Goal: Browse casually: Explore the website without a specific task or goal

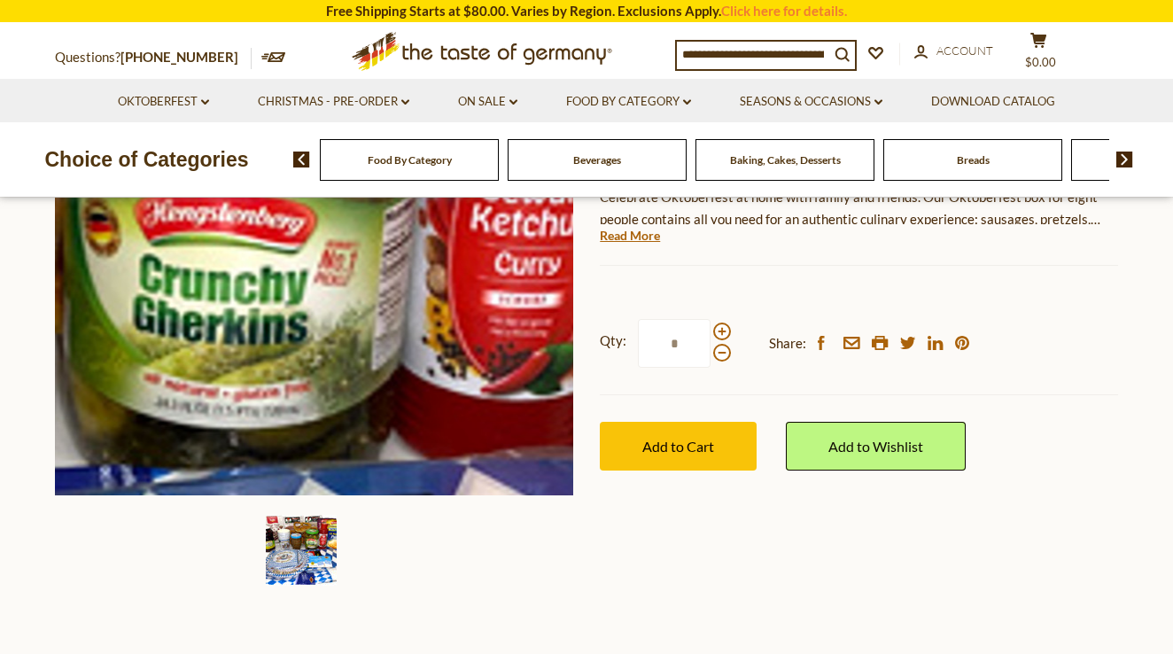
scroll to position [323, 0]
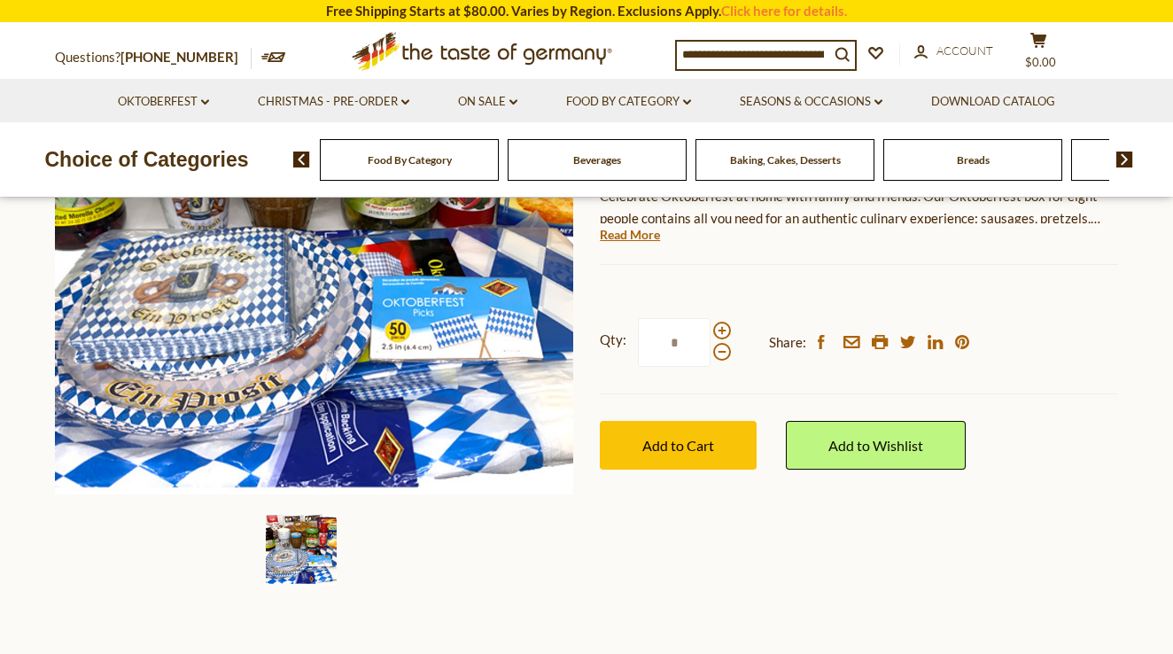
click at [434, 149] on div "Food By Category" at bounding box center [409, 160] width 179 height 42
click at [435, 159] on span "Food By Category" at bounding box center [410, 159] width 84 height 13
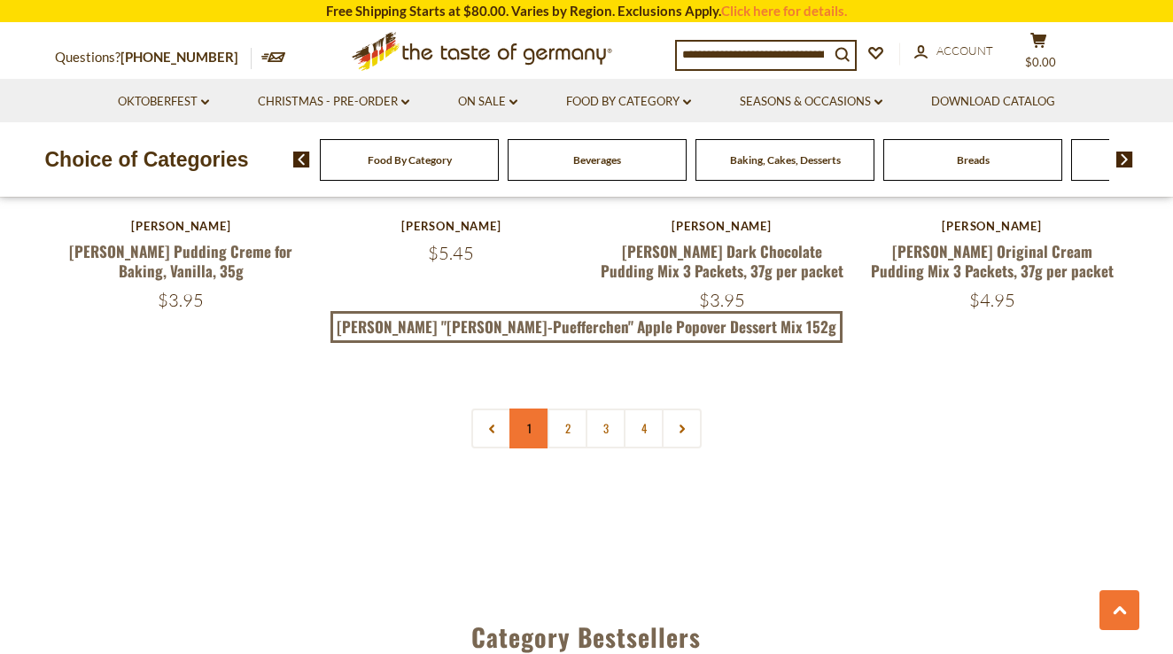
scroll to position [3940, 0]
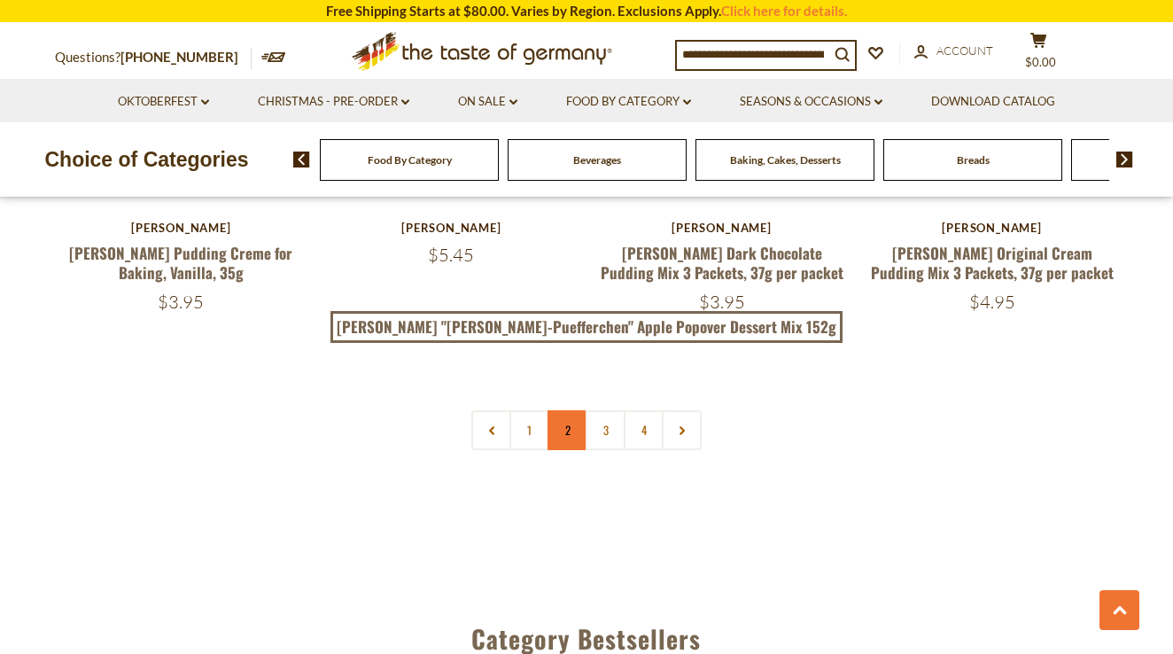
click at [564, 410] on link "2" at bounding box center [568, 430] width 40 height 40
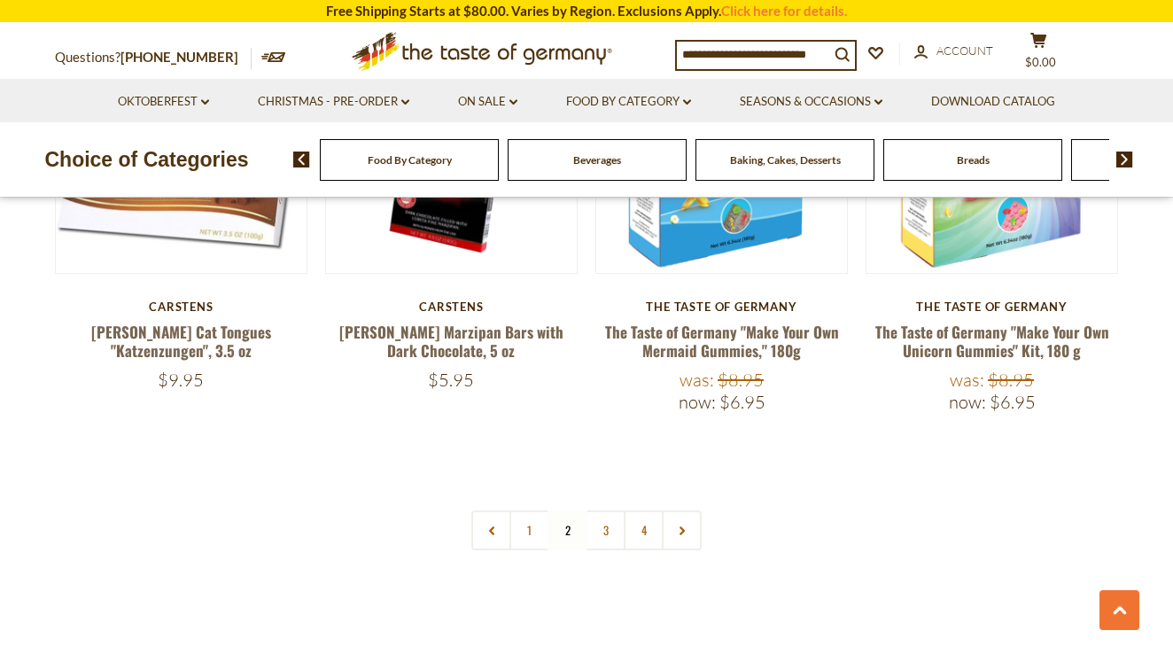
scroll to position [3909, 1]
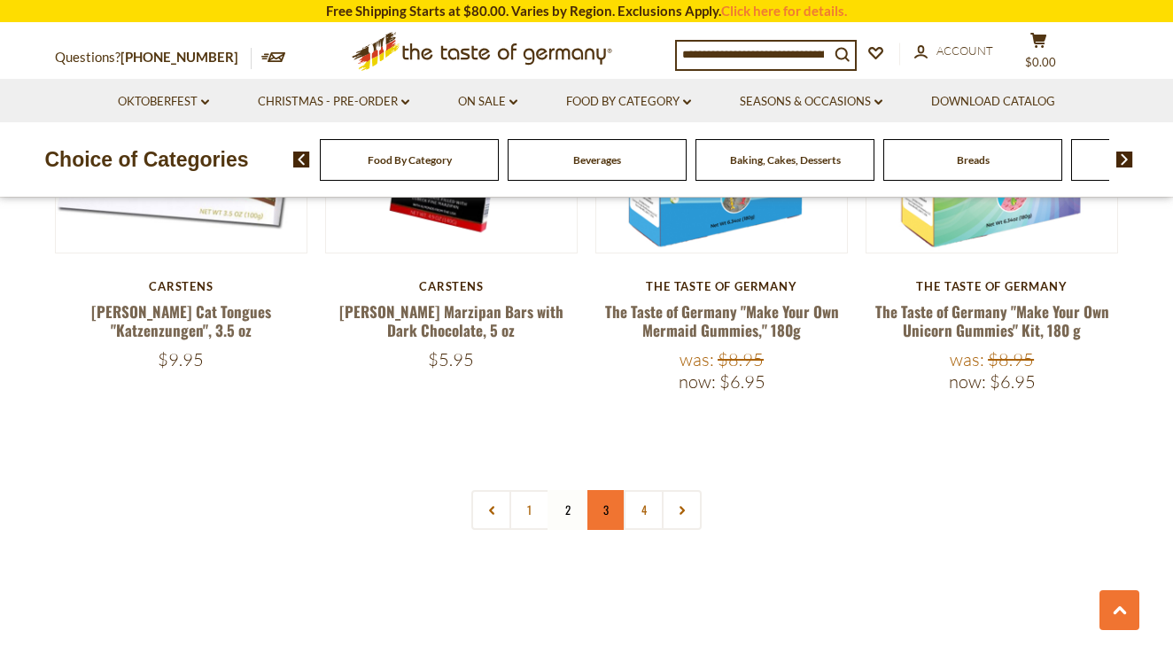
click at [611, 490] on link "3" at bounding box center [606, 510] width 40 height 40
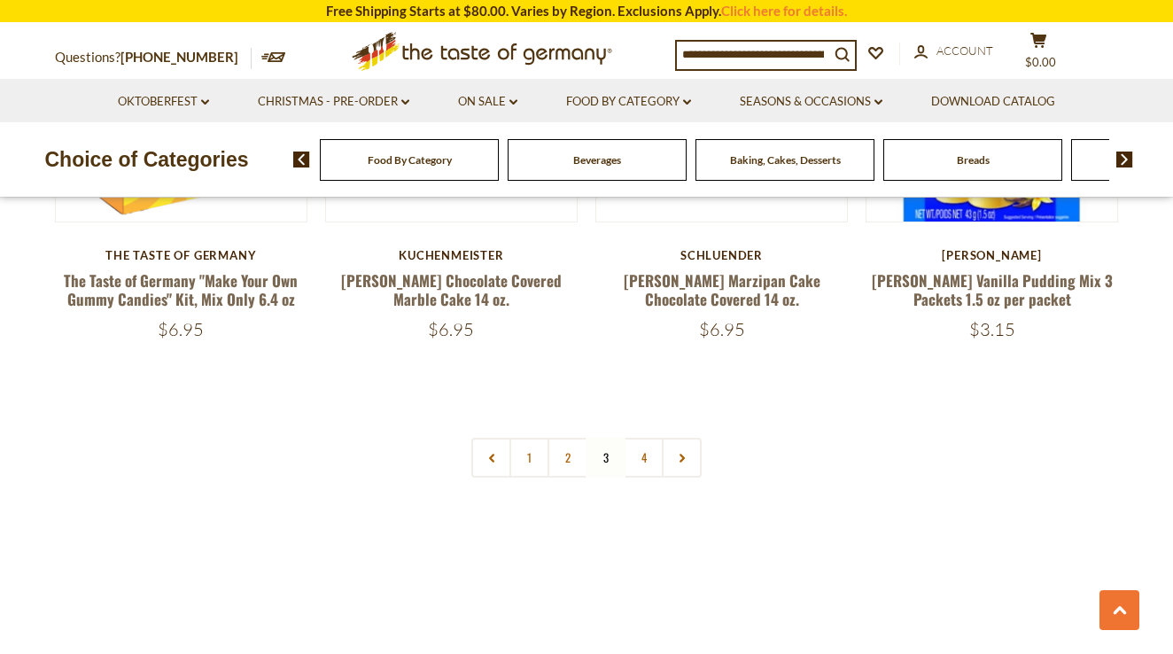
scroll to position [3895, 0]
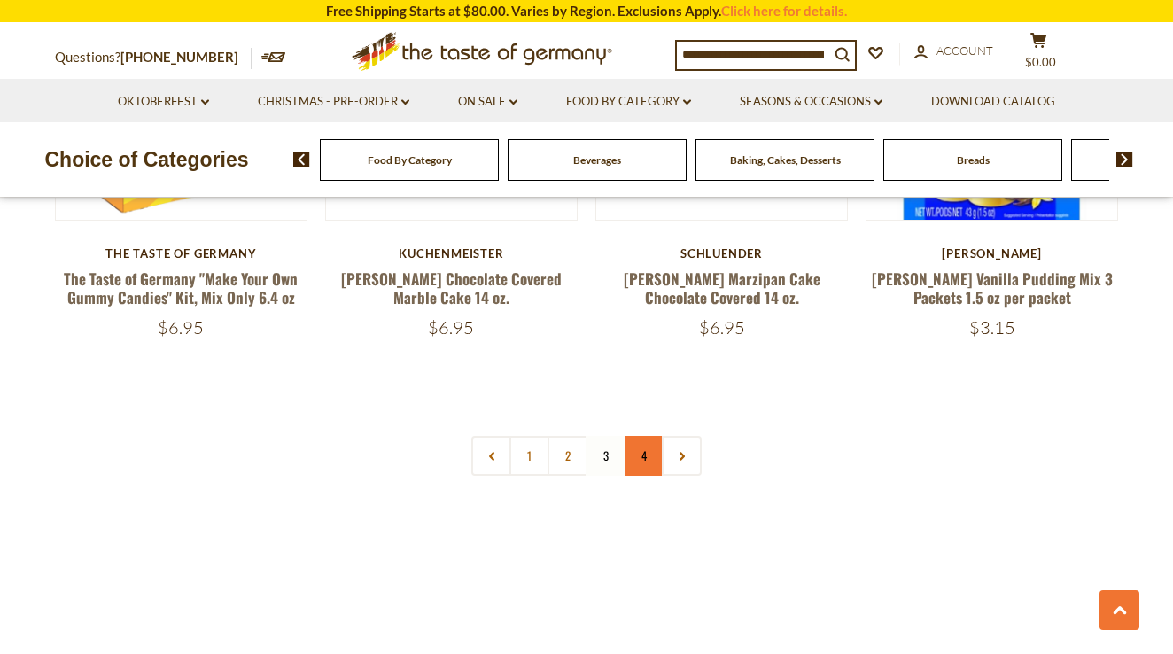
click at [646, 436] on link "4" at bounding box center [644, 456] width 40 height 40
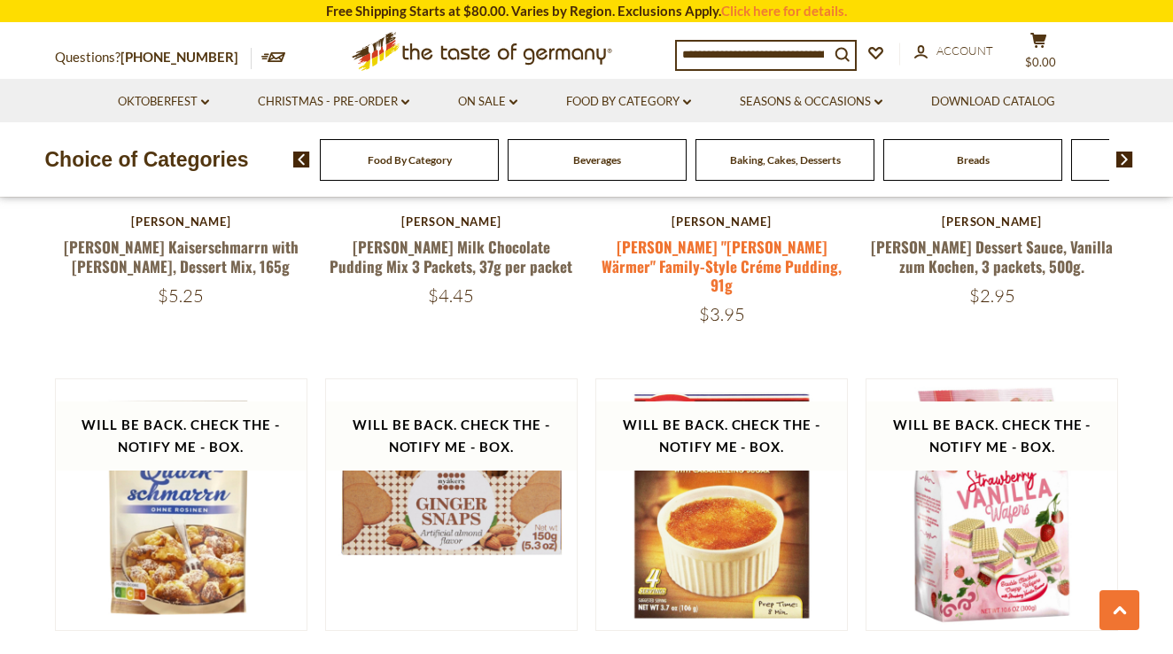
scroll to position [1345, 0]
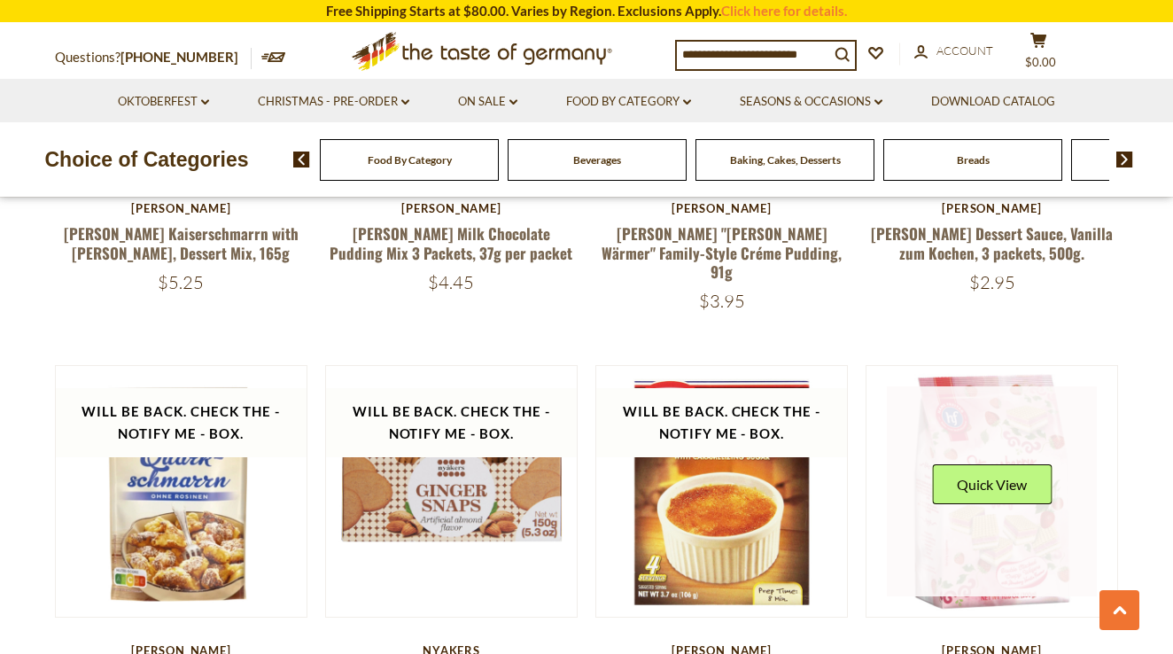
click at [991, 518] on link at bounding box center [992, 491] width 211 height 211
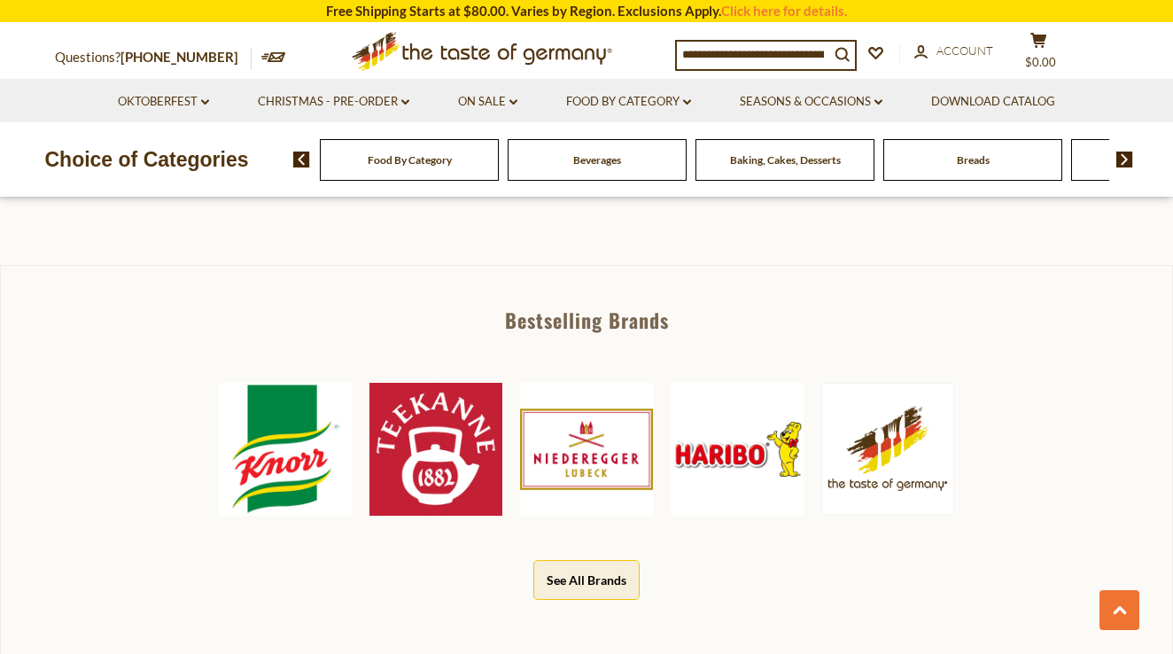
scroll to position [788, 0]
click at [176, 97] on link "Oktoberfest dropdown_arrow" at bounding box center [163, 101] width 91 height 19
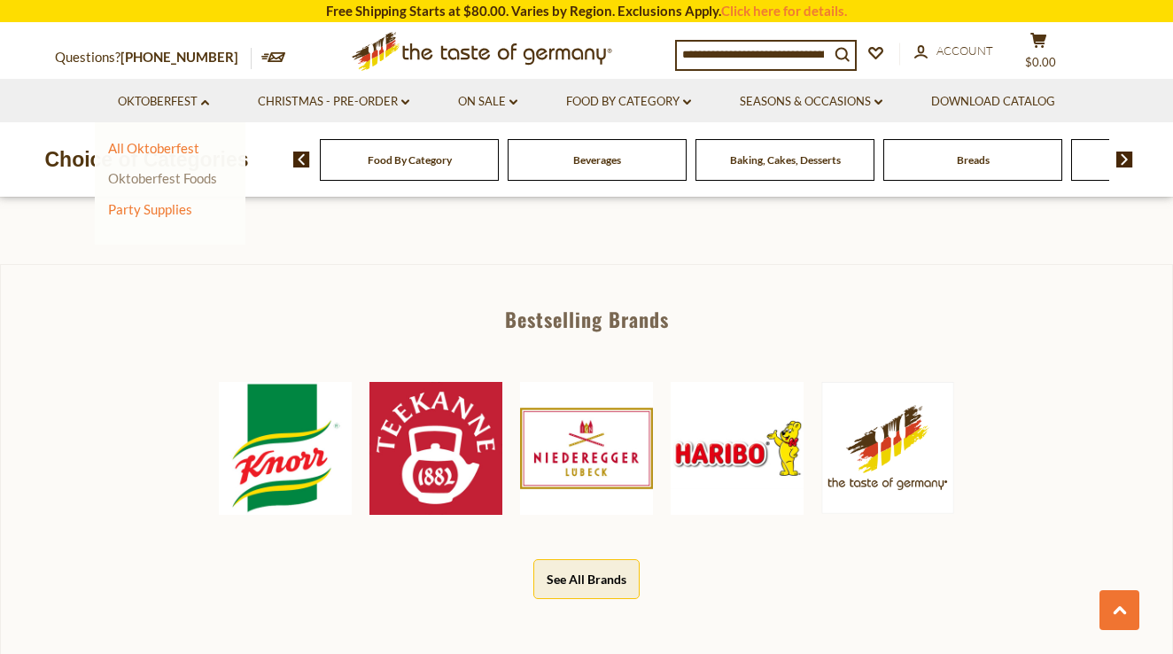
click at [147, 176] on link "Oktoberfest Foods" at bounding box center [162, 178] width 109 height 16
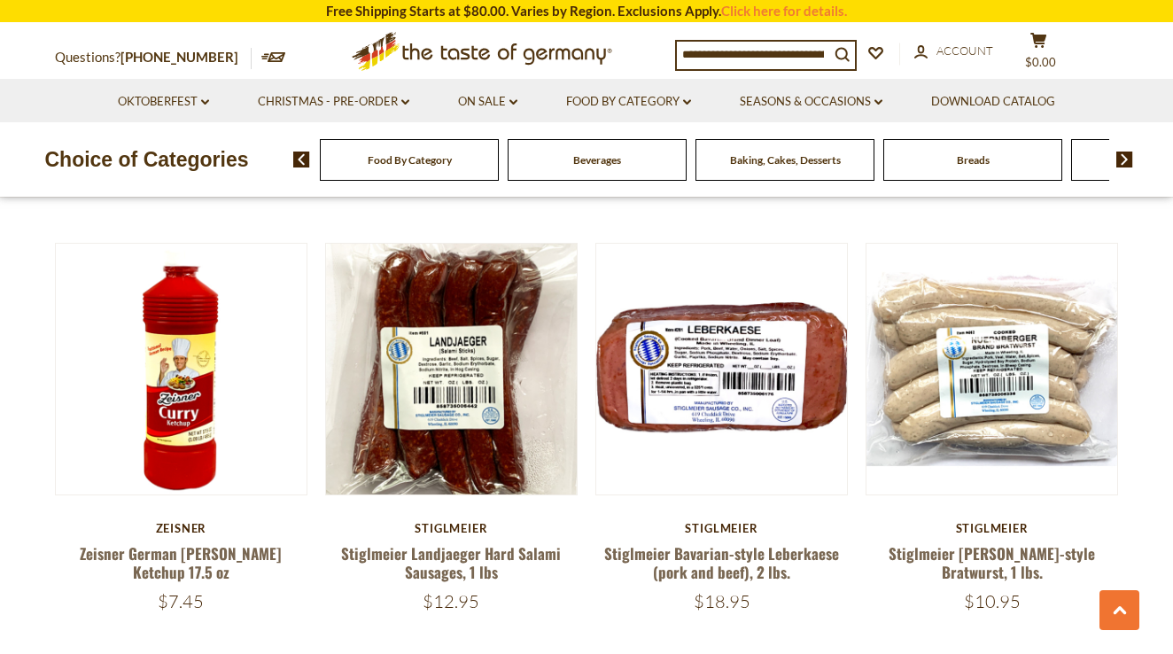
scroll to position [3240, 0]
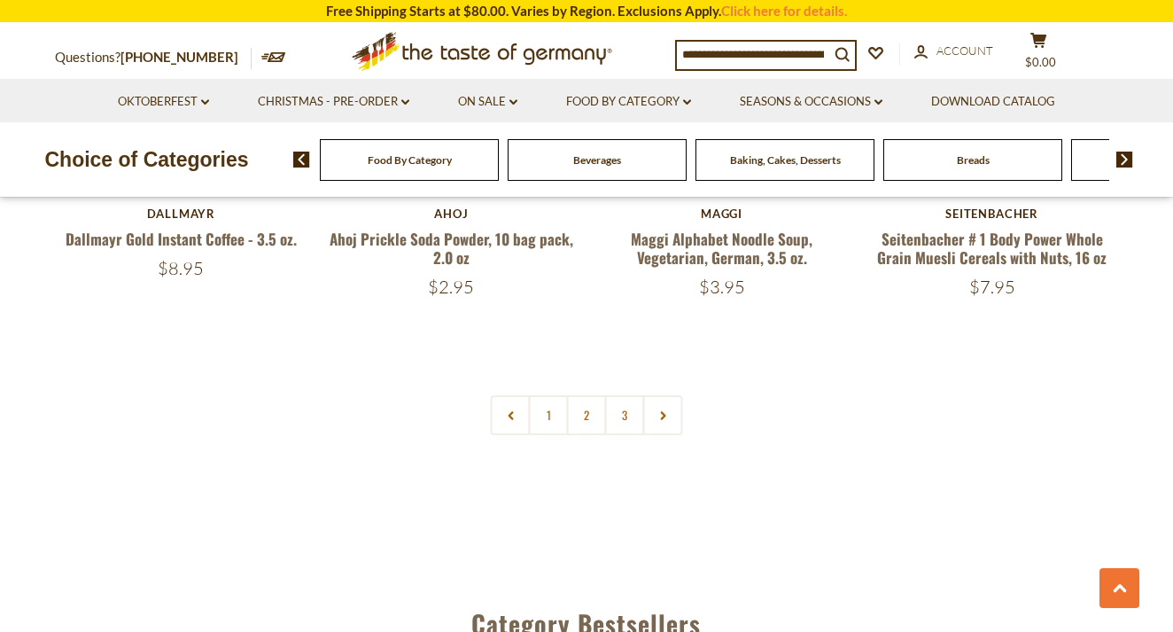
scroll to position [4260, 0]
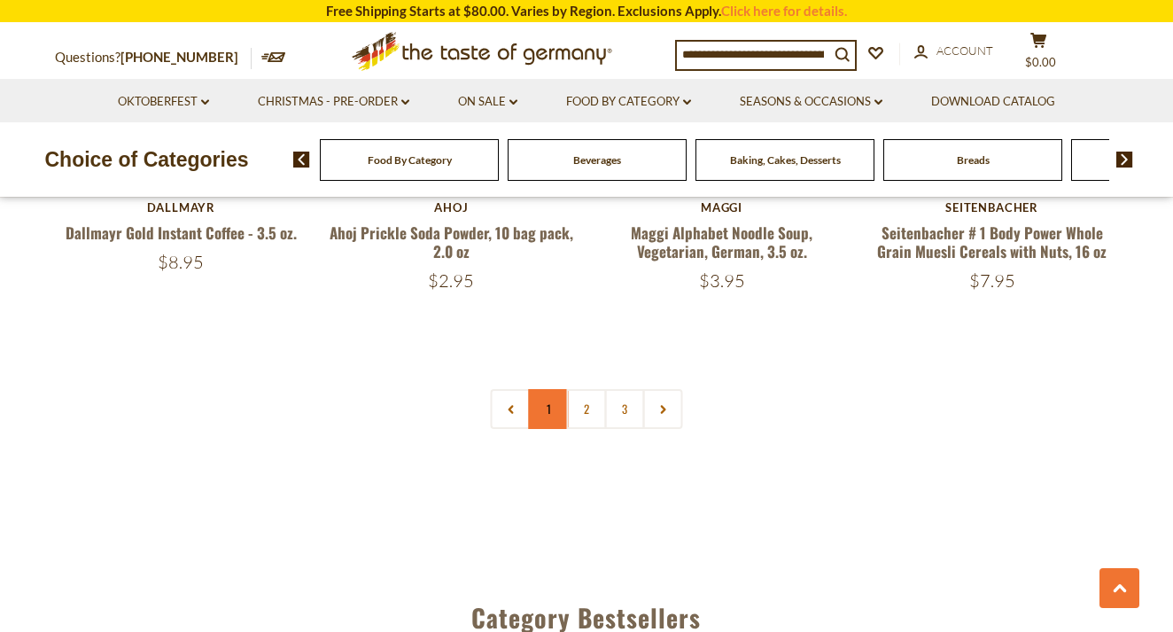
click at [548, 389] on link "1" at bounding box center [549, 409] width 40 height 40
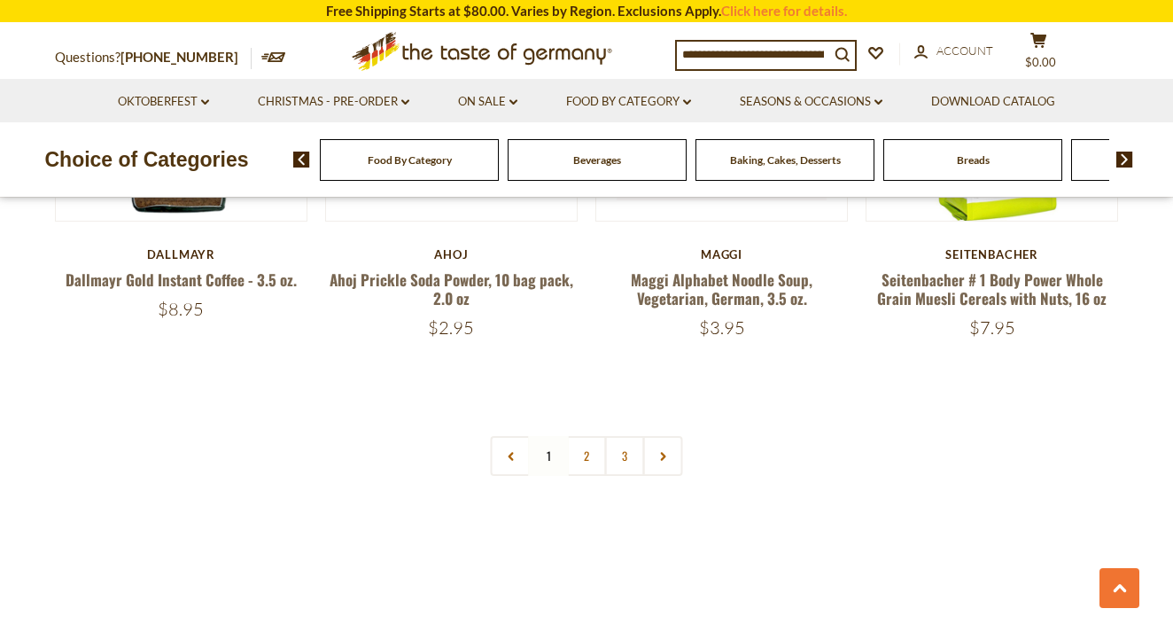
scroll to position [4220, 0]
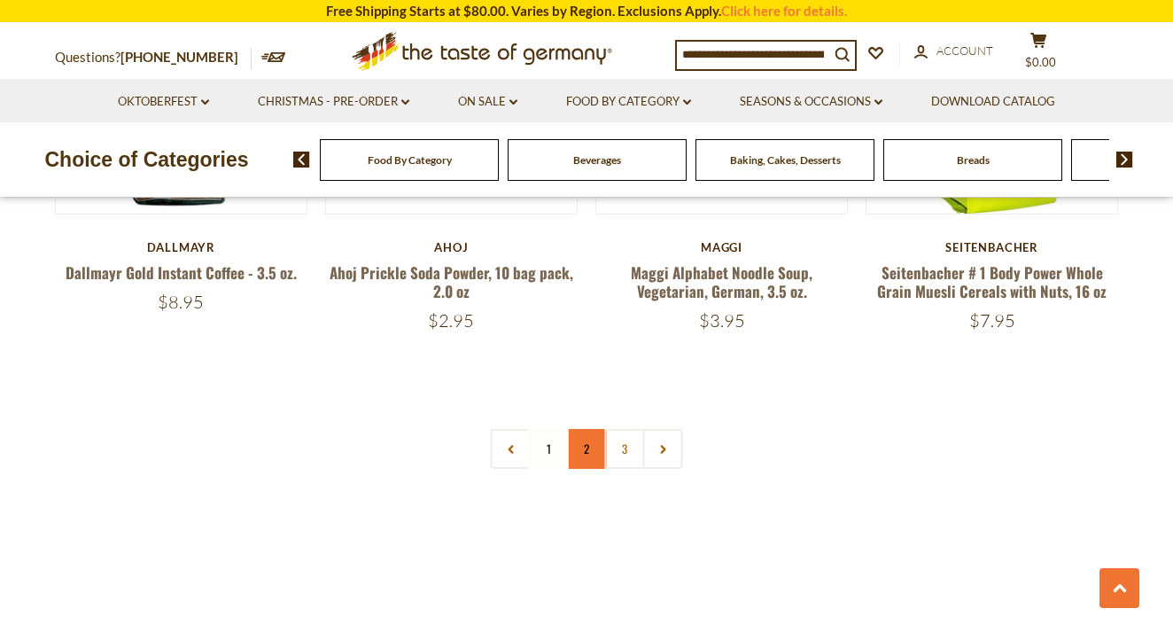
click at [591, 429] on link "2" at bounding box center [587, 449] width 40 height 40
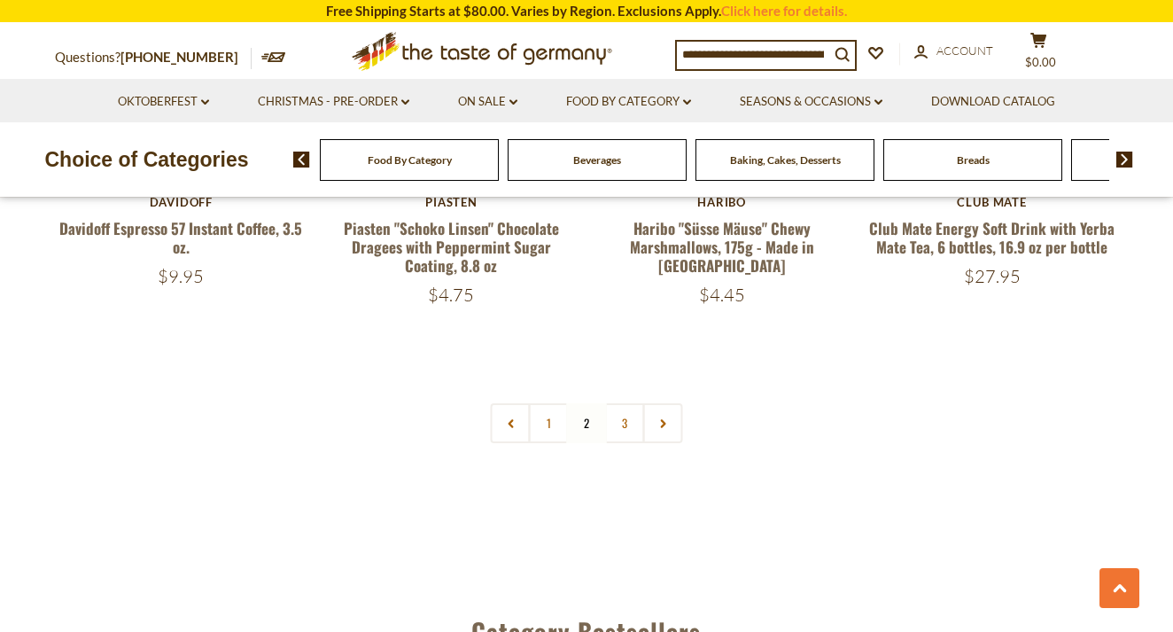
scroll to position [4202, 0]
click at [625, 403] on link "3" at bounding box center [625, 423] width 40 height 40
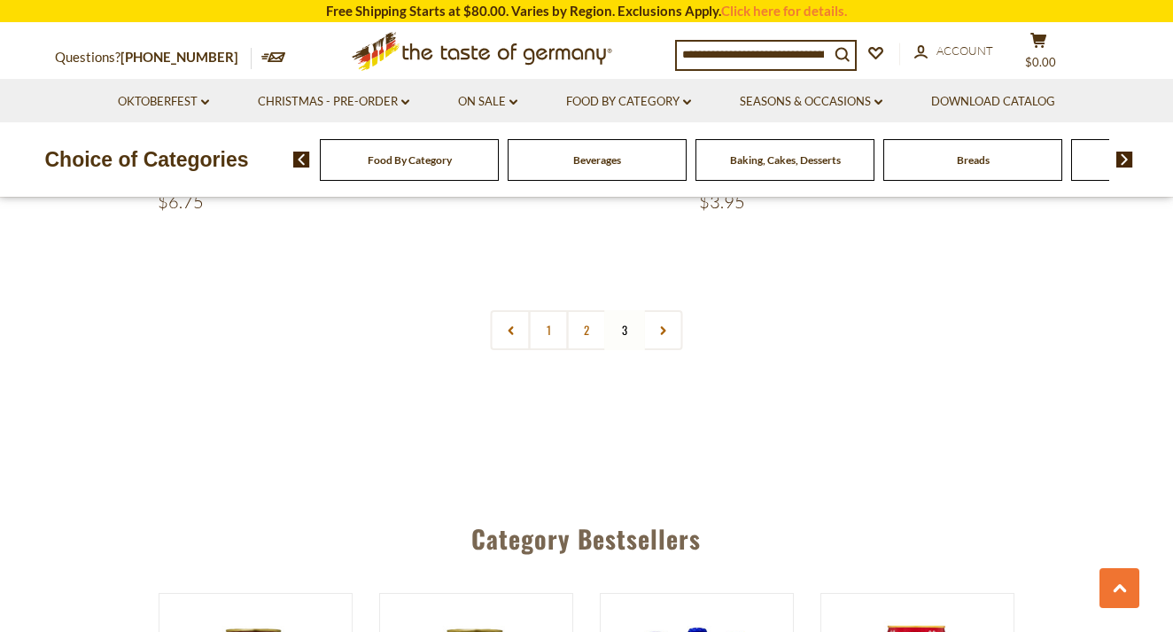
scroll to position [855, 0]
click at [672, 321] on link at bounding box center [663, 329] width 40 height 40
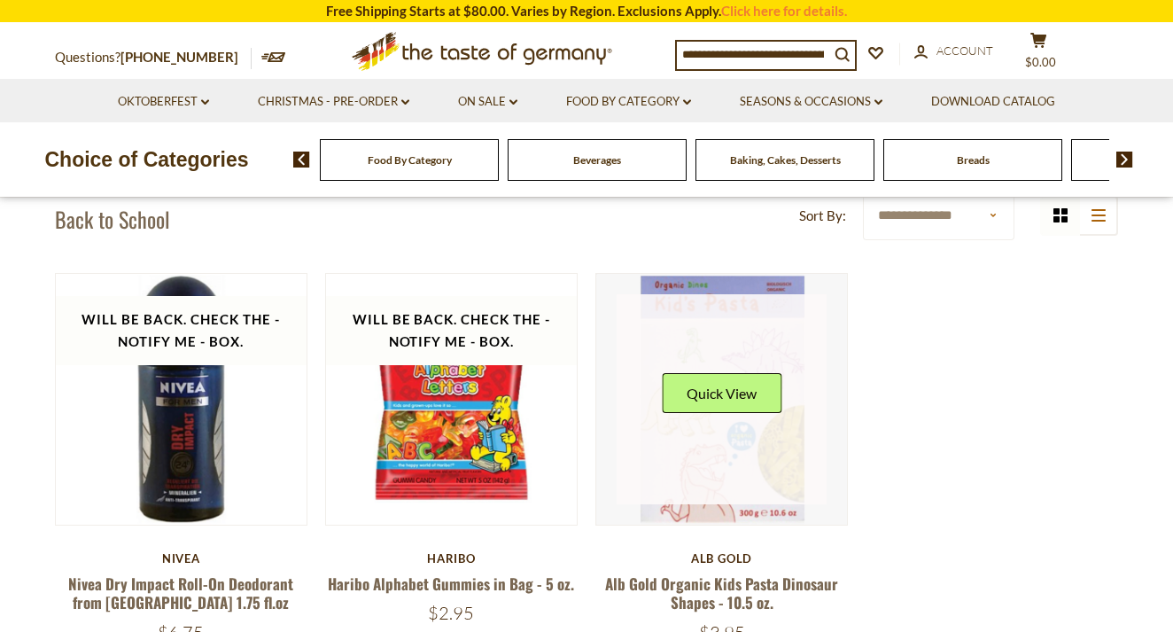
scroll to position [425, 0]
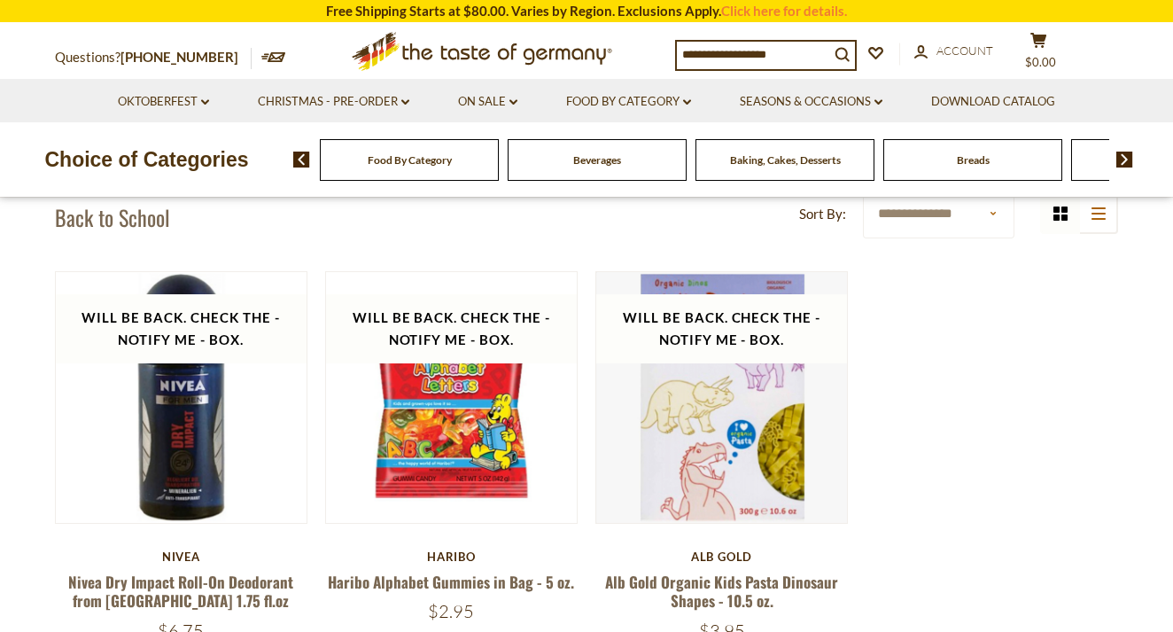
click at [1126, 159] on img at bounding box center [1124, 160] width 17 height 16
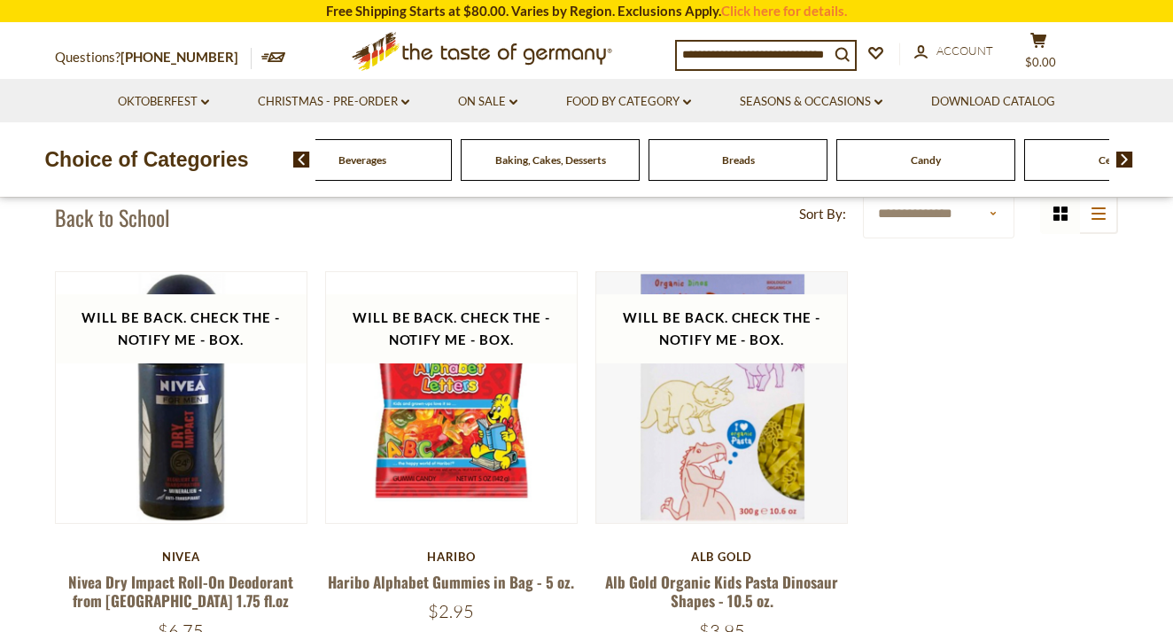
click at [1126, 159] on img at bounding box center [1124, 160] width 17 height 16
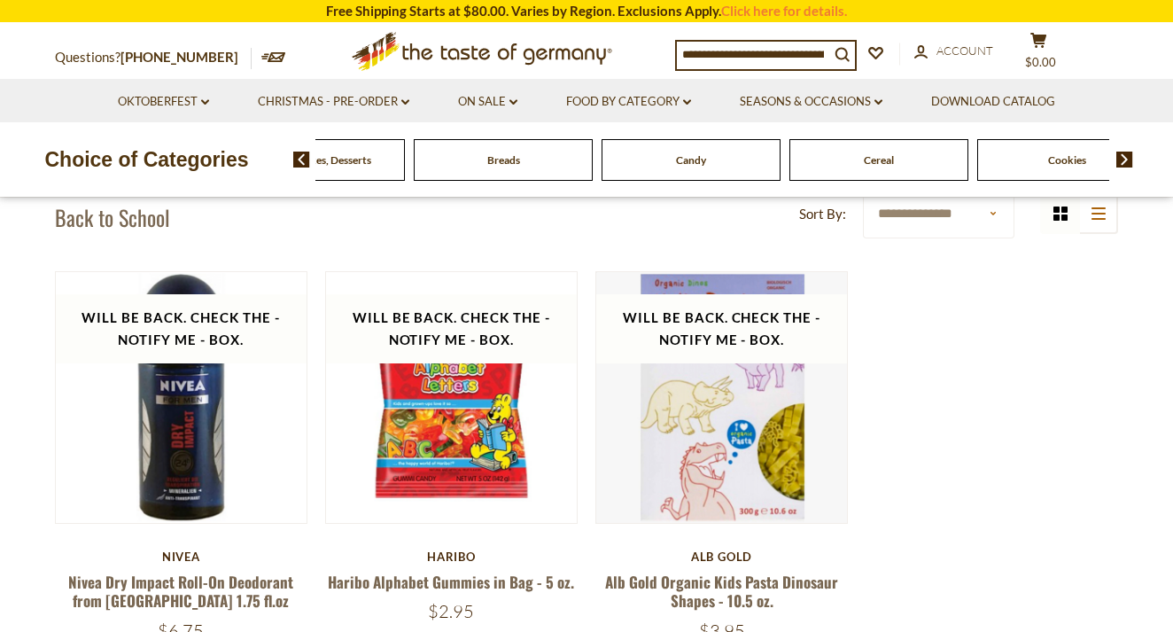
click at [1126, 159] on img at bounding box center [1124, 160] width 17 height 16
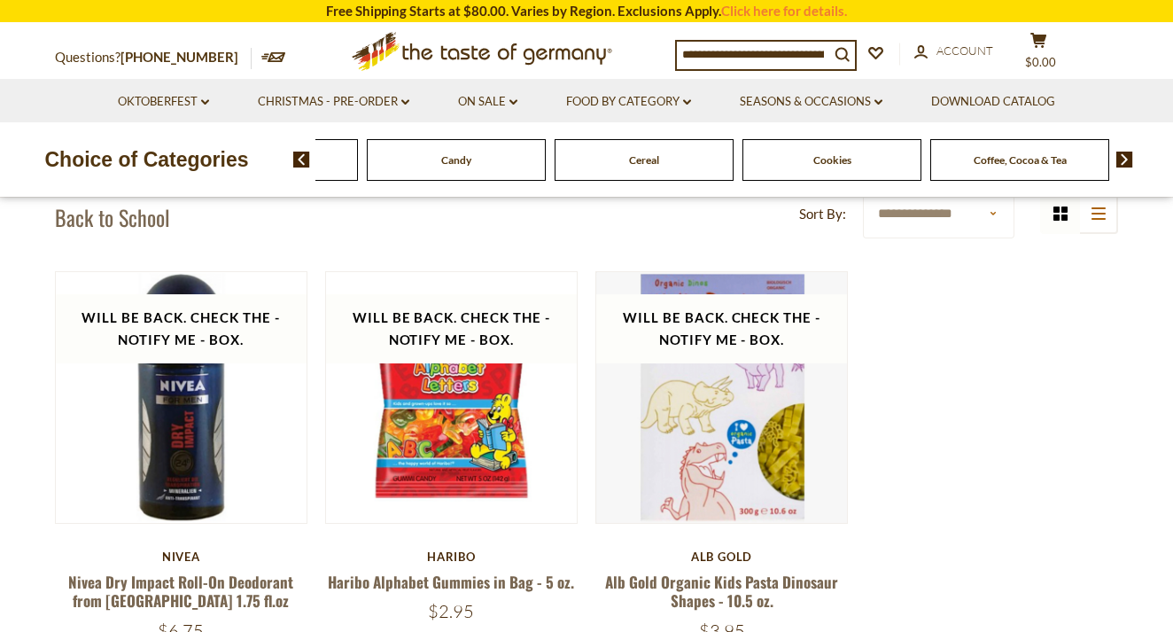
click at [1126, 159] on img at bounding box center [1124, 160] width 17 height 16
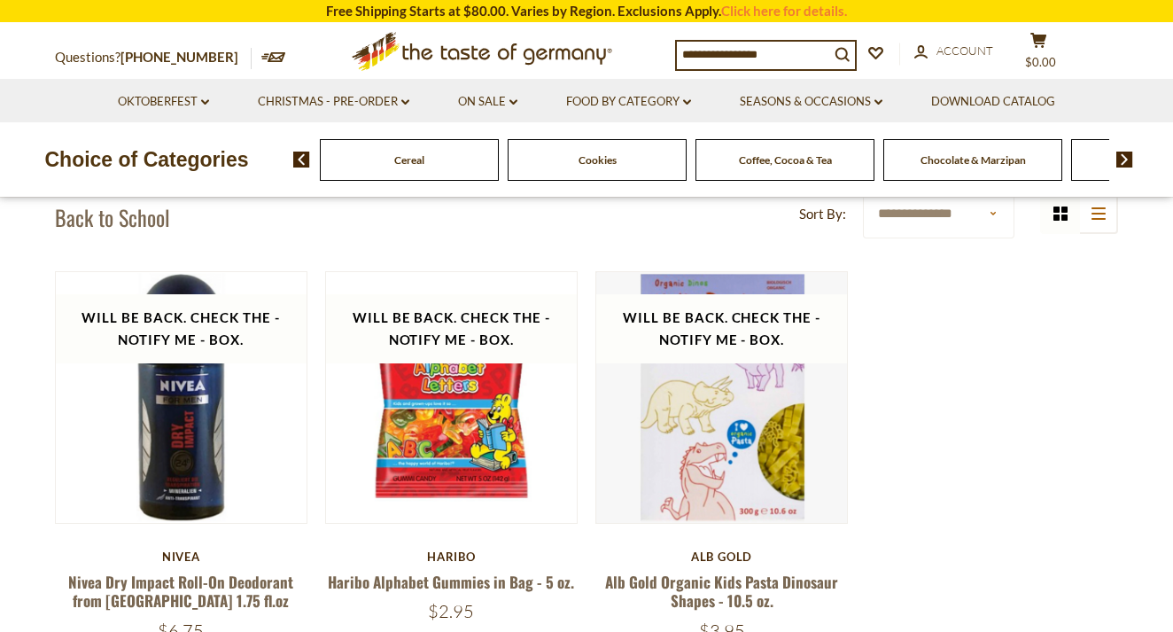
click at [611, 163] on span "Cookies" at bounding box center [598, 159] width 38 height 13
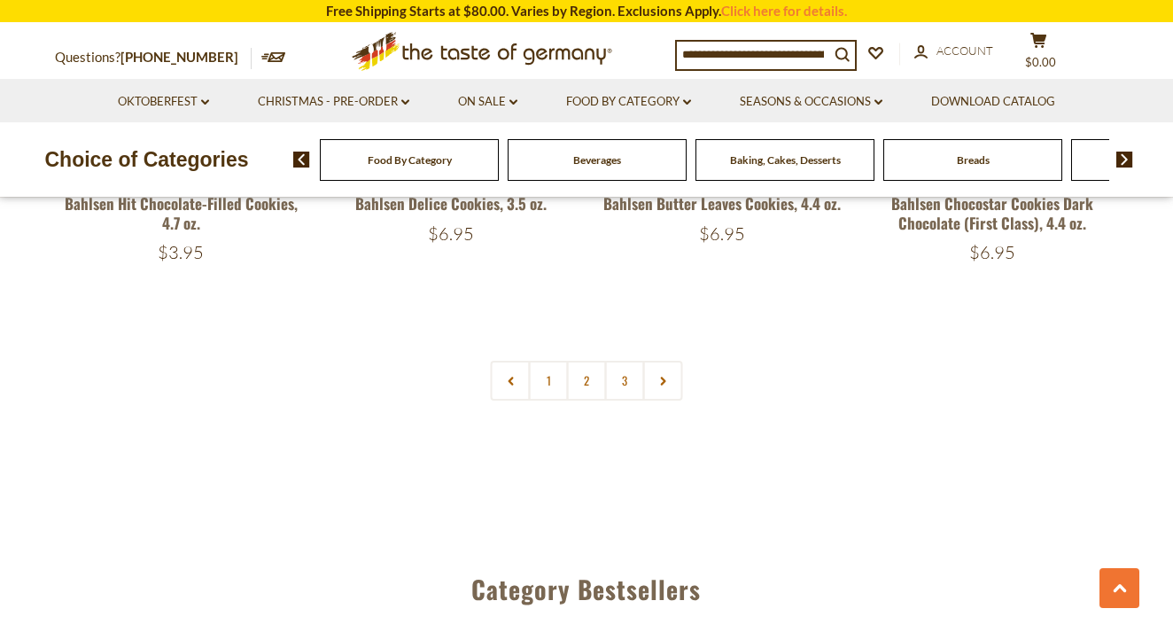
scroll to position [4230, 0]
click at [584, 379] on link "2" at bounding box center [587, 380] width 40 height 40
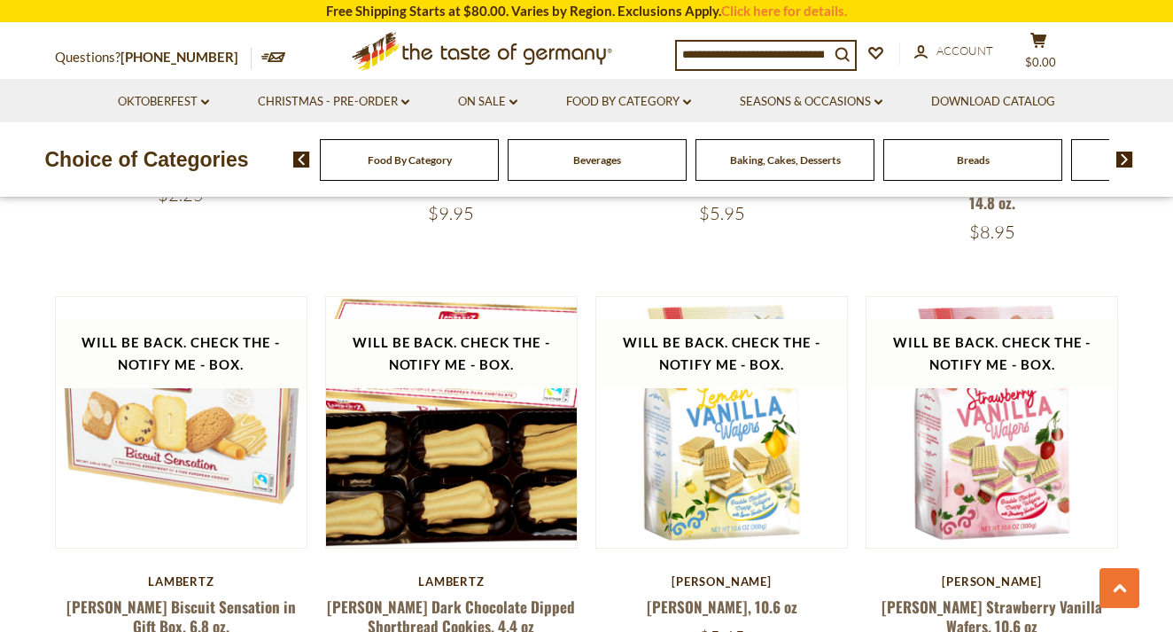
scroll to position [2960, 0]
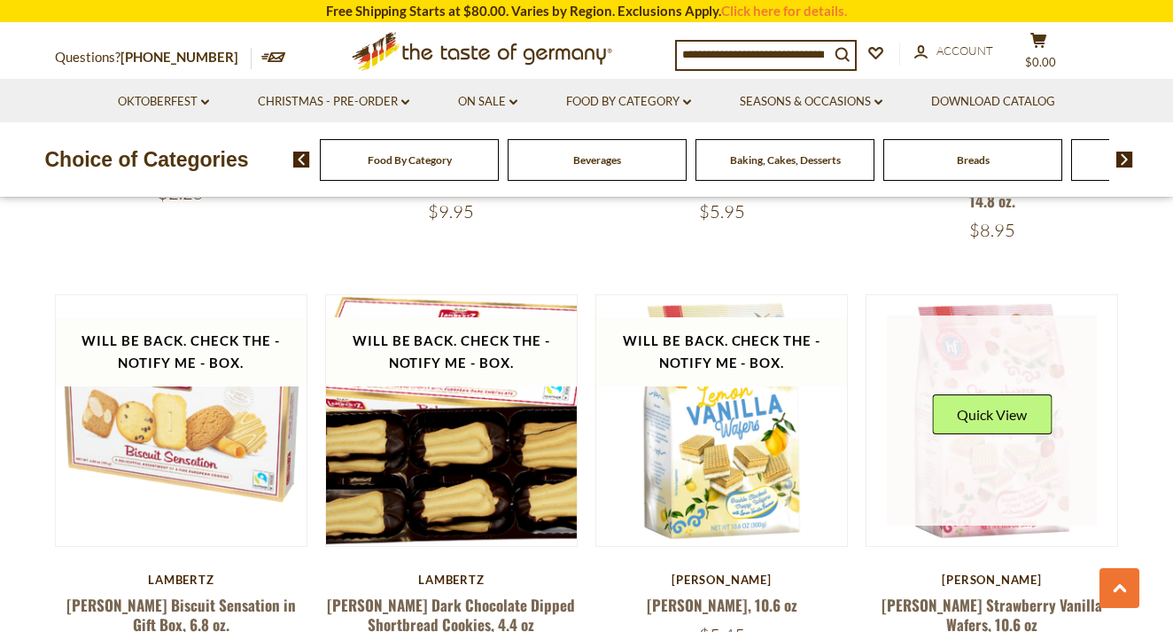
click at [958, 457] on link at bounding box center [992, 420] width 211 height 211
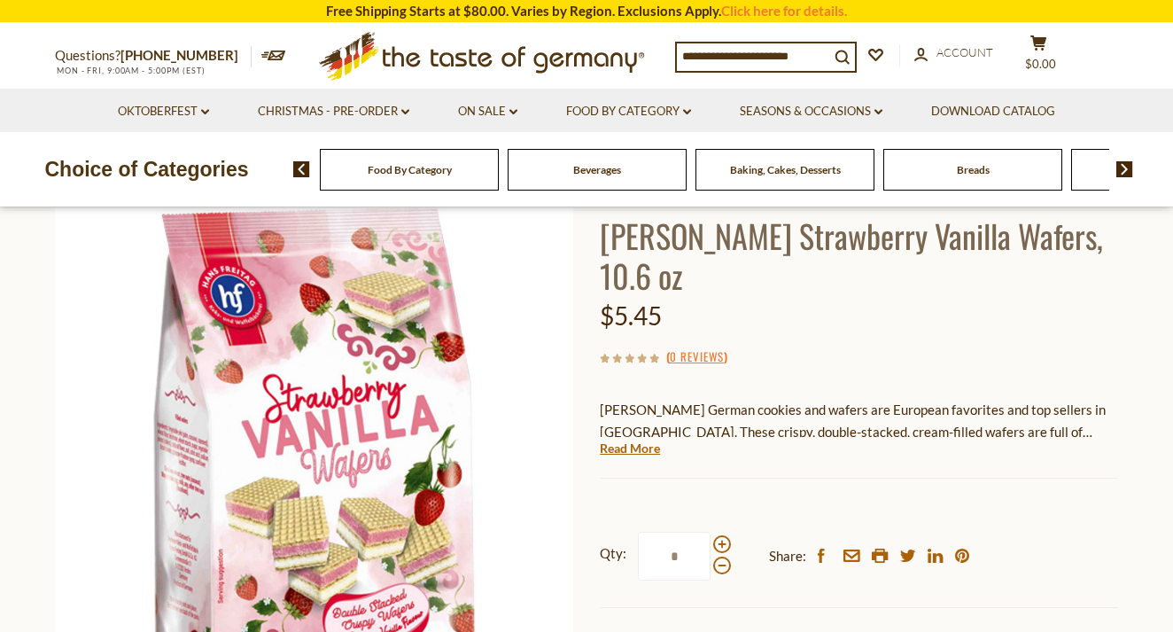
scroll to position [114, 0]
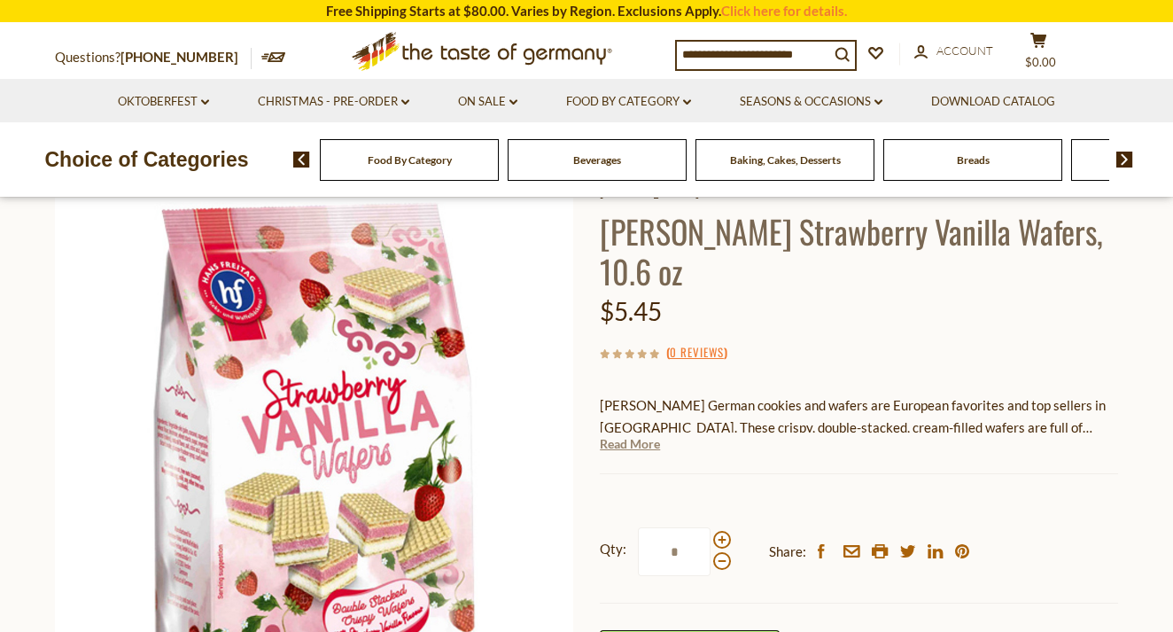
click at [640, 443] on link "Read More" at bounding box center [630, 444] width 60 height 18
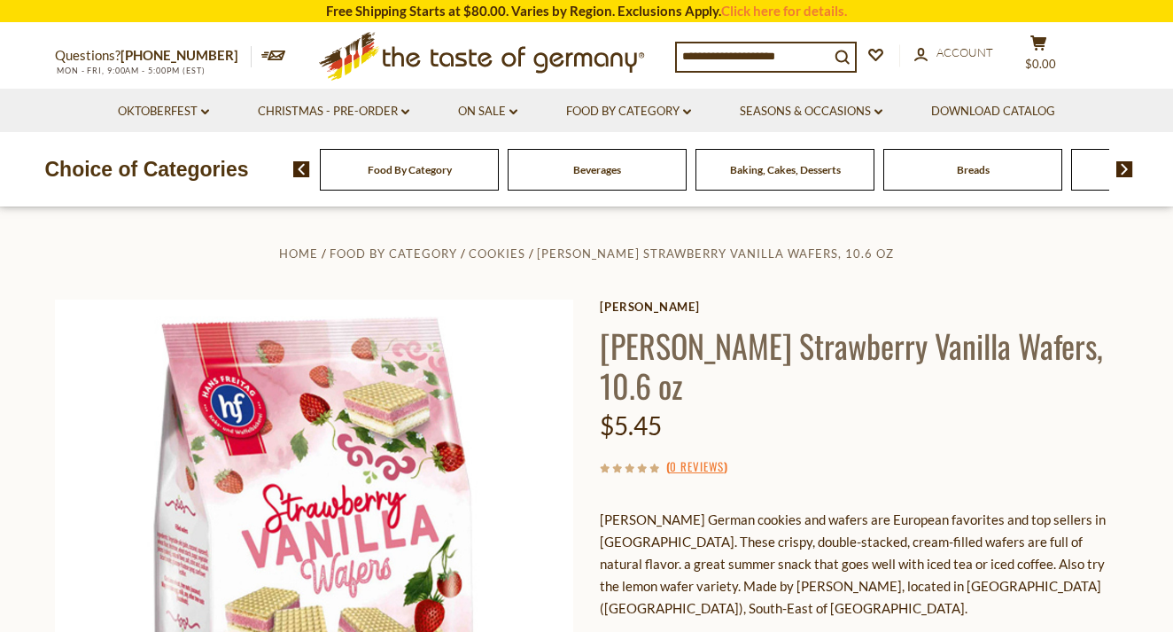
scroll to position [0, 0]
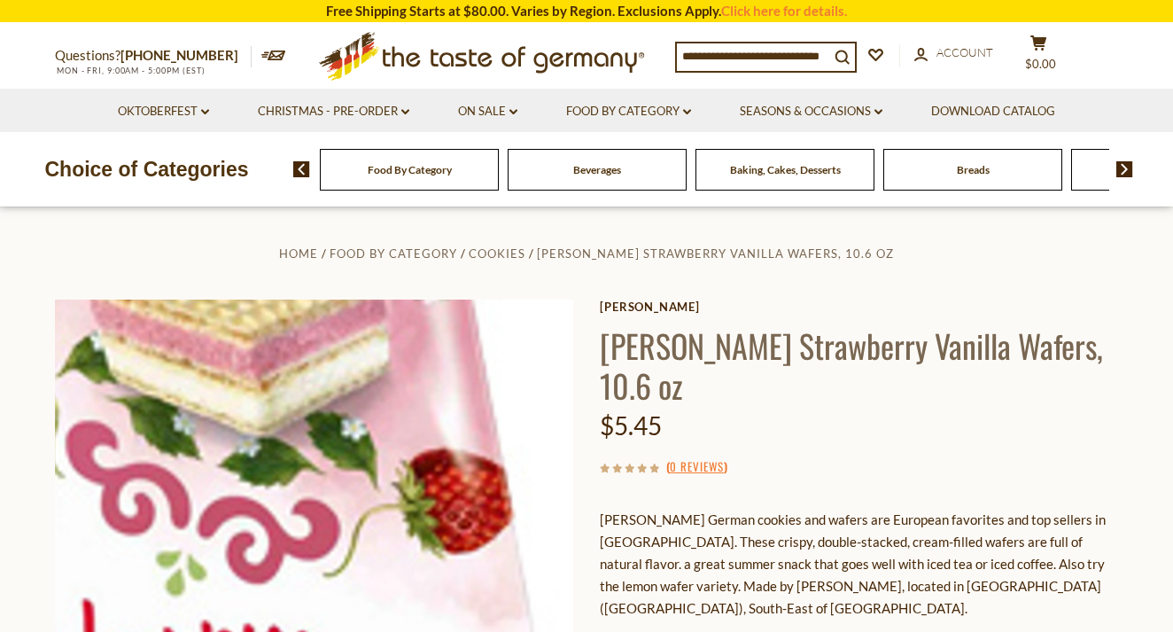
click at [445, 439] on img at bounding box center [314, 558] width 518 height 518
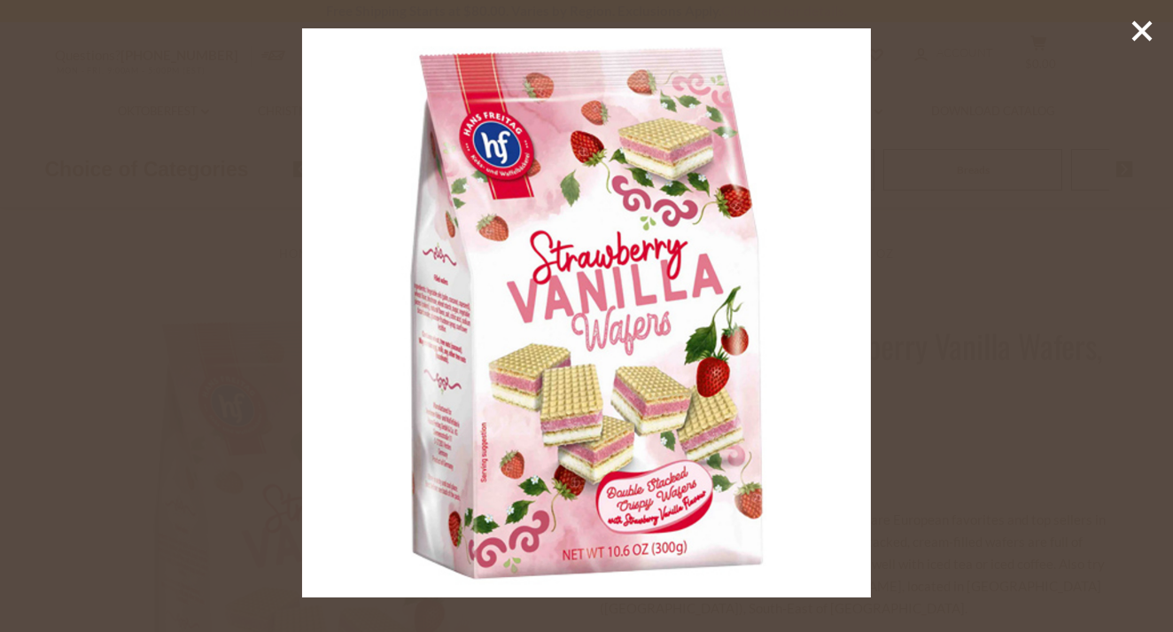
click at [1116, 45] on div at bounding box center [586, 316] width 1173 height 632
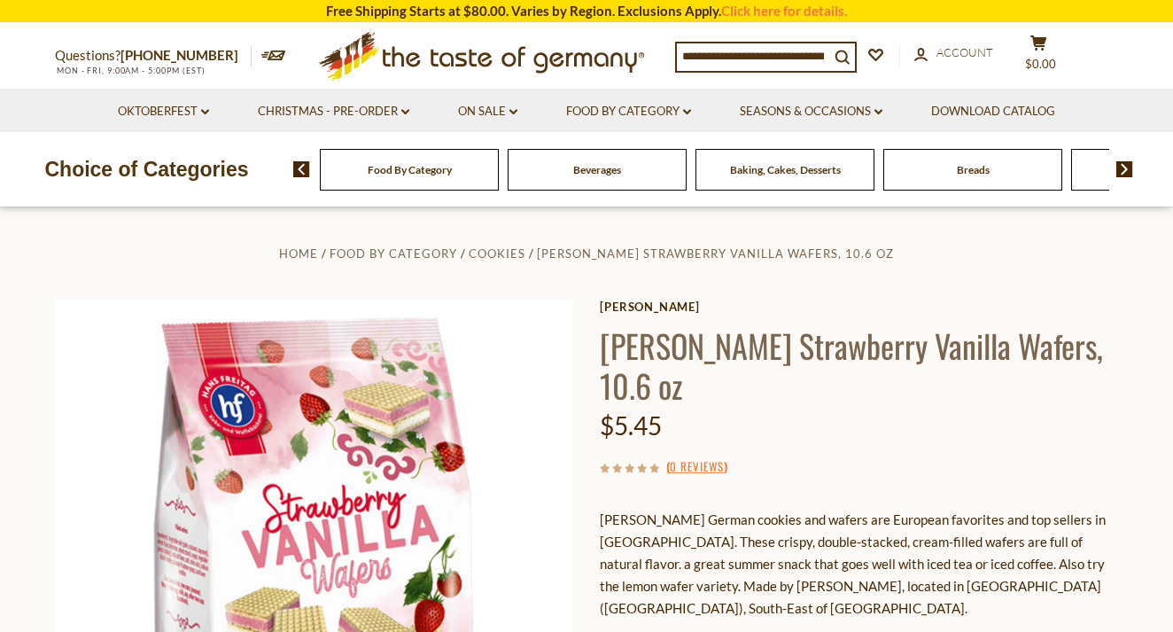
click at [1126, 166] on img at bounding box center [1124, 169] width 17 height 16
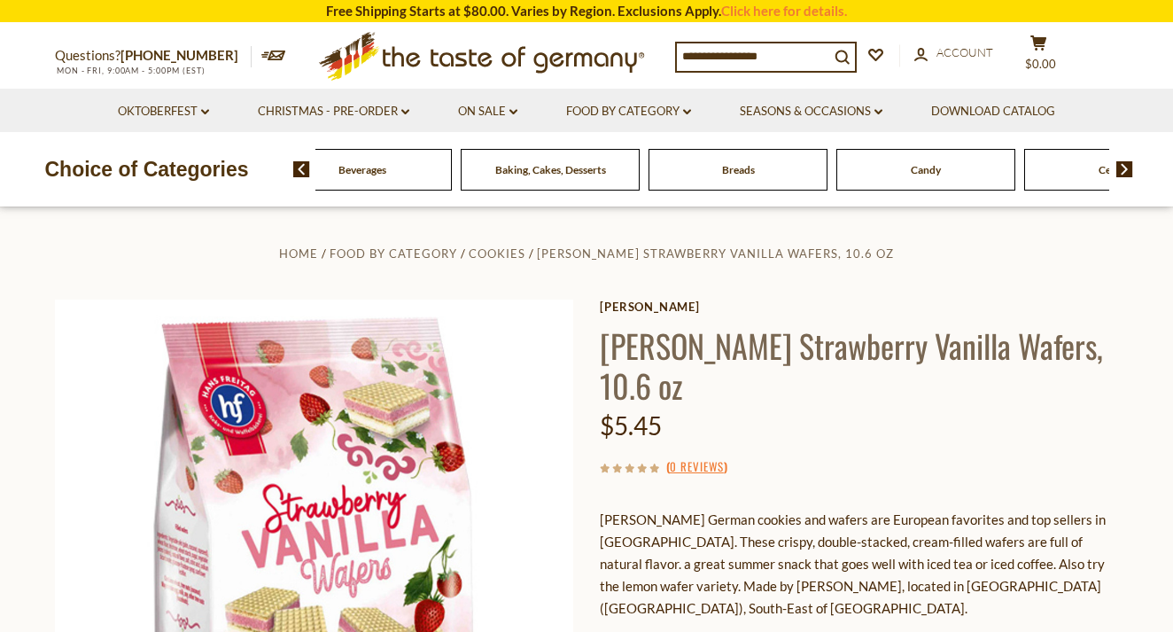
click at [1126, 166] on img at bounding box center [1124, 169] width 17 height 16
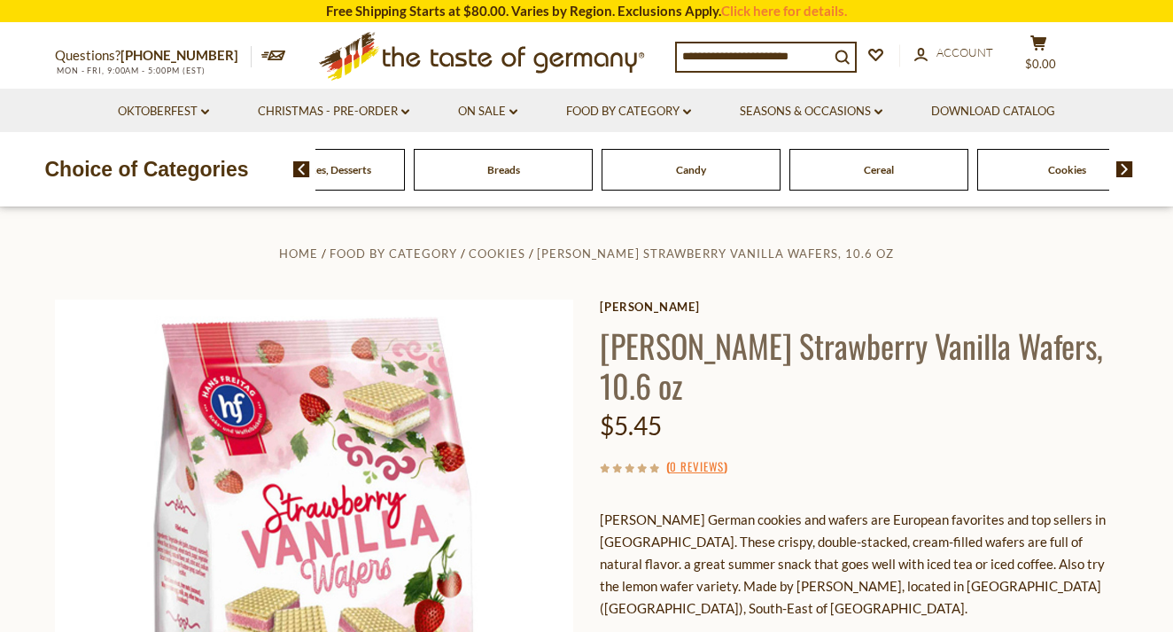
click at [1127, 167] on img at bounding box center [1124, 169] width 17 height 16
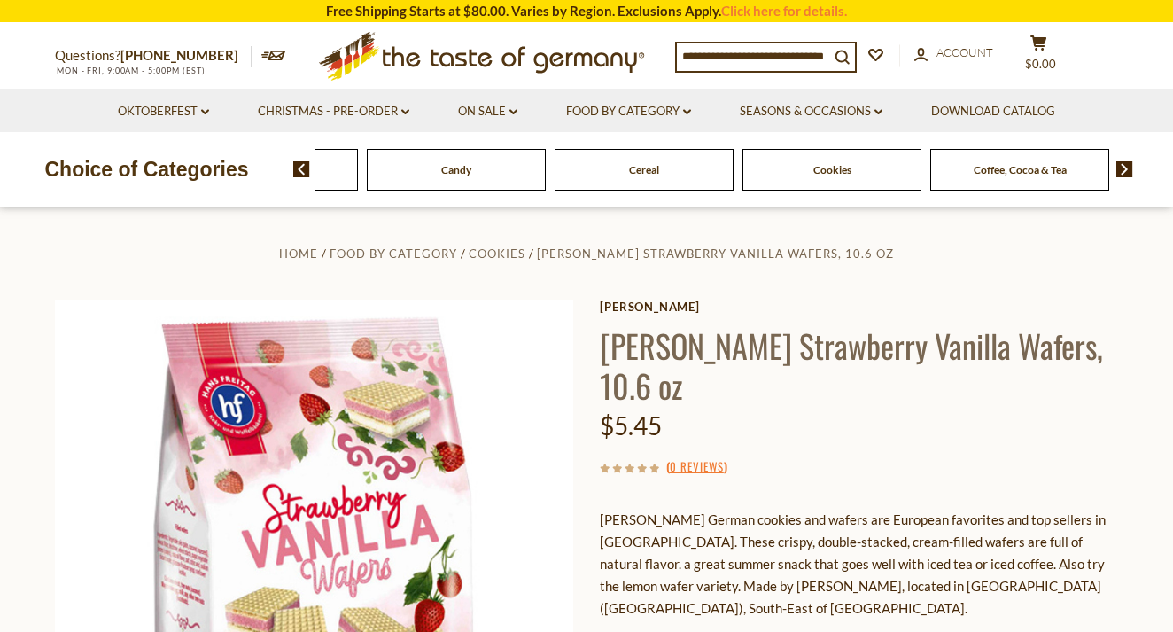
click at [1127, 168] on img at bounding box center [1124, 169] width 17 height 16
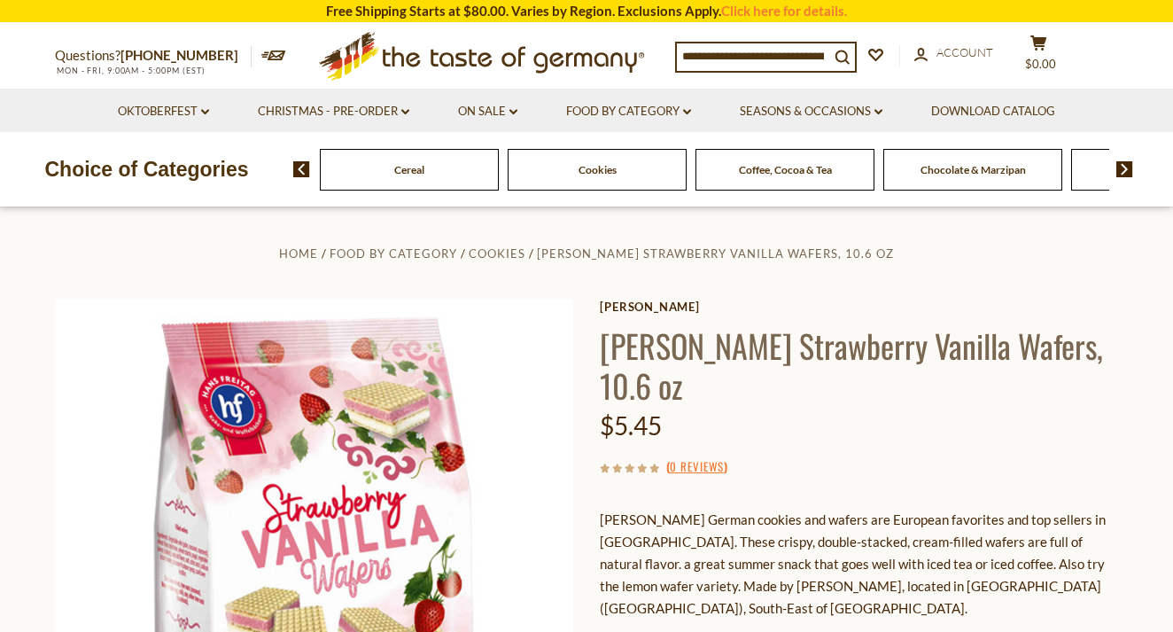
click at [1127, 170] on img at bounding box center [1124, 169] width 17 height 16
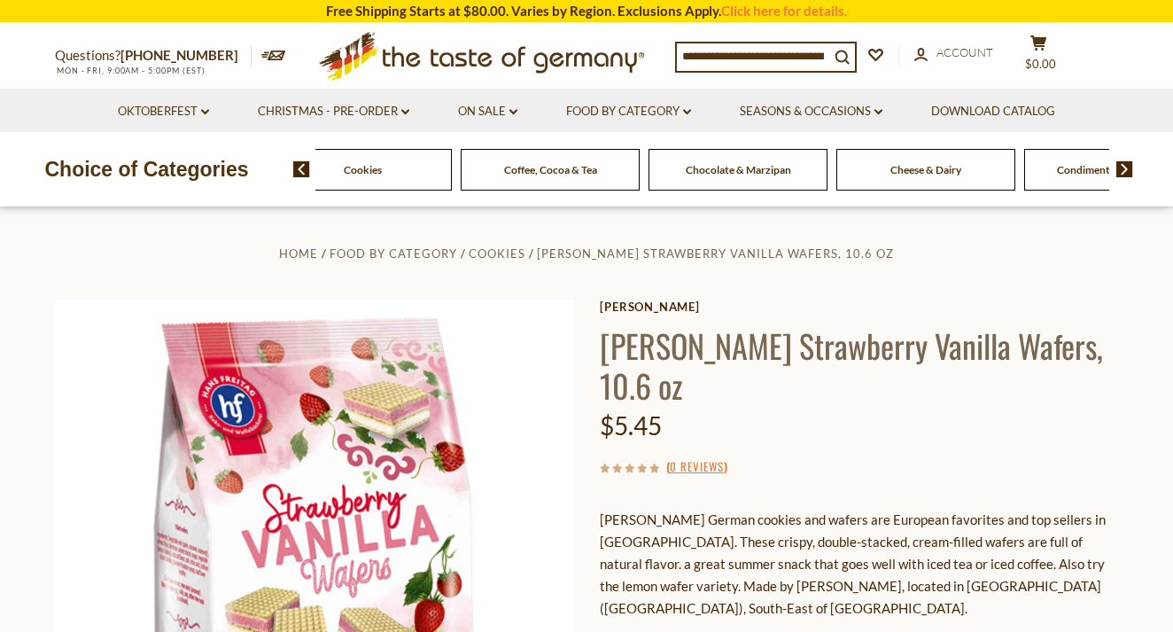
click at [1128, 172] on img at bounding box center [1124, 169] width 17 height 16
click at [1128, 173] on img at bounding box center [1124, 169] width 17 height 16
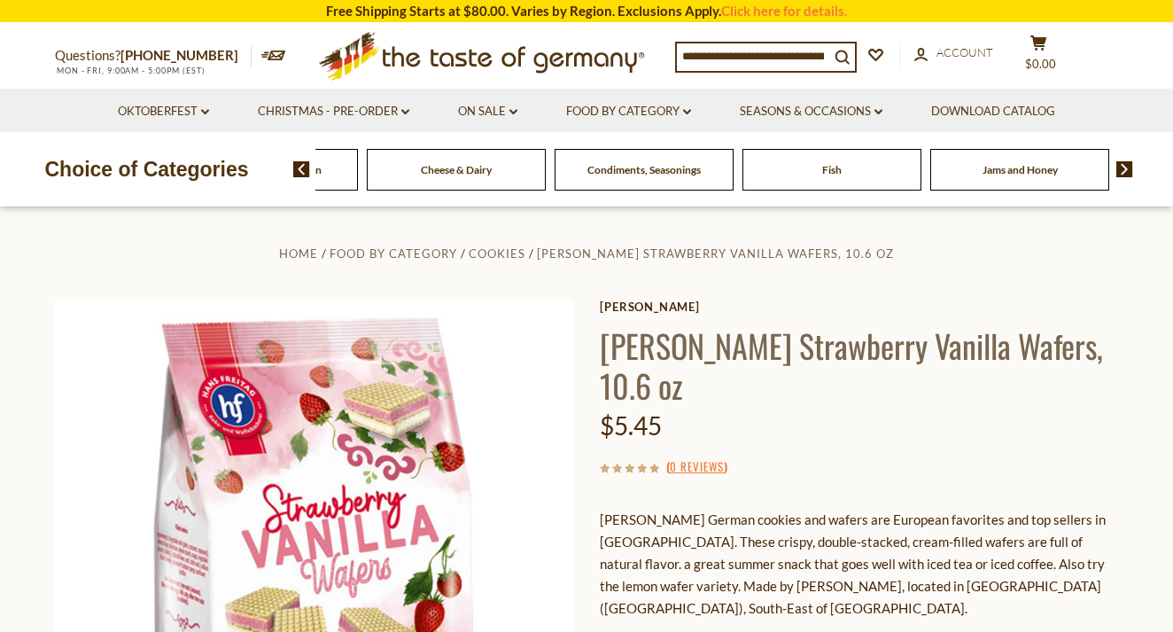
click at [839, 174] on span "Fish" at bounding box center [831, 169] width 19 height 13
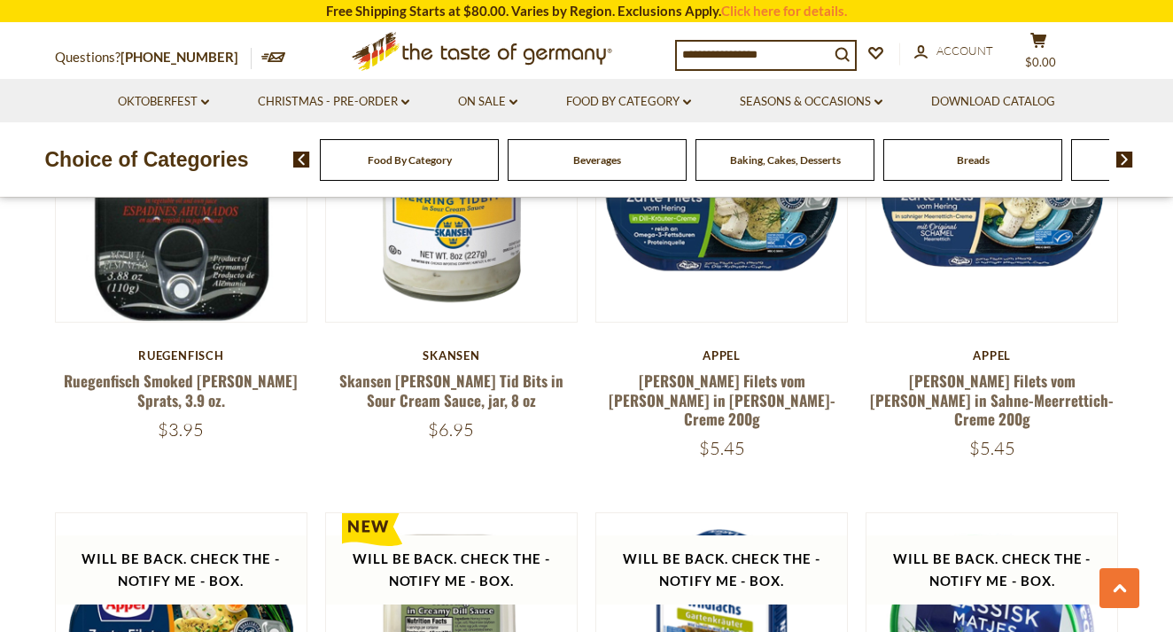
scroll to position [3326, 0]
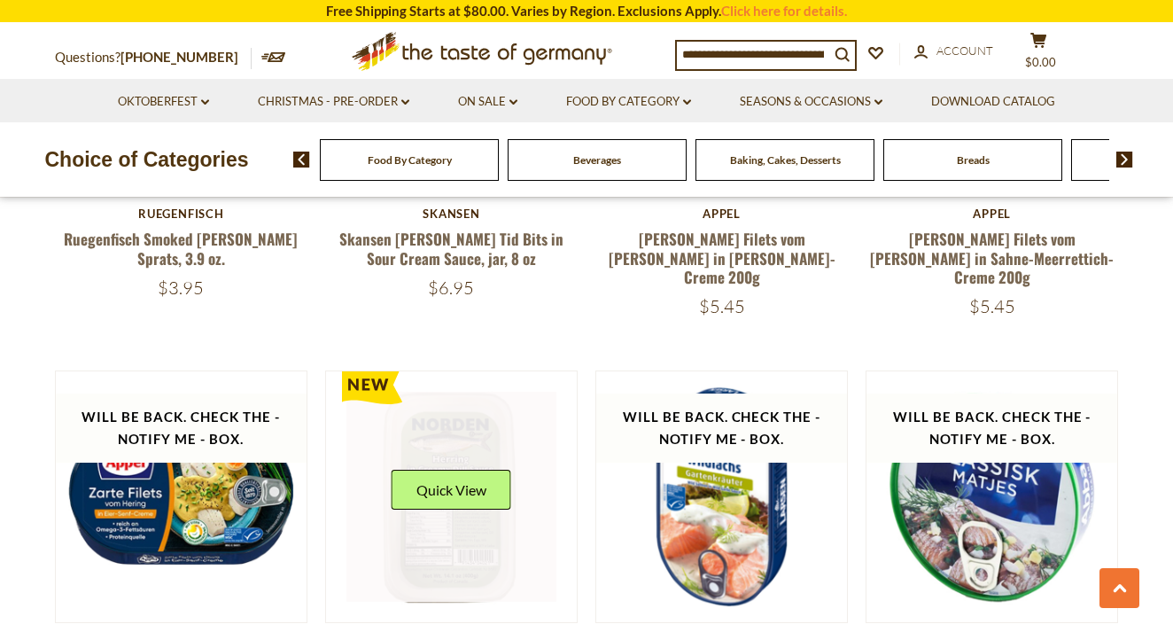
click at [459, 514] on link at bounding box center [451, 497] width 211 height 211
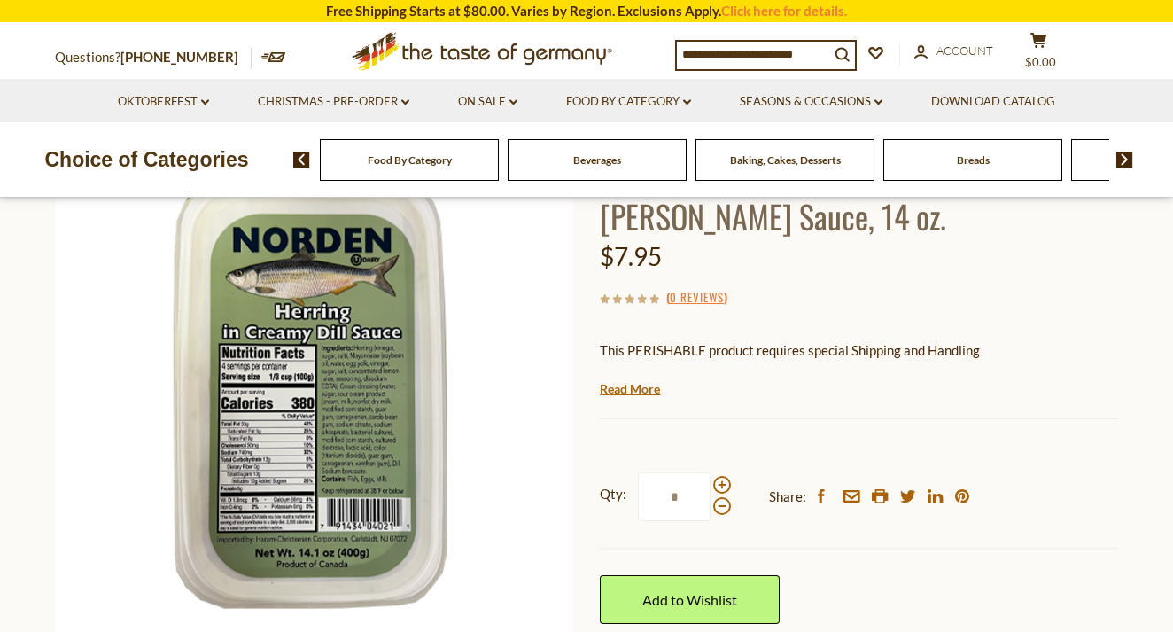
scroll to position [175, 0]
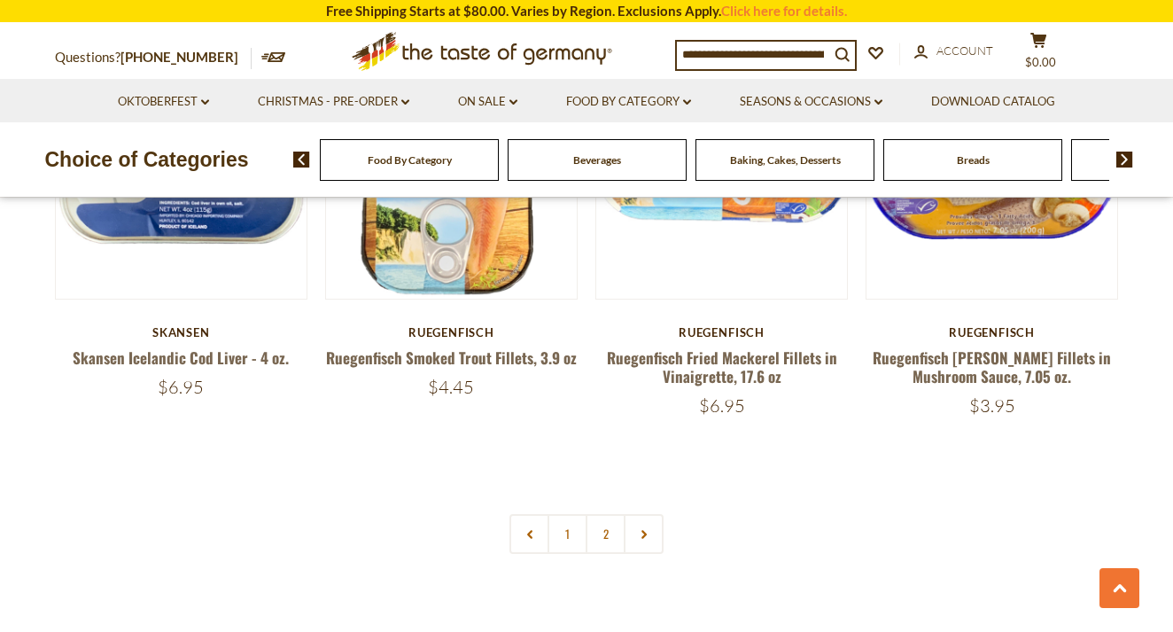
scroll to position [4093, 0]
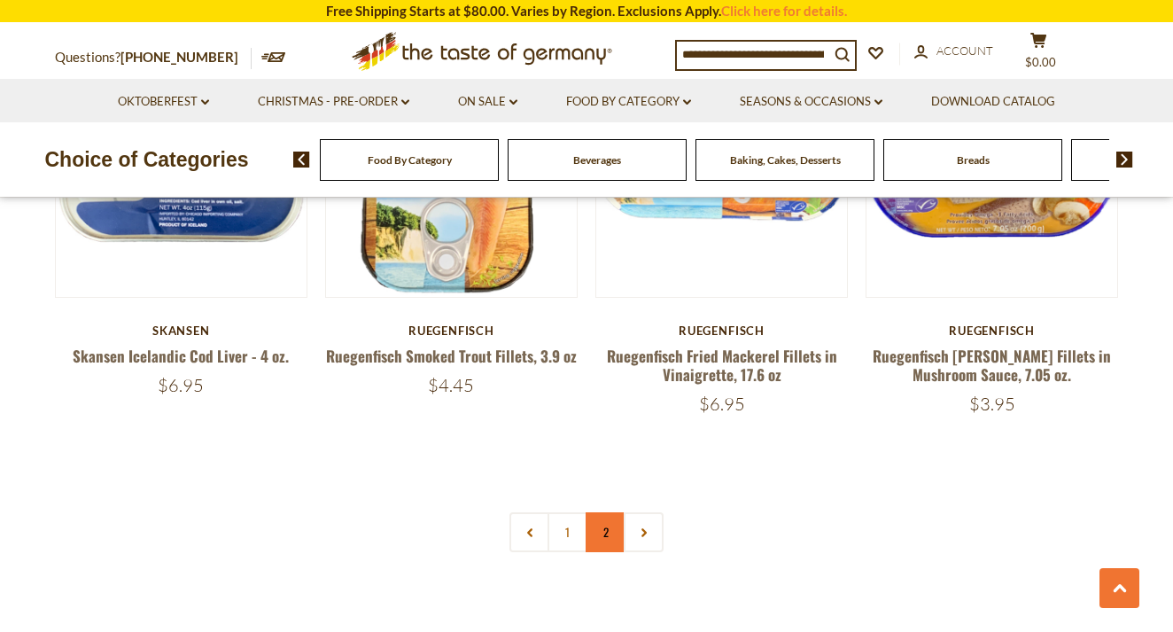
click at [605, 512] on link "2" at bounding box center [606, 532] width 40 height 40
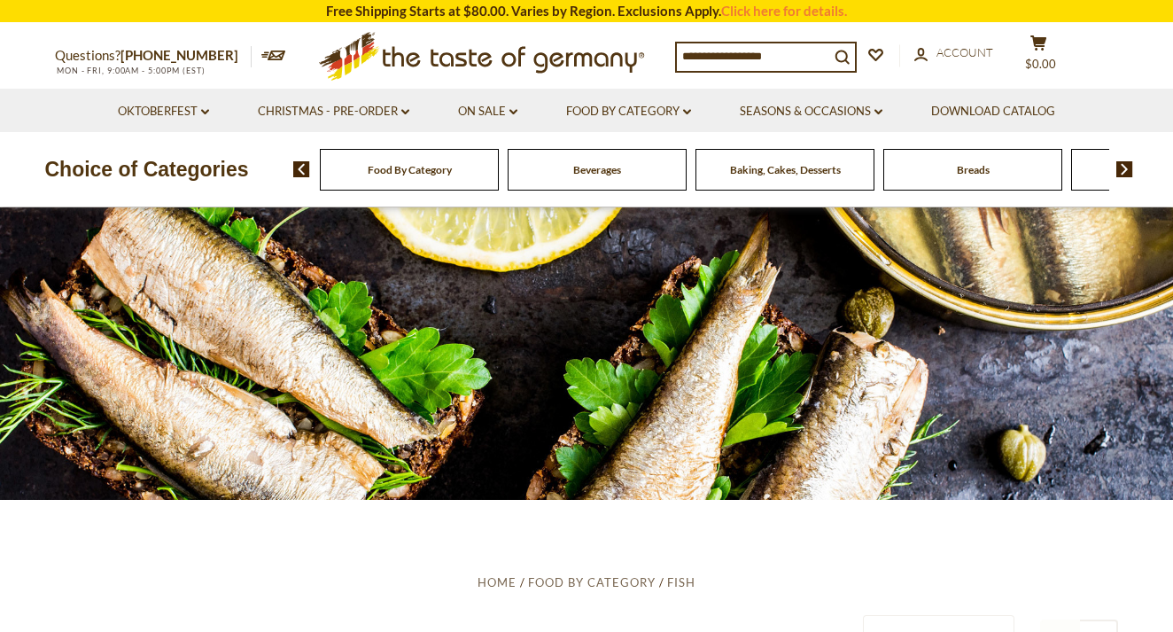
scroll to position [0, 0]
click at [1115, 176] on div "Food By Category Beverages Baking, Cakes, Desserts Breads Candy Cereal Cookies …" at bounding box center [733, 169] width 880 height 43
click at [1121, 175] on img at bounding box center [1124, 169] width 17 height 16
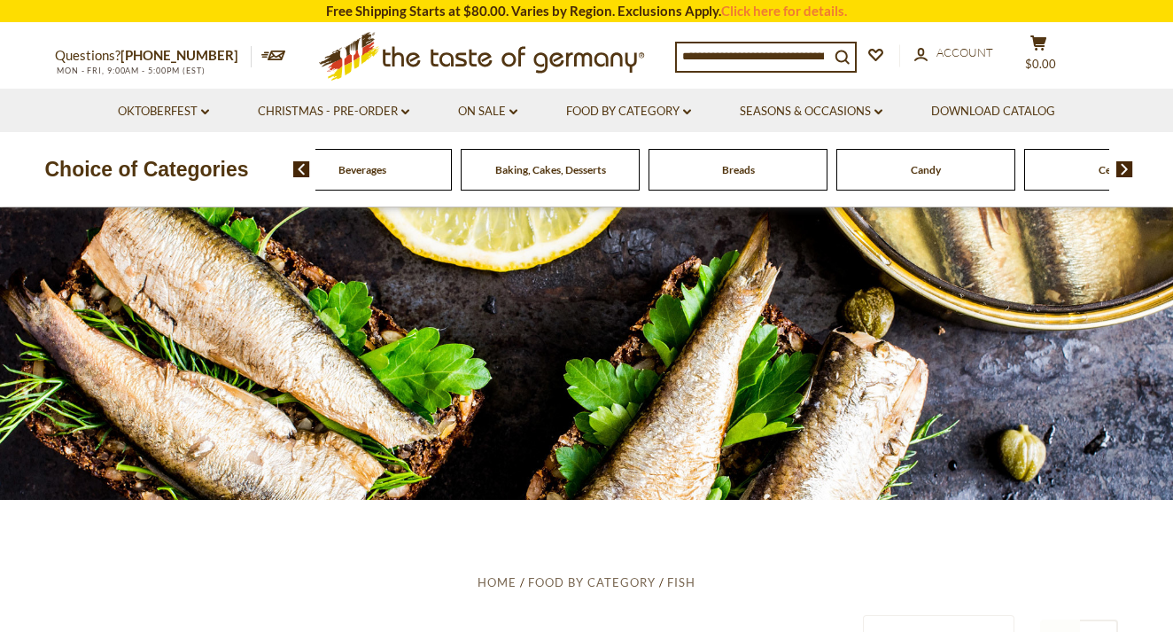
click at [1122, 177] on div "Food By Category Beverages Baking, Cakes, Desserts Breads Candy Cereal Cookies …" at bounding box center [733, 169] width 880 height 43
click at [1127, 161] on img at bounding box center [1124, 169] width 17 height 16
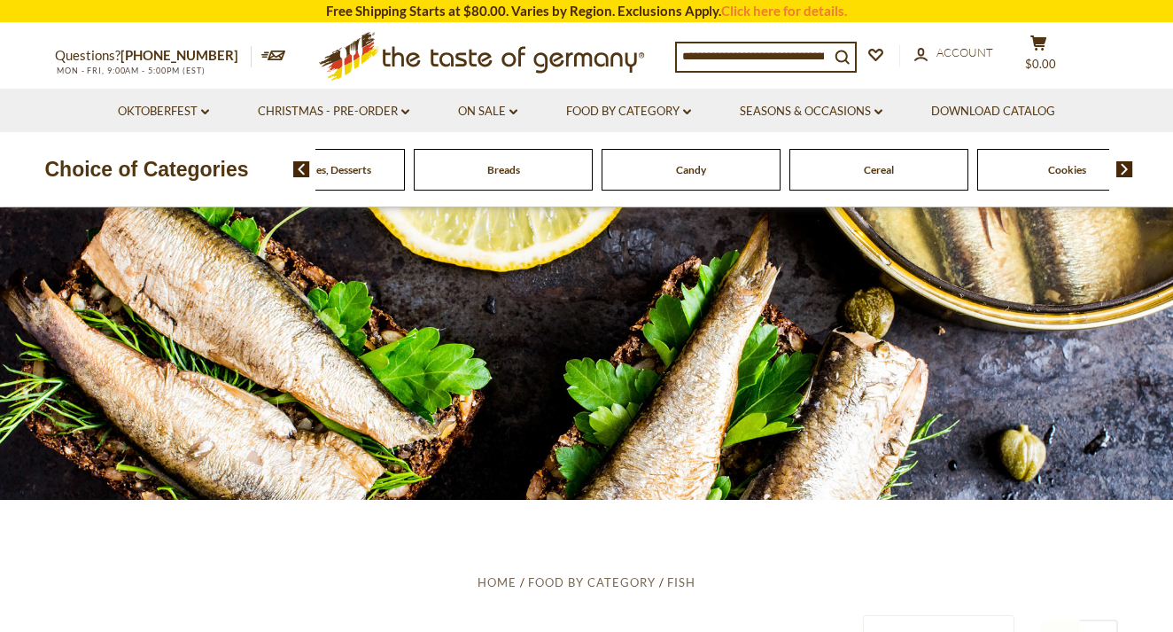
click at [1127, 161] on img at bounding box center [1124, 169] width 17 height 16
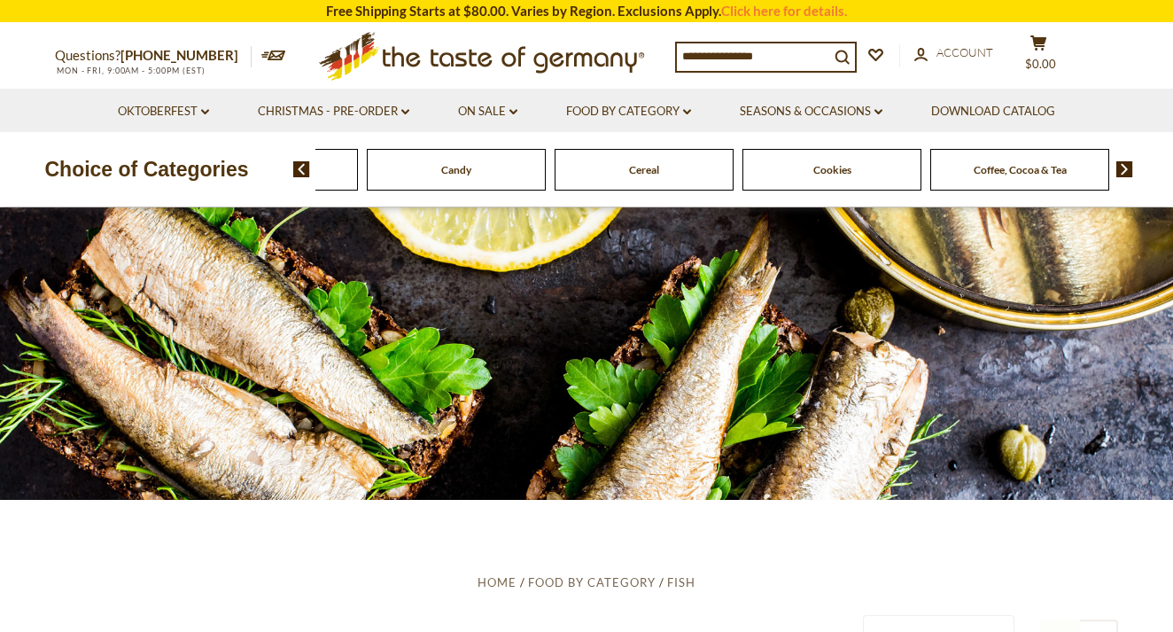
click at [1127, 163] on img at bounding box center [1124, 169] width 17 height 16
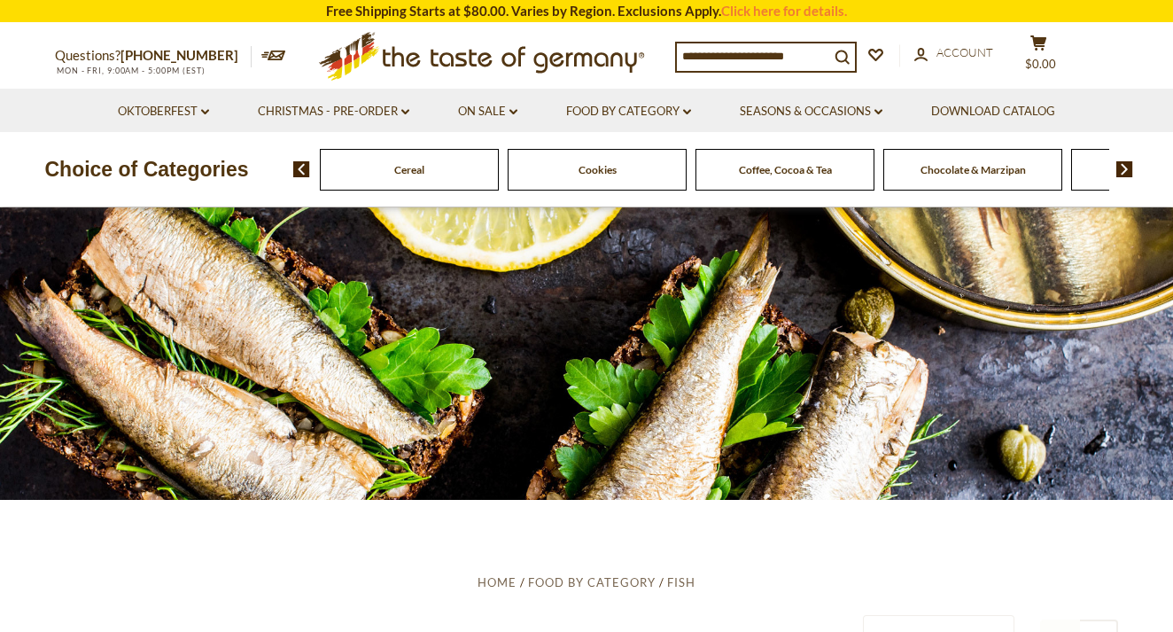
click at [1127, 164] on img at bounding box center [1124, 169] width 17 height 16
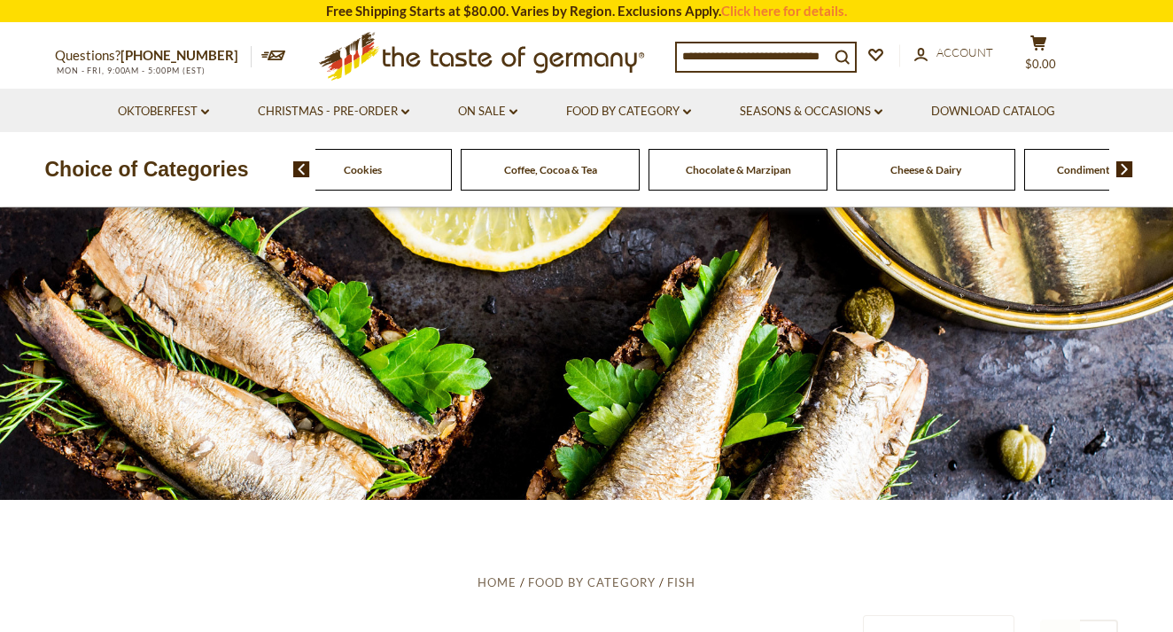
click at [1127, 166] on img at bounding box center [1124, 169] width 17 height 16
click at [1127, 167] on img at bounding box center [1124, 169] width 17 height 16
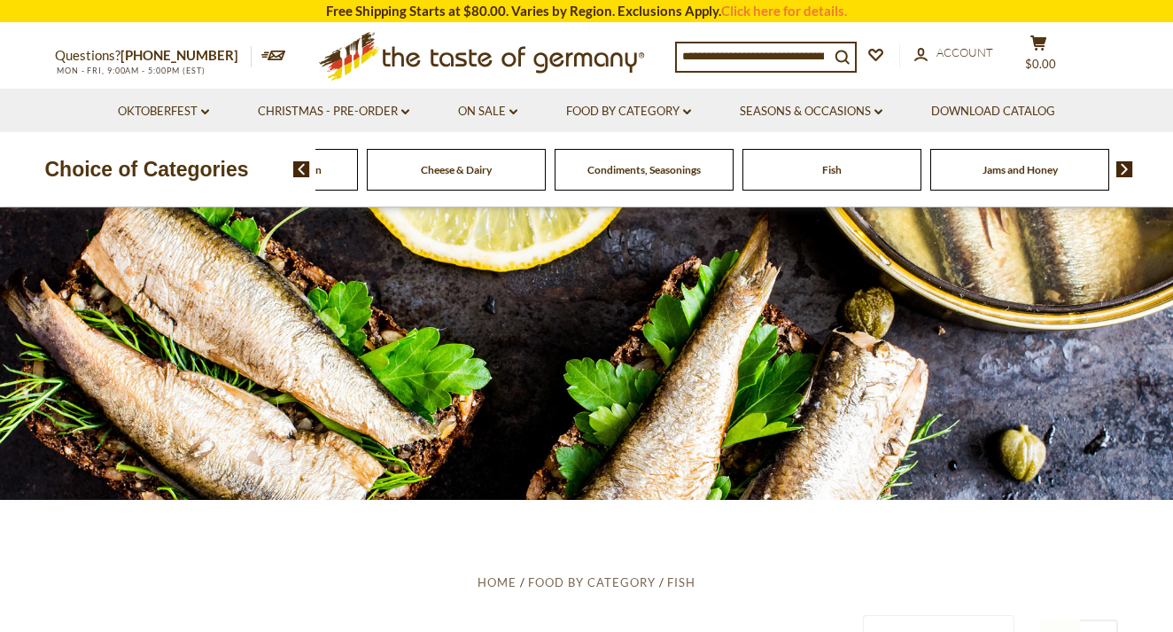
click at [1127, 167] on img at bounding box center [1124, 169] width 17 height 16
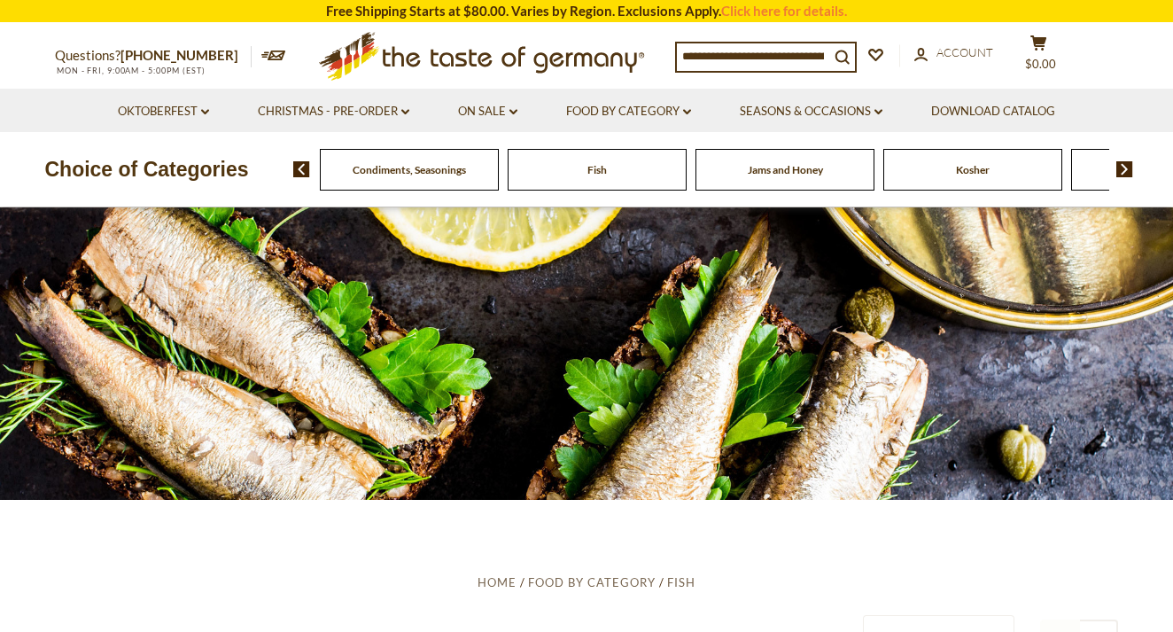
click at [1127, 168] on img at bounding box center [1124, 169] width 17 height 16
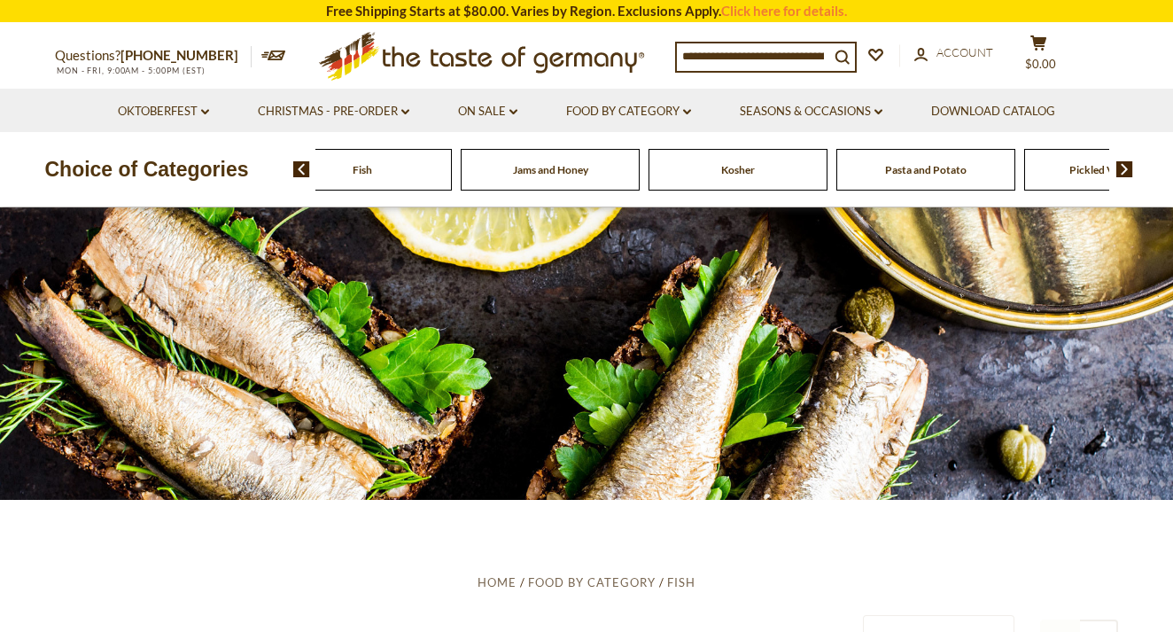
click at [1127, 170] on img at bounding box center [1124, 169] width 17 height 16
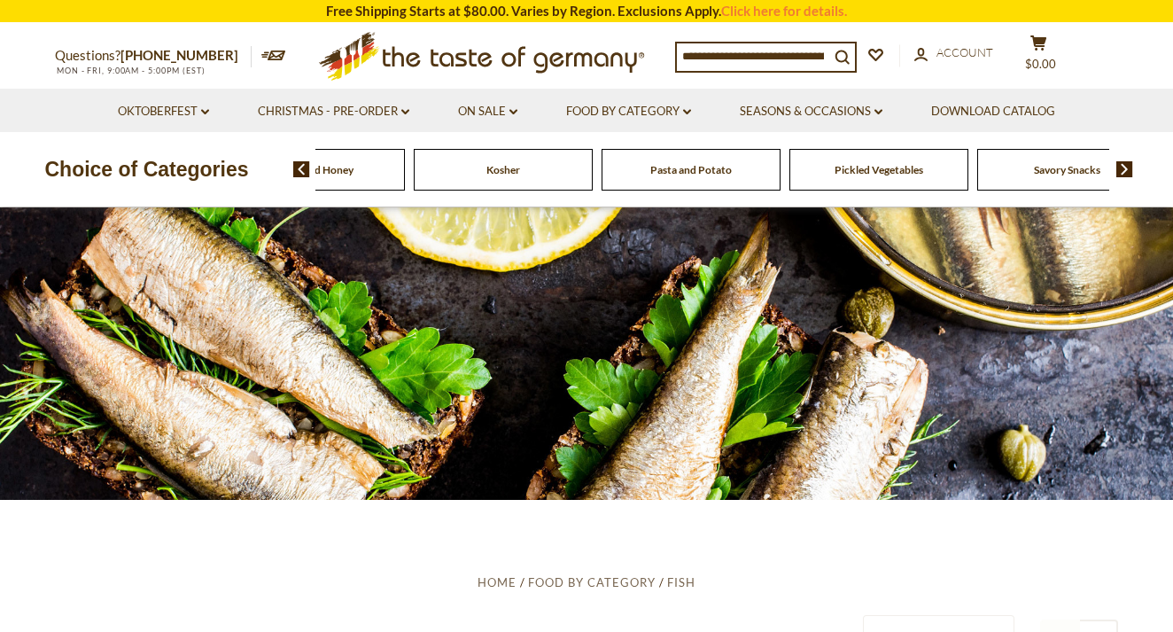
click at [1127, 171] on img at bounding box center [1124, 169] width 17 height 16
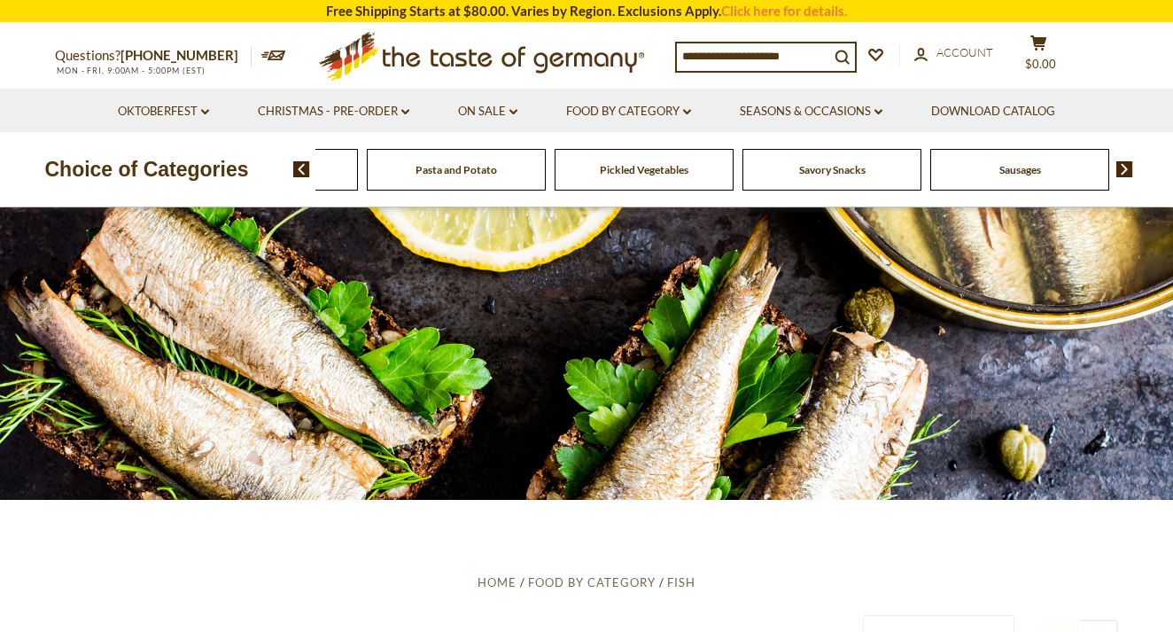
click at [1127, 173] on img at bounding box center [1124, 169] width 17 height 16
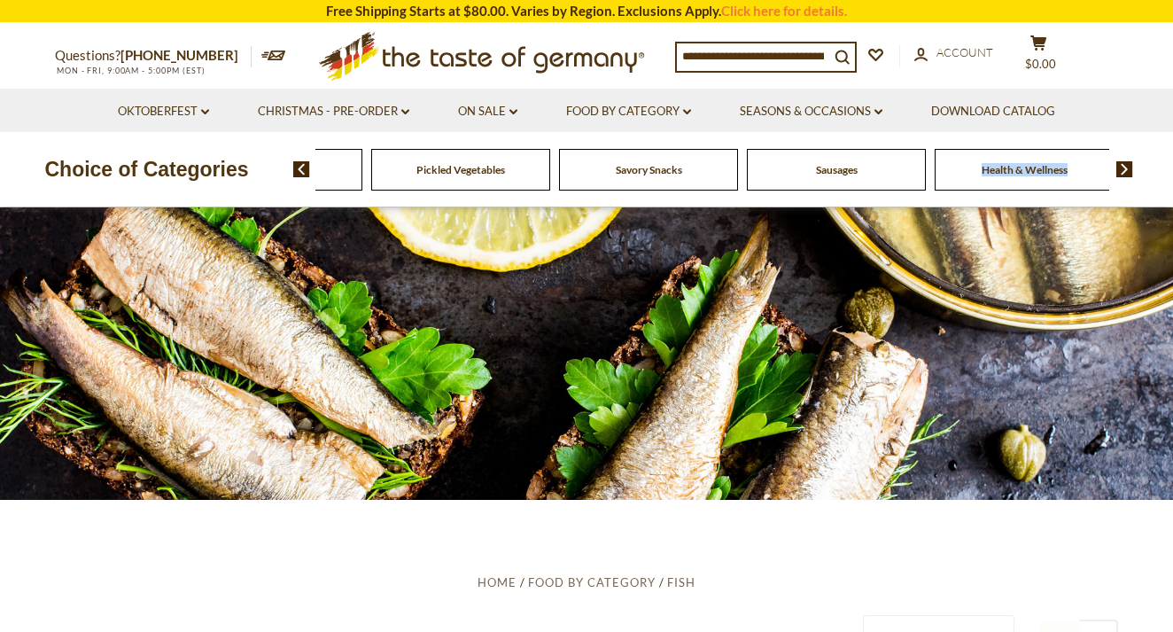
click at [1057, 171] on span "Health & Wellness" at bounding box center [1025, 169] width 86 height 13
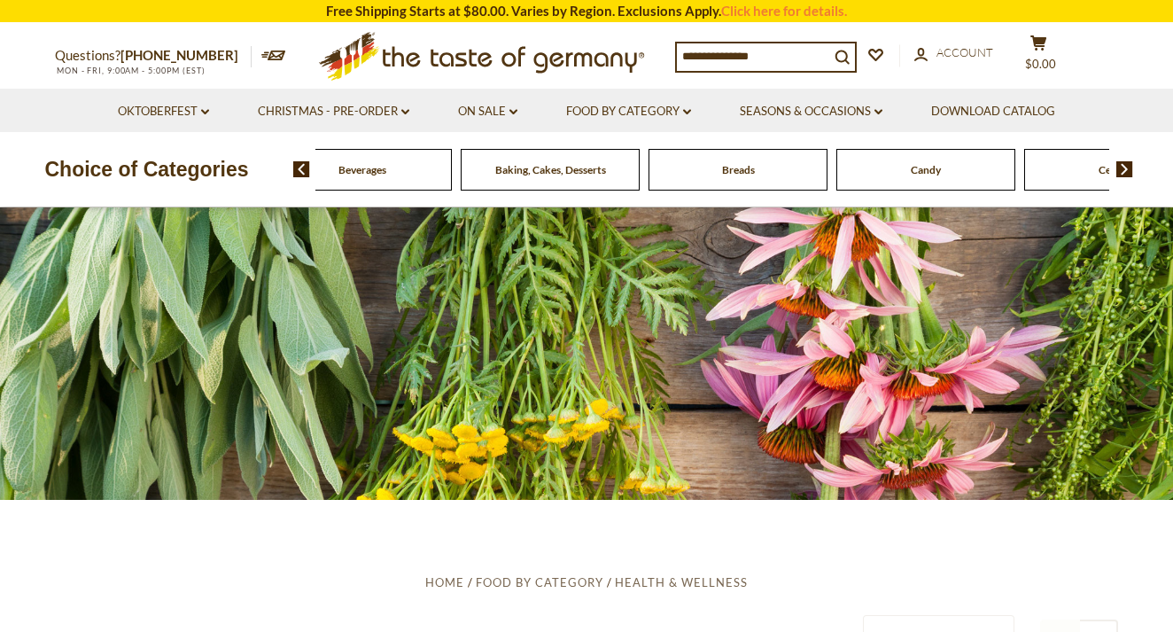
click at [746, 171] on span "Breads" at bounding box center [738, 169] width 33 height 13
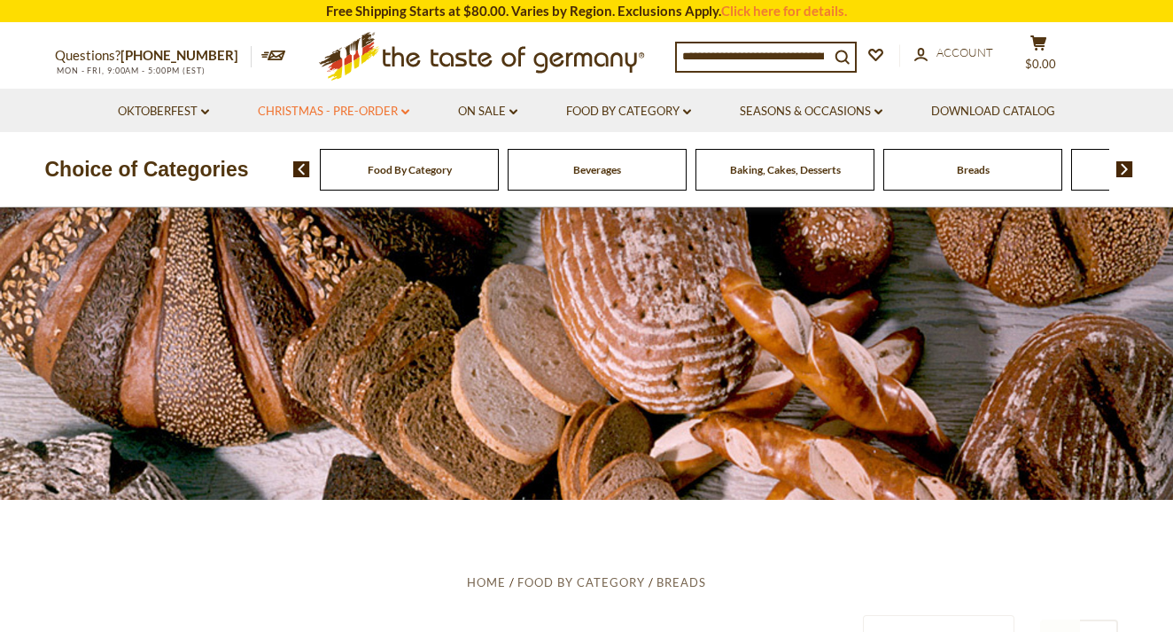
click at [340, 105] on link "Christmas - PRE-ORDER dropdown_arrow" at bounding box center [334, 111] width 152 height 19
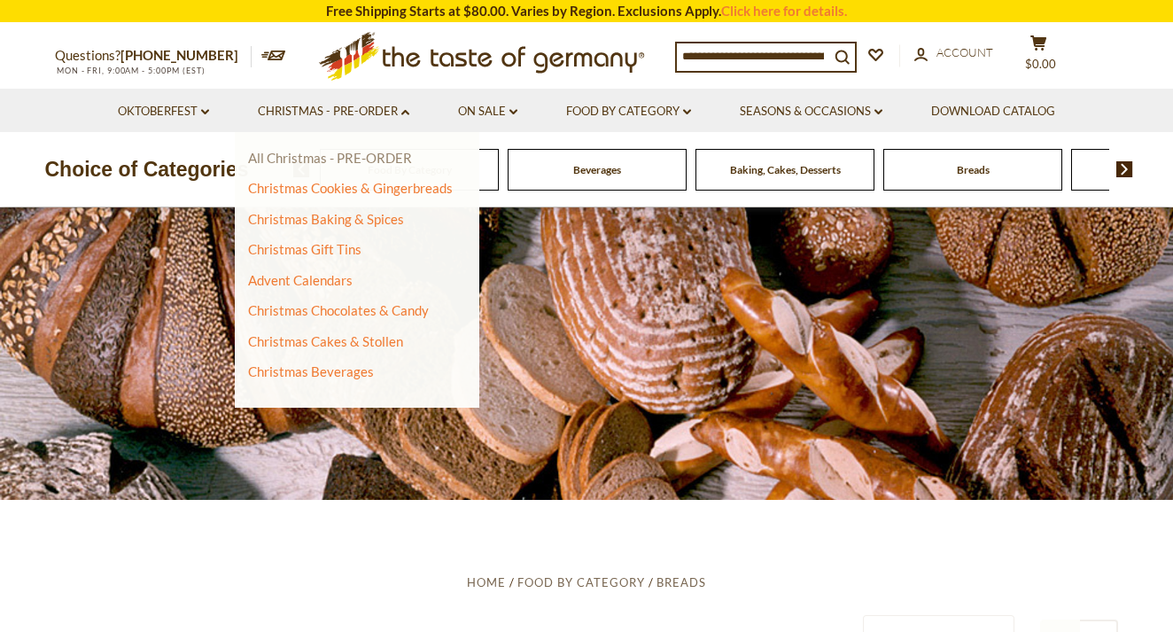
click at [331, 155] on link "All Christmas - PRE-ORDER" at bounding box center [330, 158] width 164 height 16
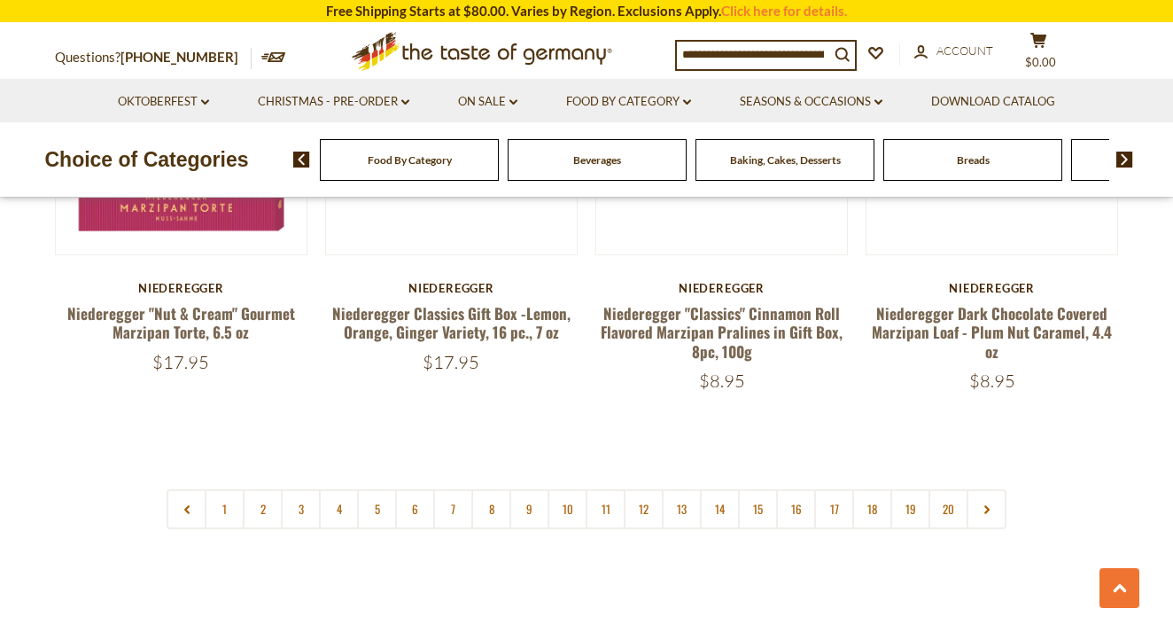
scroll to position [4179, 0]
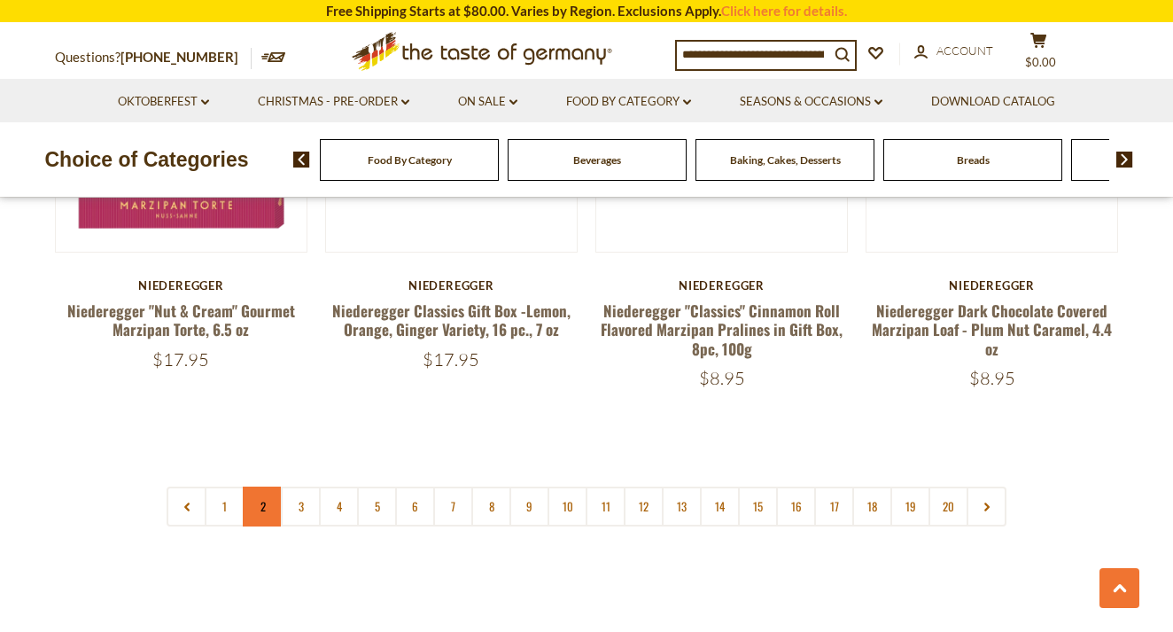
click at [257, 486] on link "2" at bounding box center [263, 506] width 40 height 40
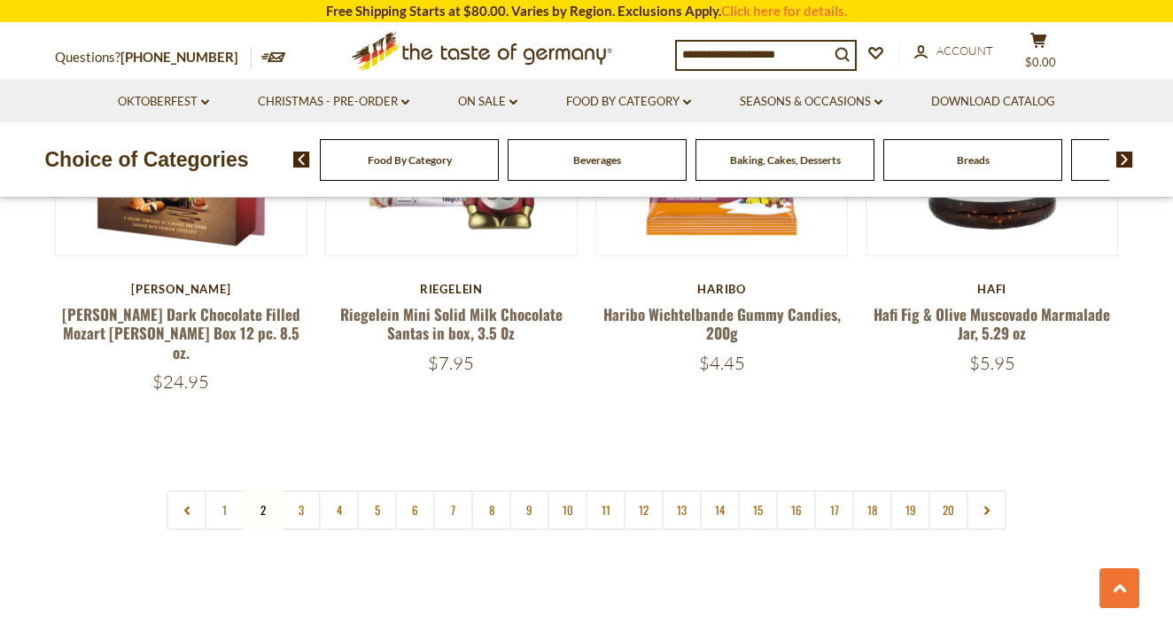
scroll to position [4155, 0]
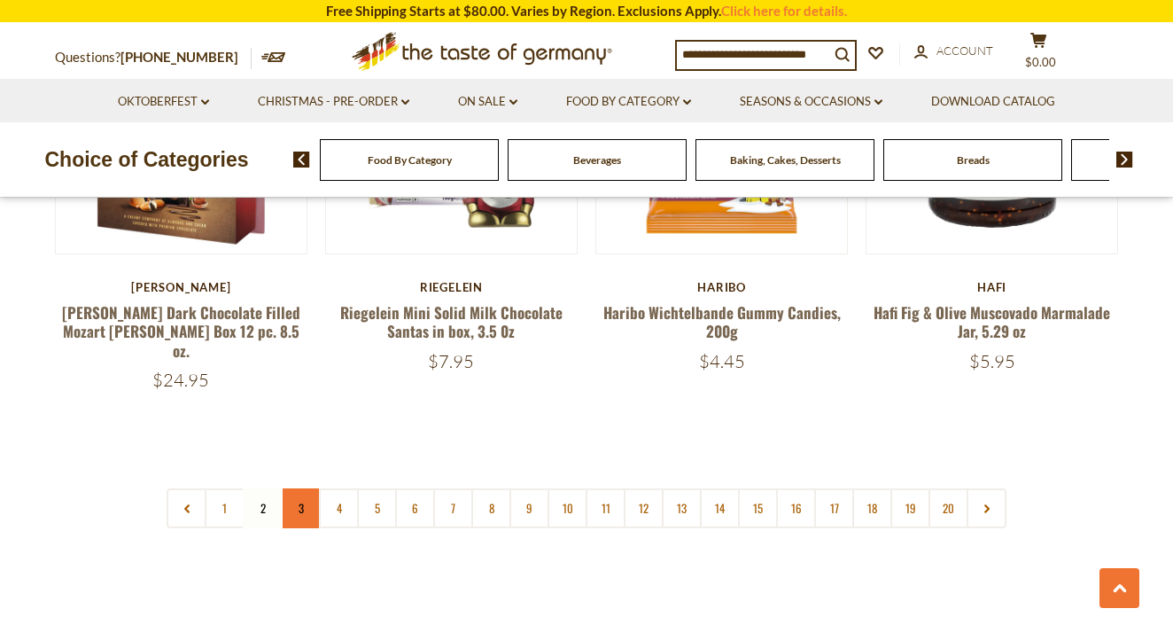
click at [303, 488] on link "3" at bounding box center [301, 508] width 40 height 40
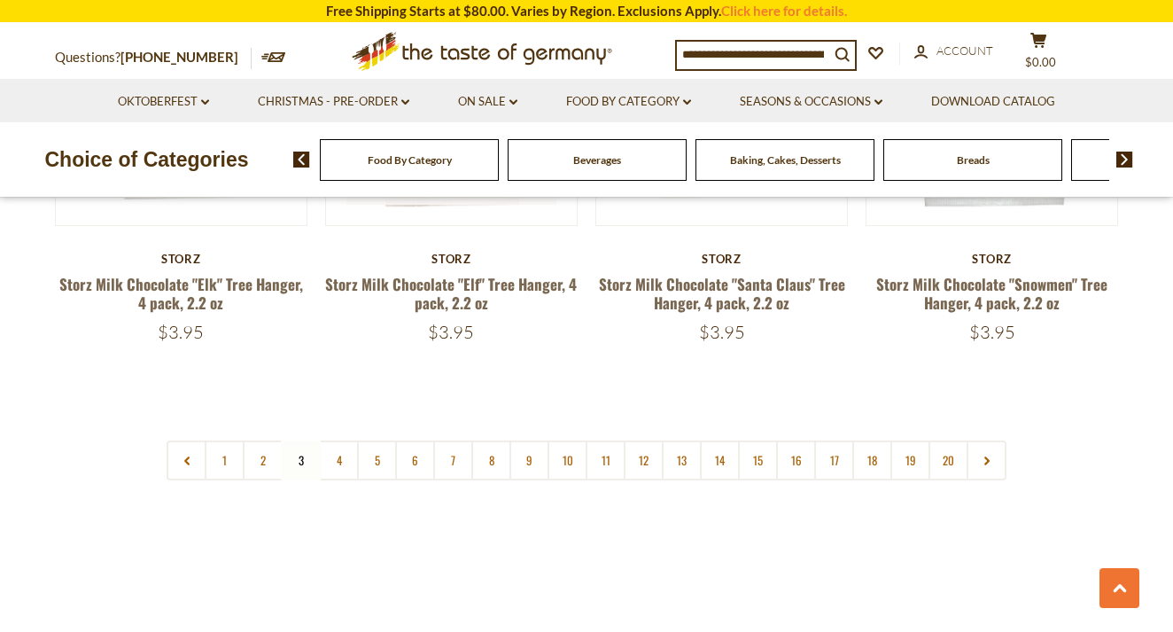
scroll to position [4279, 0]
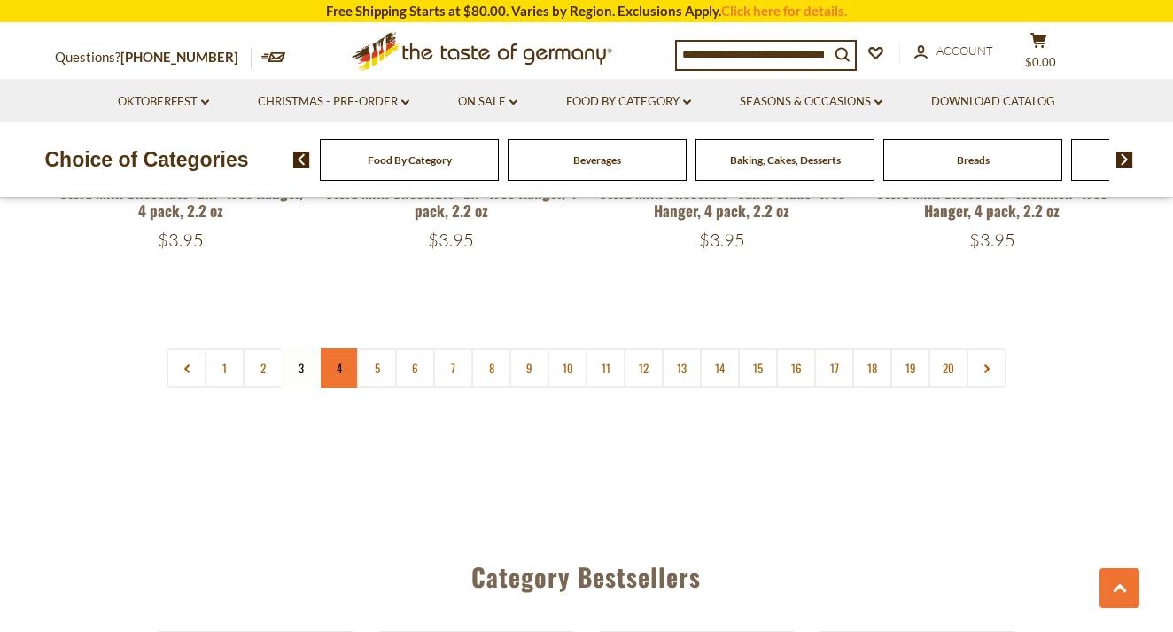
click at [339, 348] on link "4" at bounding box center [339, 368] width 40 height 40
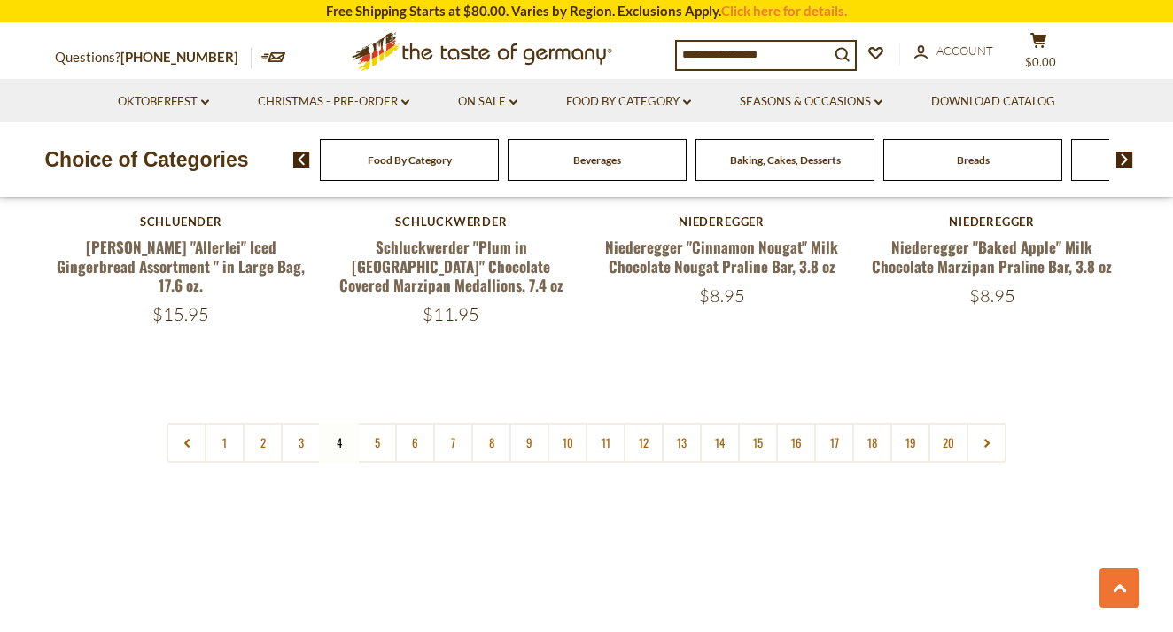
scroll to position [4227, 0]
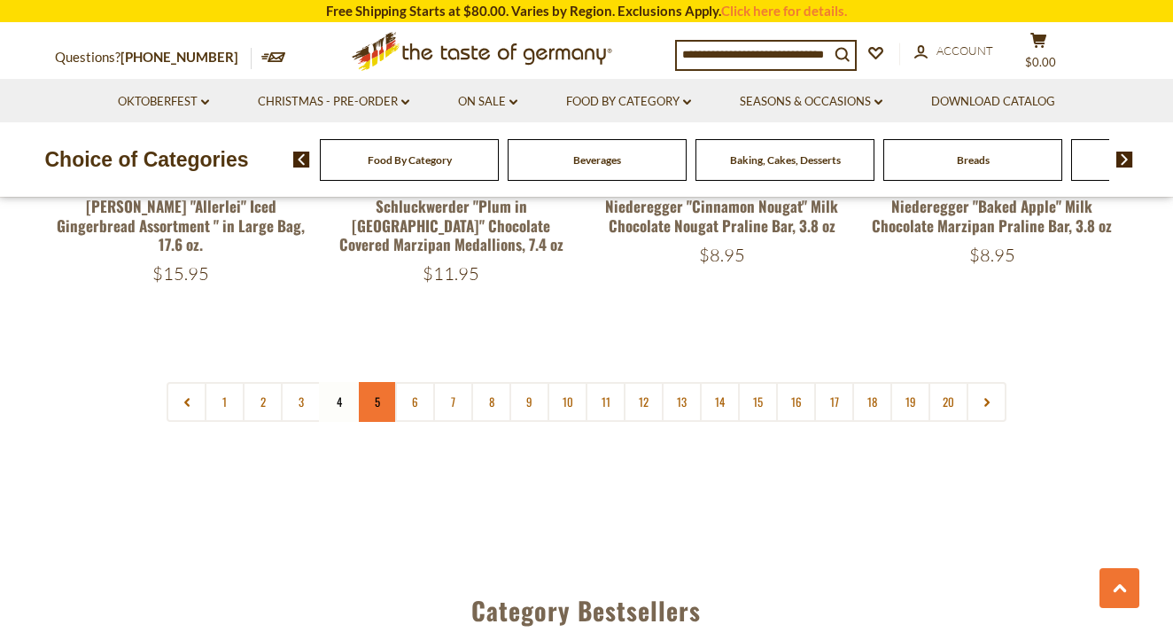
click at [384, 382] on link "5" at bounding box center [377, 402] width 40 height 40
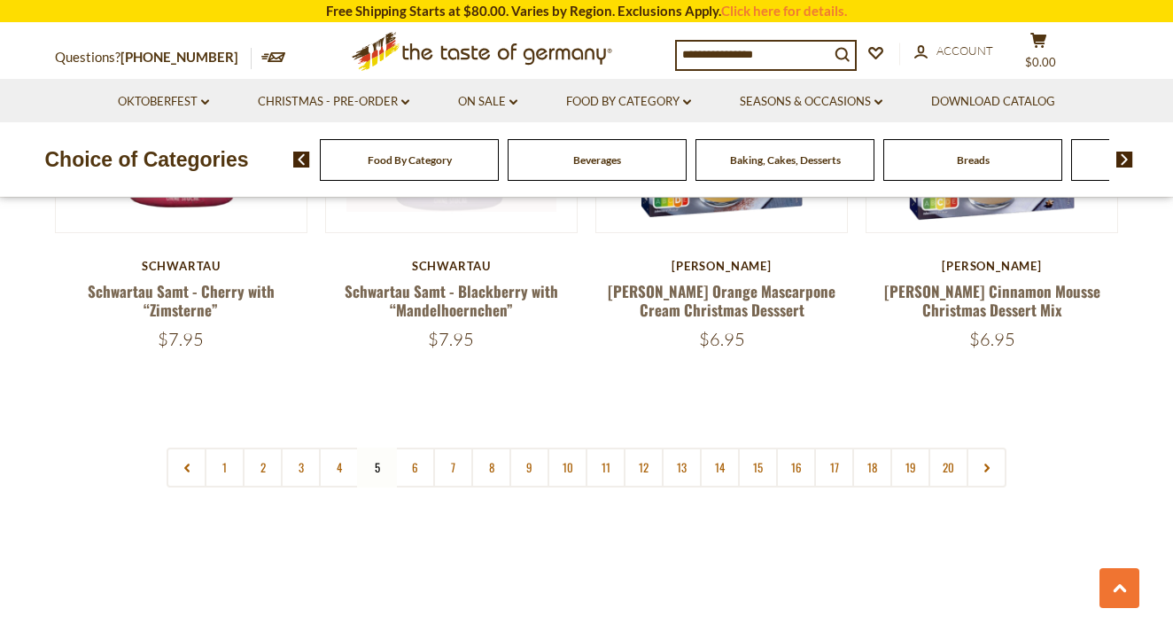
scroll to position [4233, 0]
click at [412, 447] on link "6" at bounding box center [415, 467] width 40 height 40
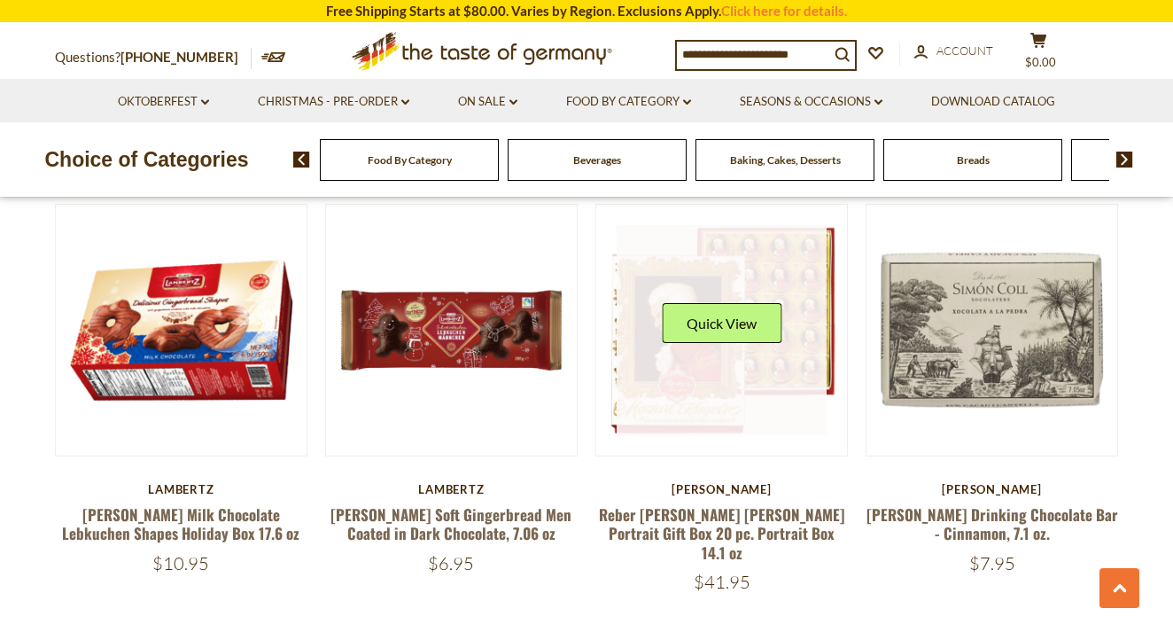
scroll to position [4082, 0]
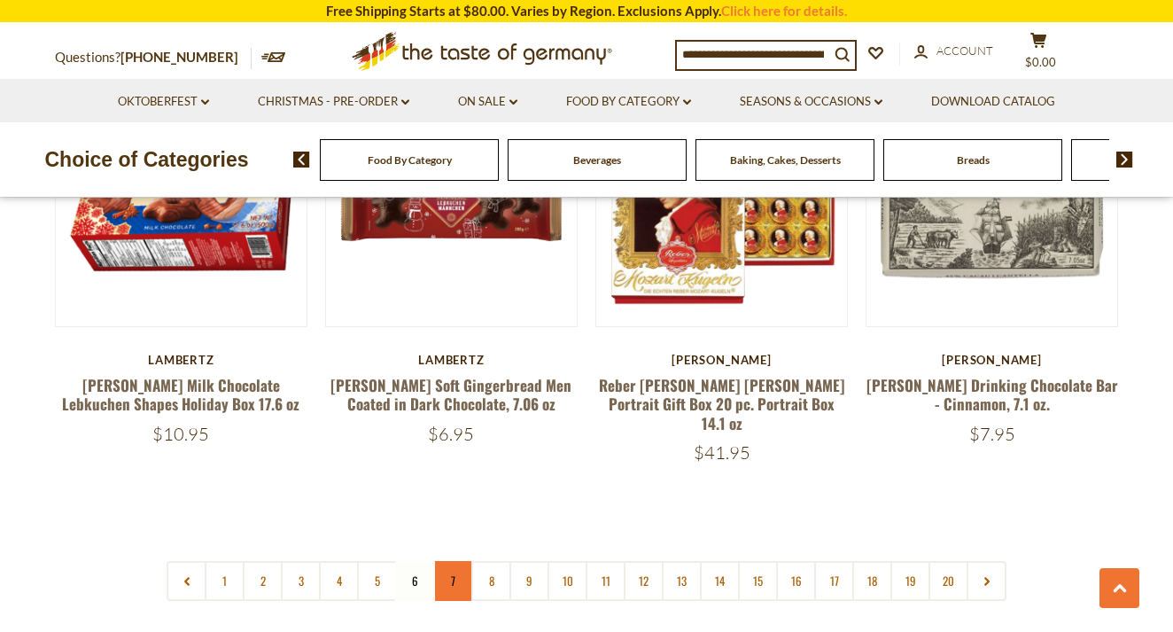
click at [454, 561] on link "7" at bounding box center [453, 581] width 40 height 40
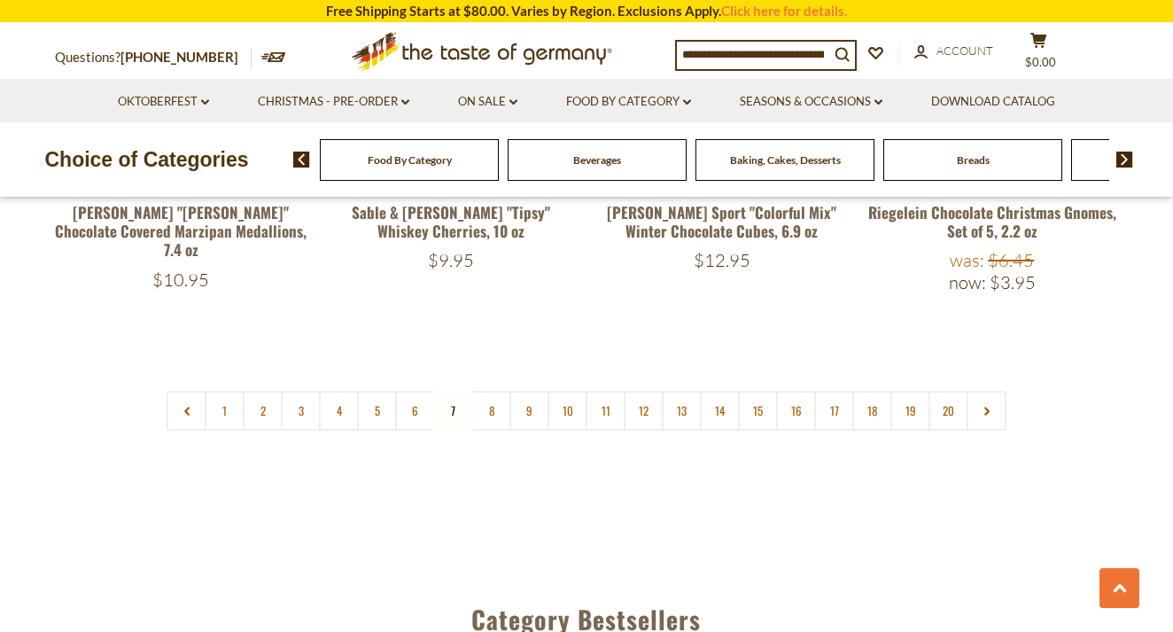
scroll to position [4238, 0]
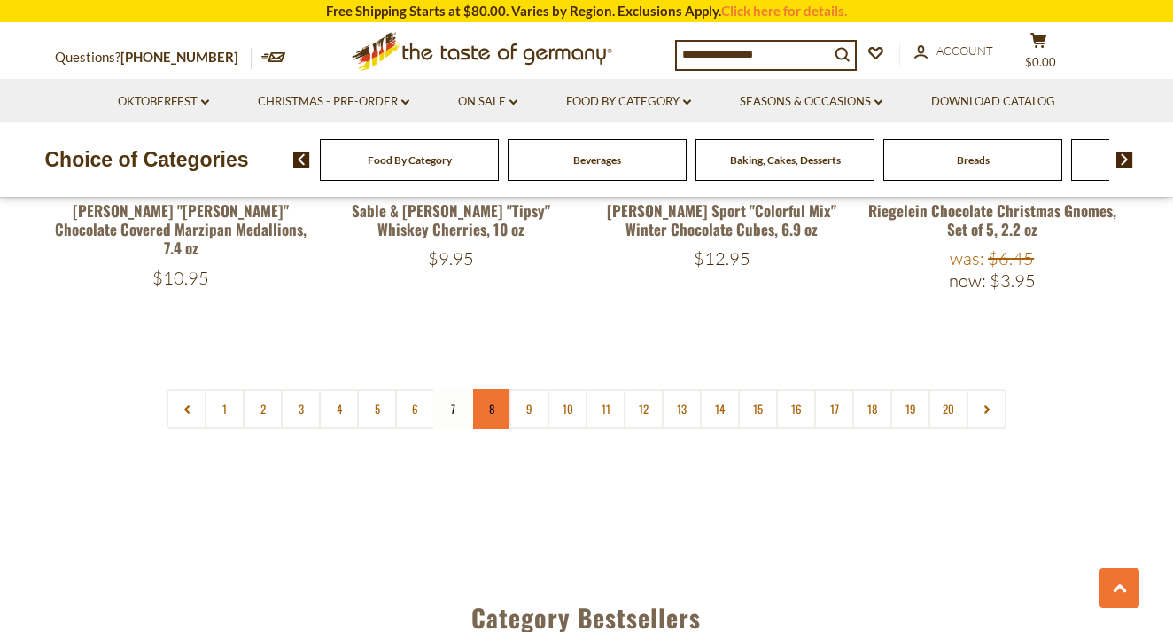
click at [497, 389] on link "8" at bounding box center [491, 409] width 40 height 40
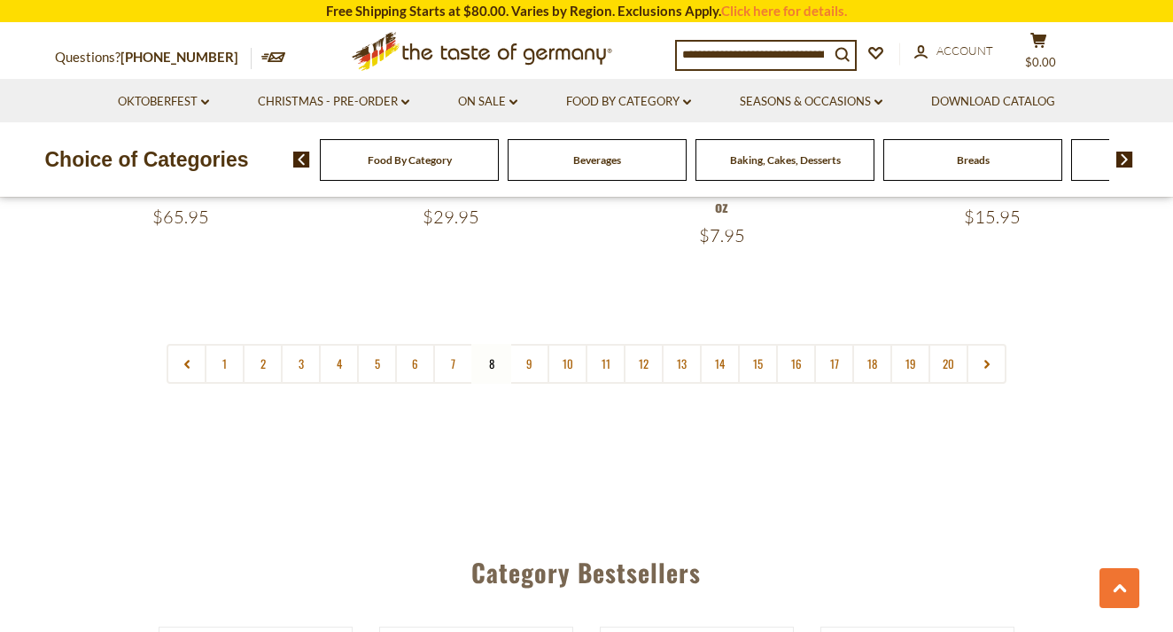
scroll to position [4285, 0]
click at [529, 342] on link "9" at bounding box center [530, 362] width 40 height 40
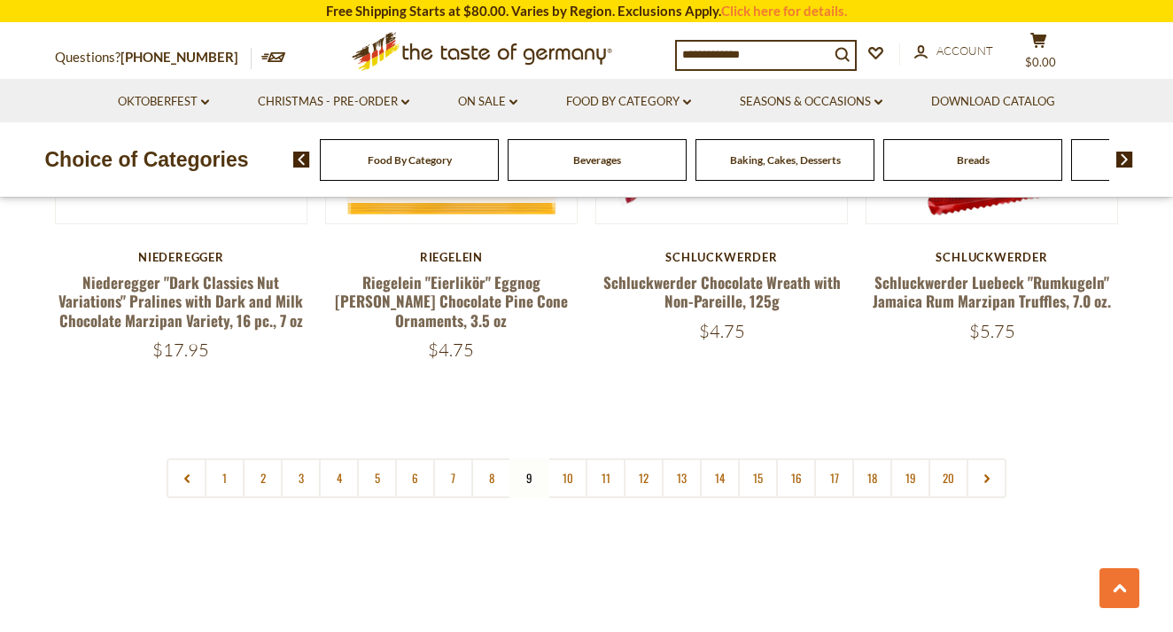
scroll to position [4233, 0]
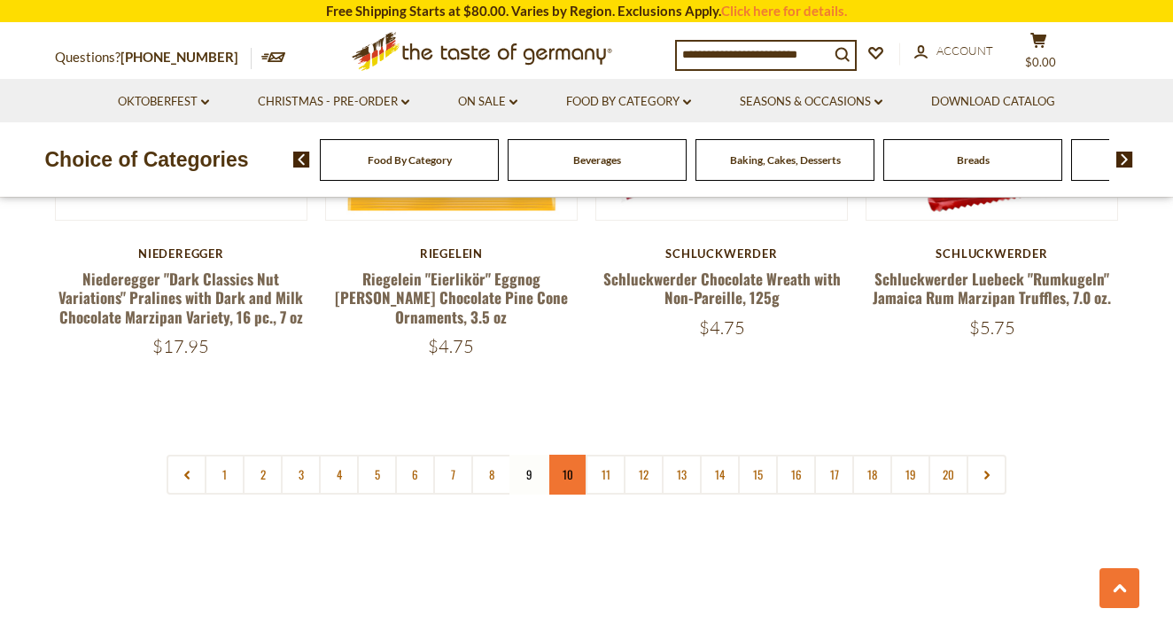
click at [564, 455] on link "10" at bounding box center [568, 475] width 40 height 40
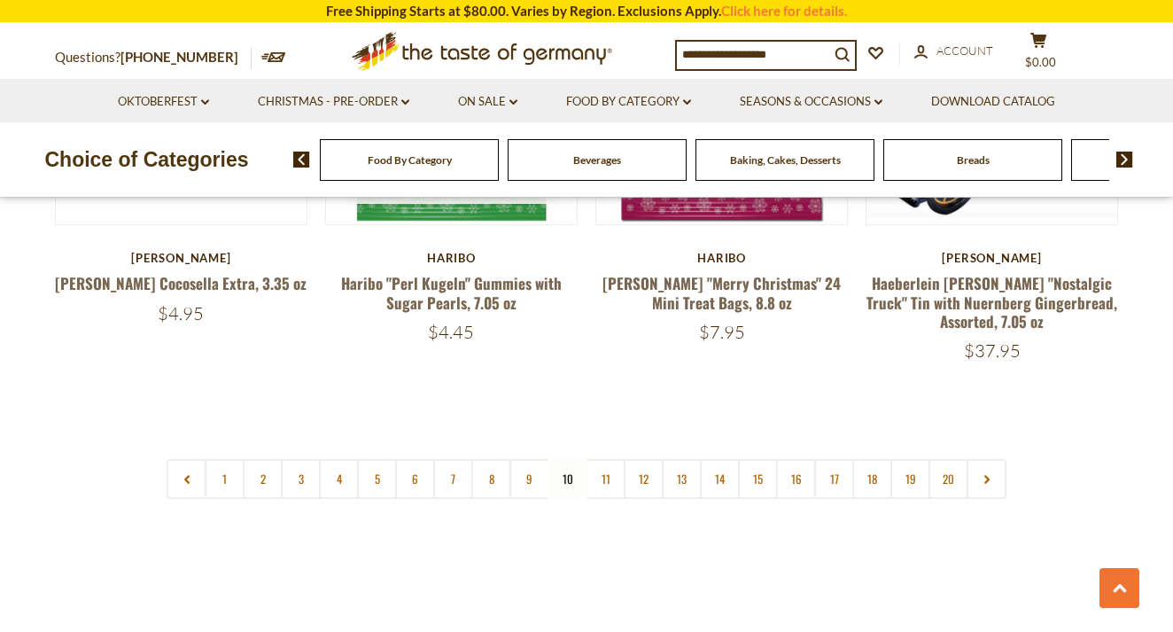
scroll to position [4231, 0]
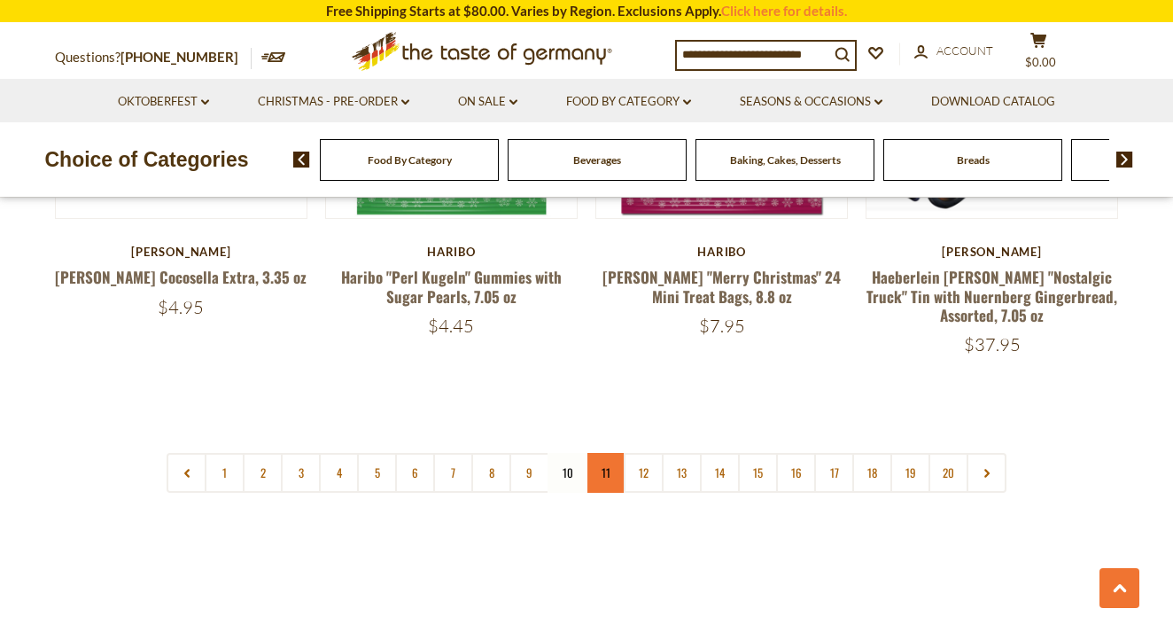
click at [608, 453] on link "11" at bounding box center [606, 473] width 40 height 40
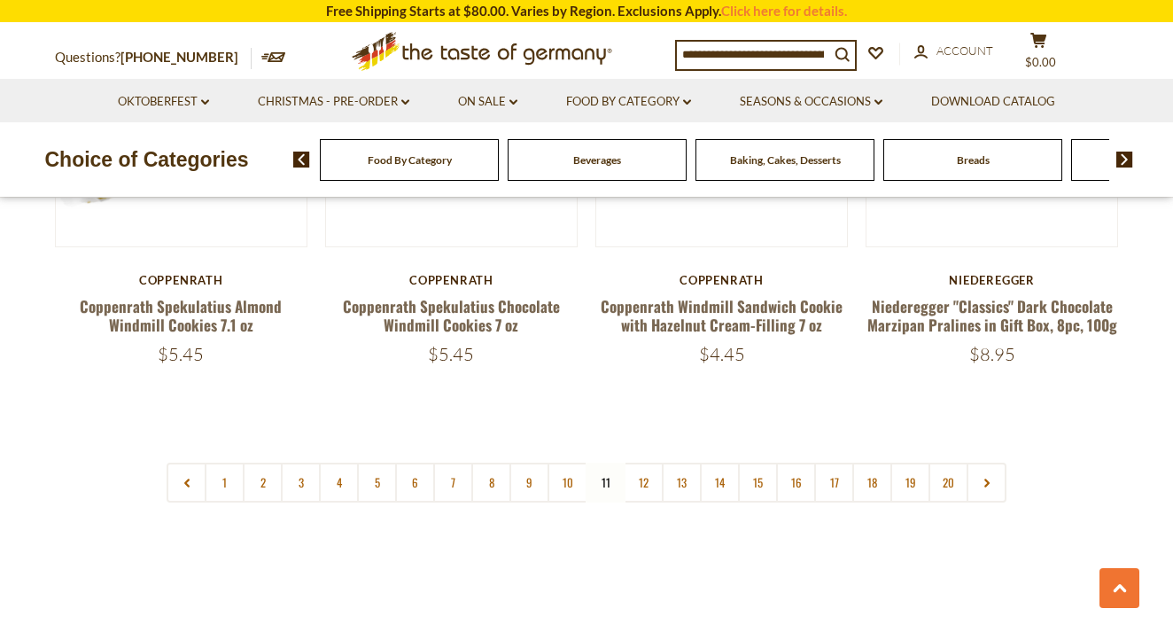
scroll to position [4204, 0]
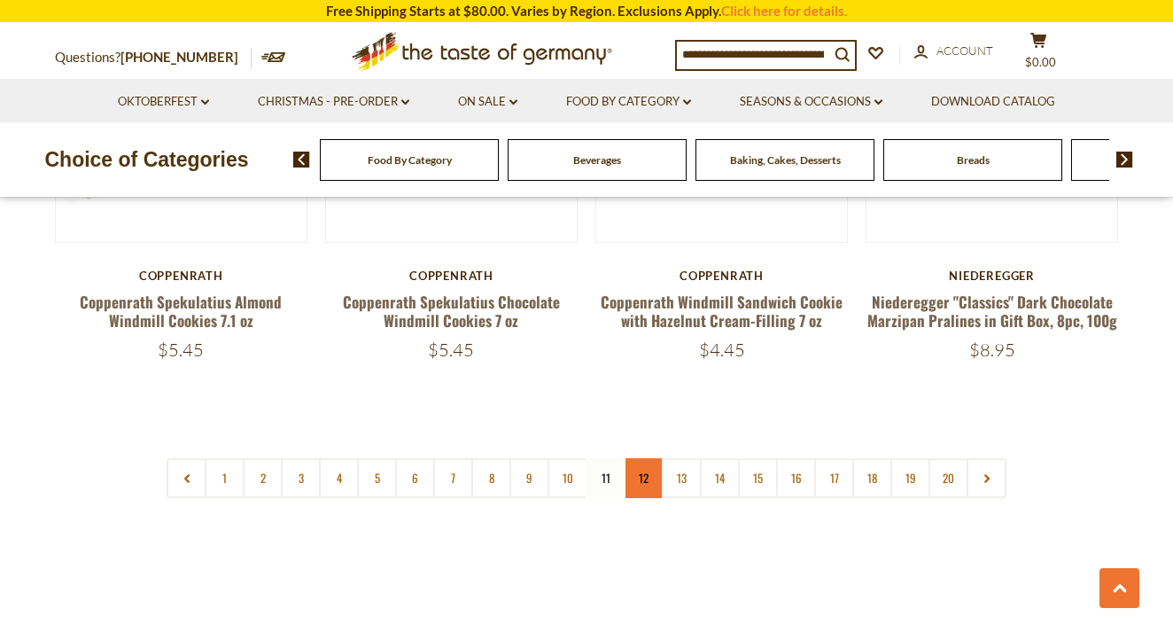
click at [646, 458] on link "12" at bounding box center [644, 478] width 40 height 40
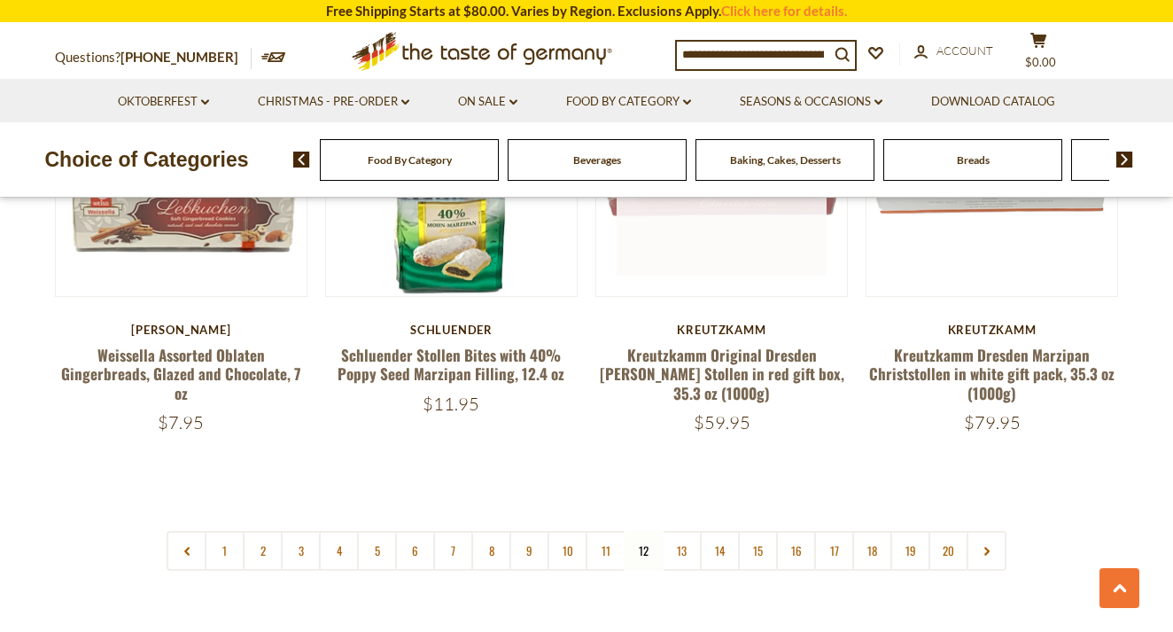
scroll to position [4137, 0]
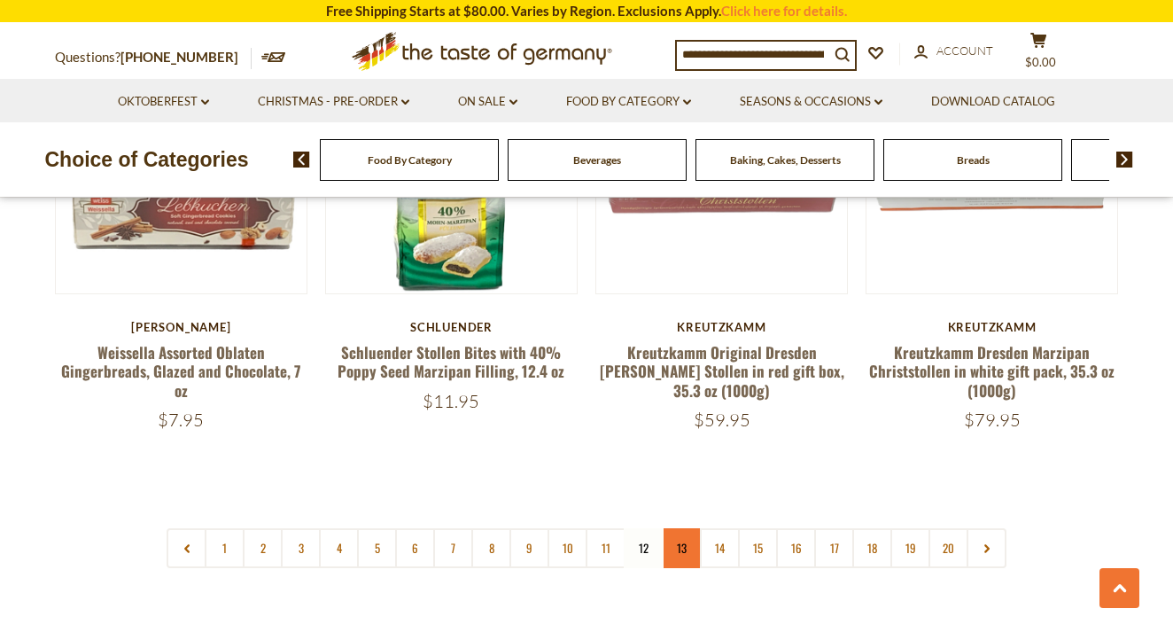
click at [678, 528] on link "13" at bounding box center [682, 548] width 40 height 40
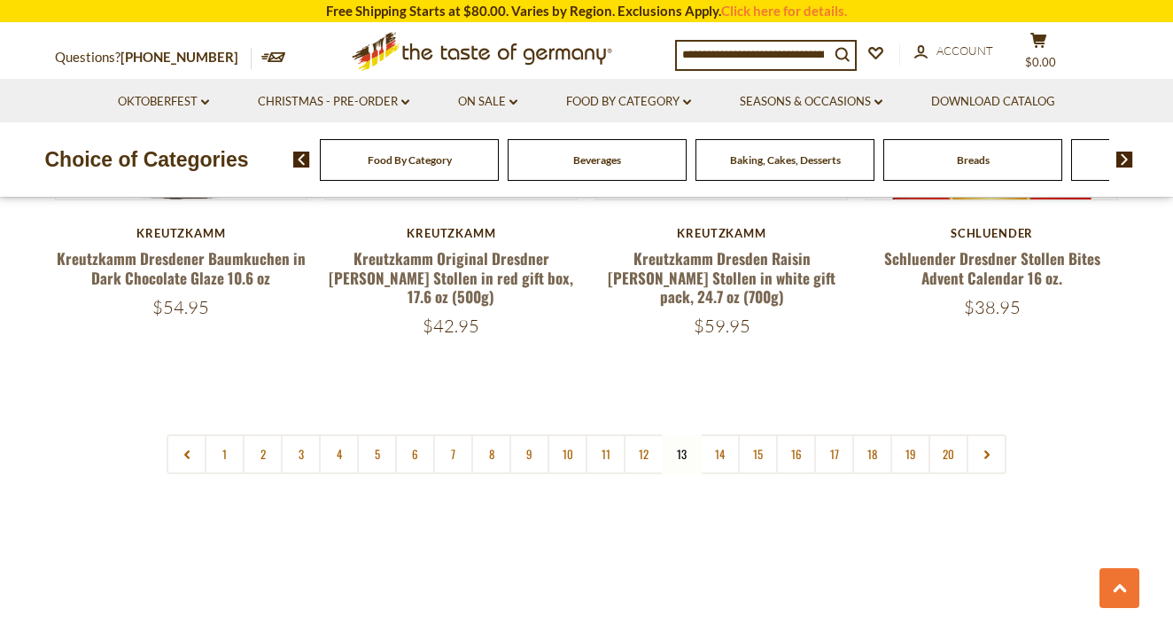
scroll to position [4284, 0]
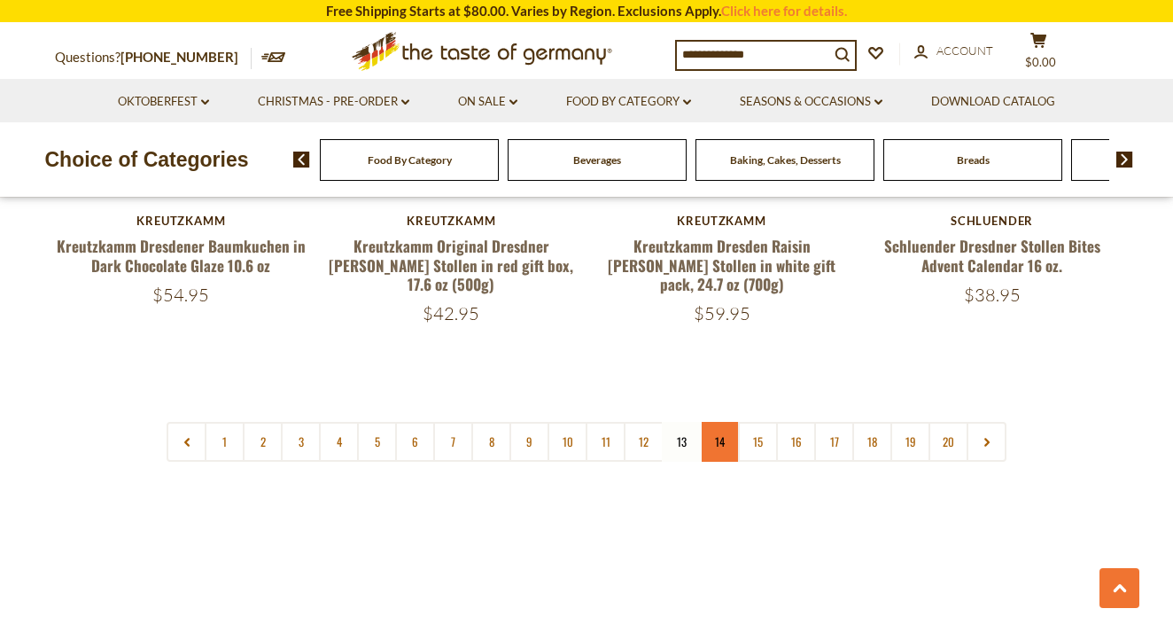
click at [725, 422] on link "14" at bounding box center [720, 442] width 40 height 40
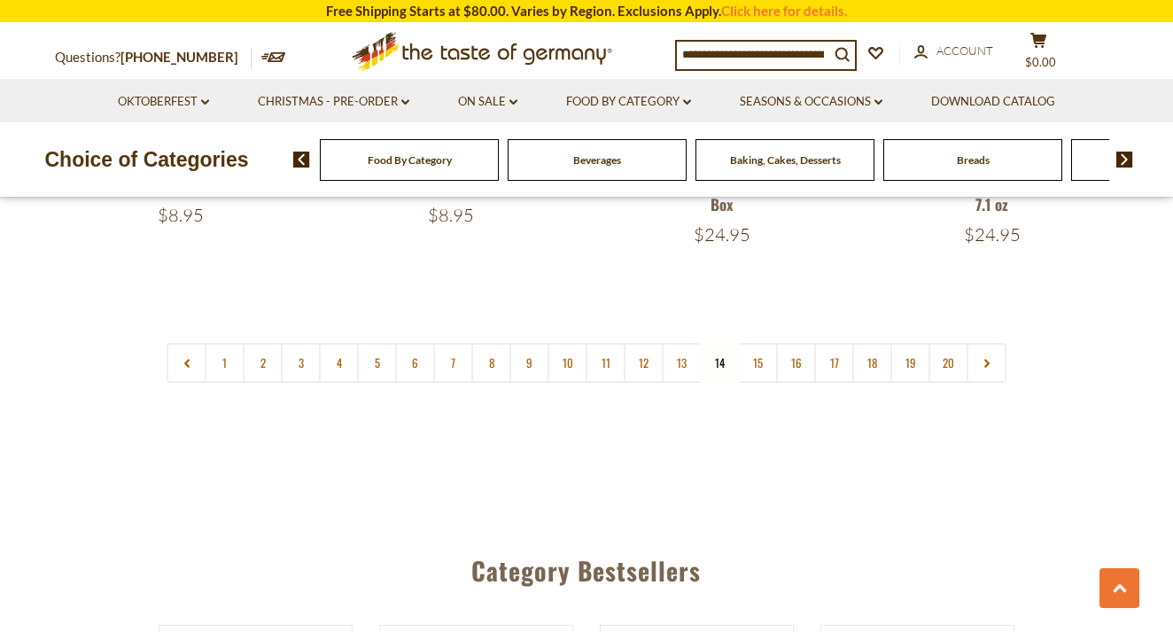
scroll to position [4364, 0]
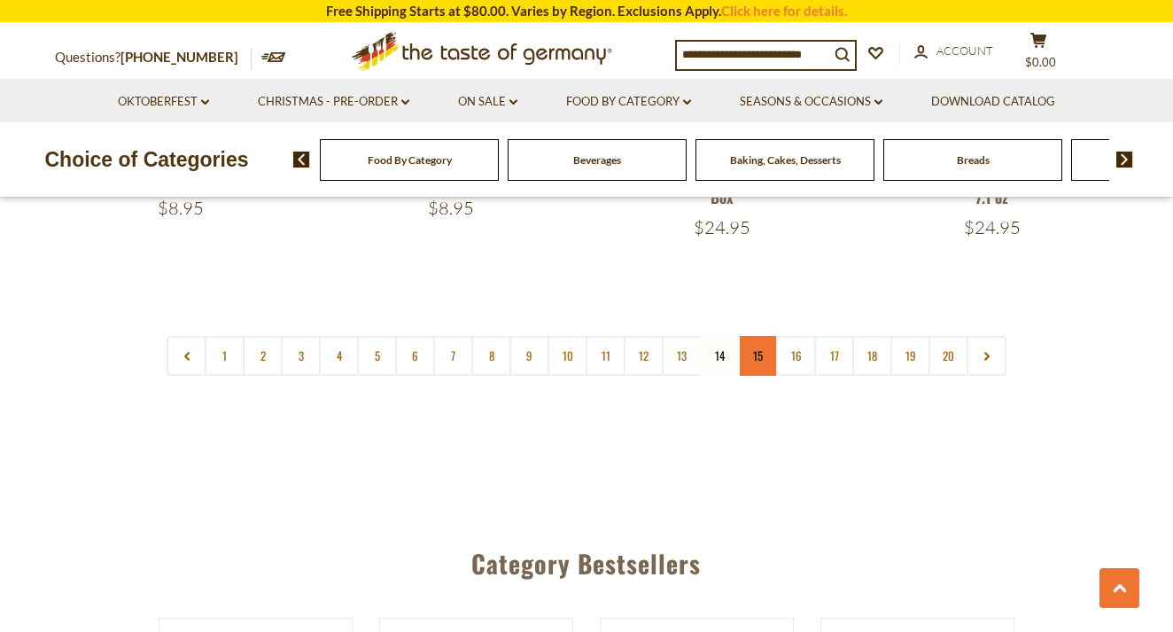
click at [759, 336] on link "15" at bounding box center [758, 356] width 40 height 40
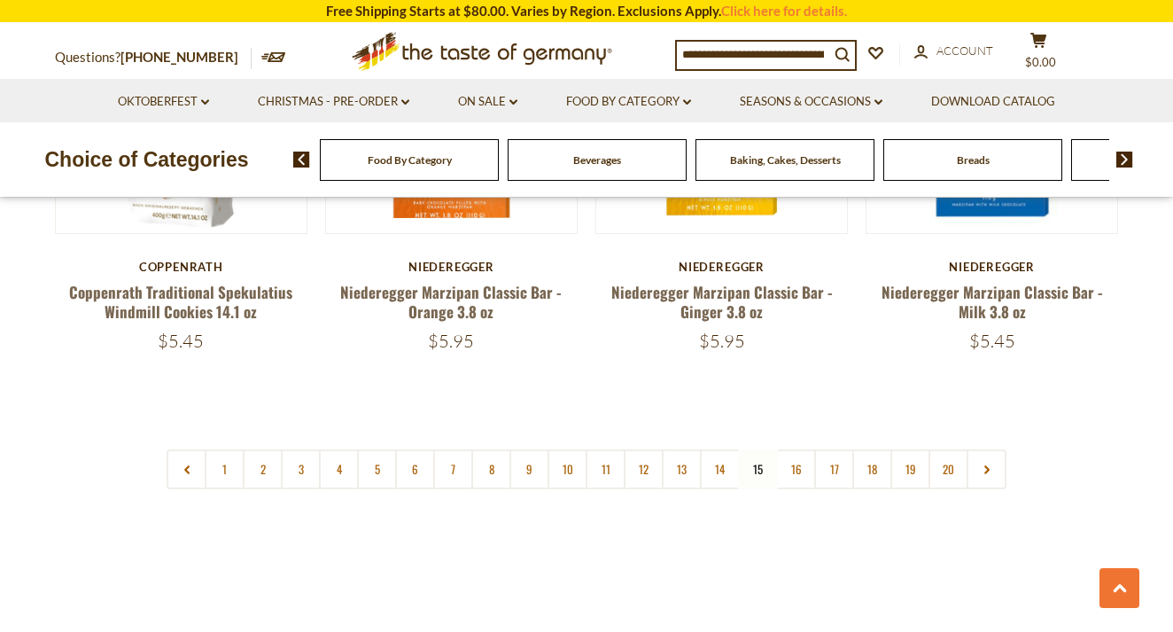
scroll to position [4220, 0]
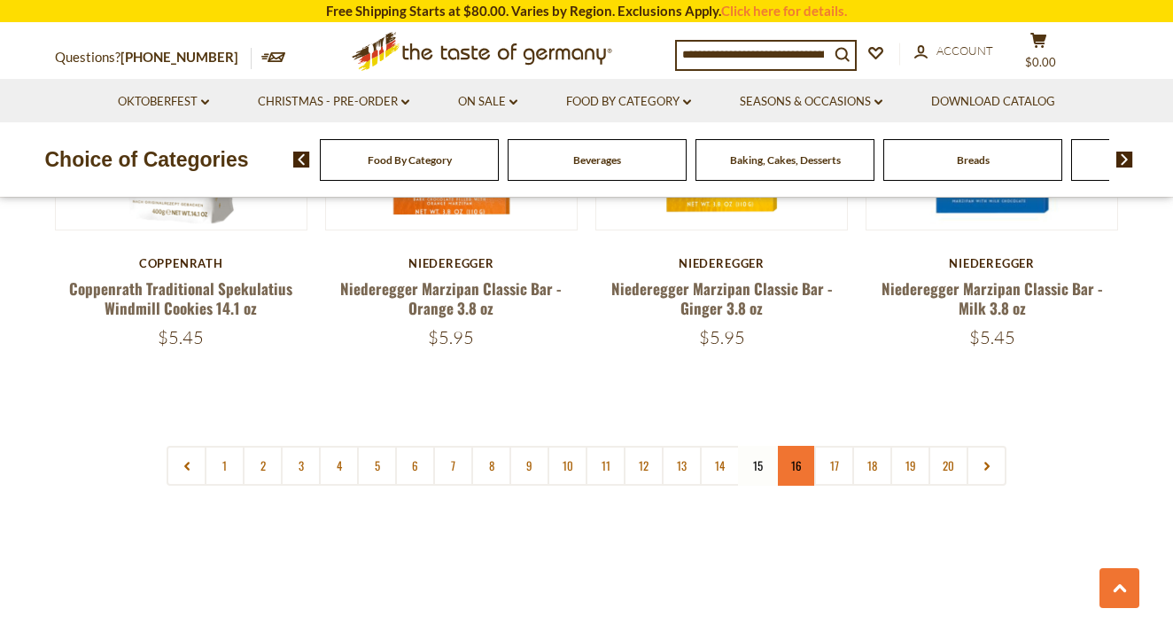
click at [801, 446] on link "16" at bounding box center [796, 466] width 40 height 40
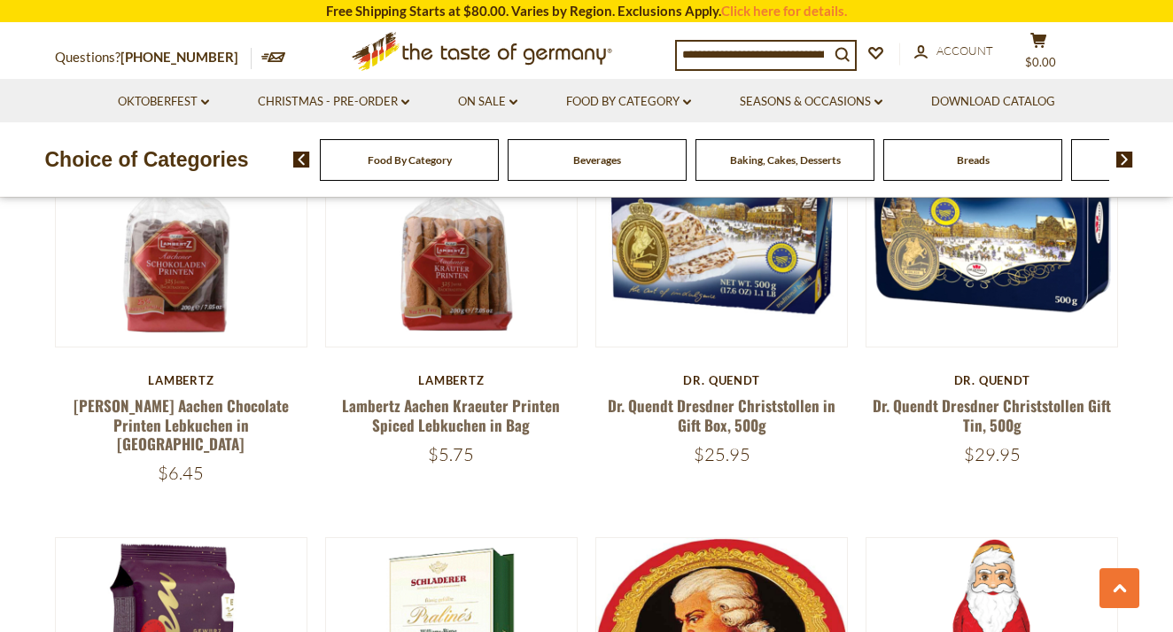
scroll to position [614, 0]
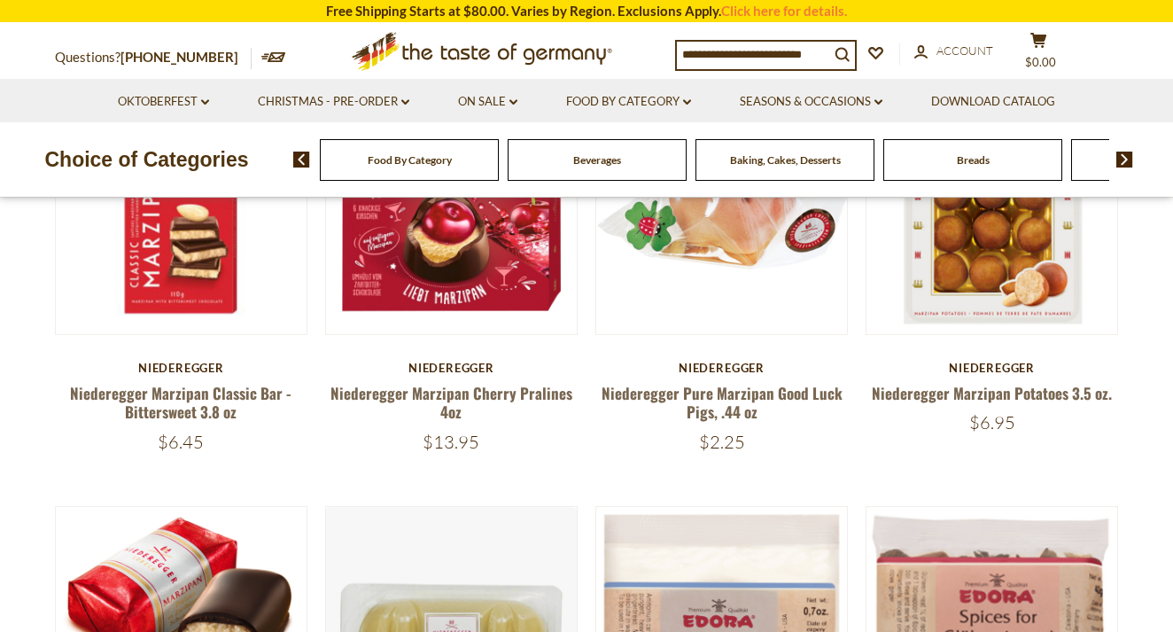
click at [801, 444] on div "$2.25" at bounding box center [721, 442] width 253 height 22
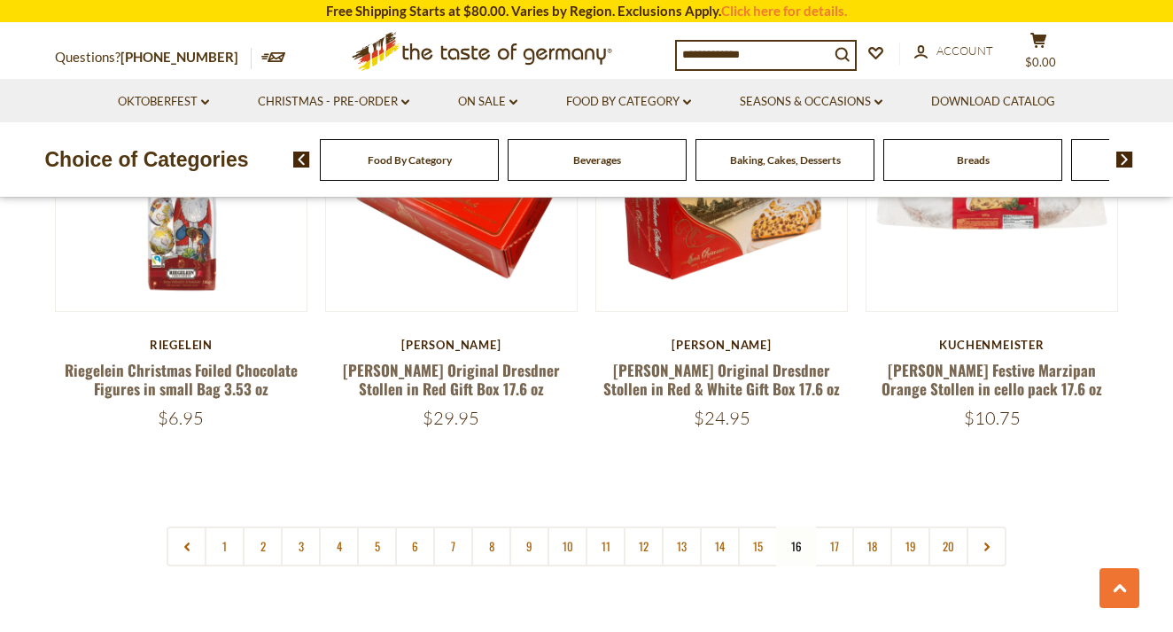
scroll to position [4078, 0]
click at [838, 527] on link "17" at bounding box center [834, 547] width 40 height 40
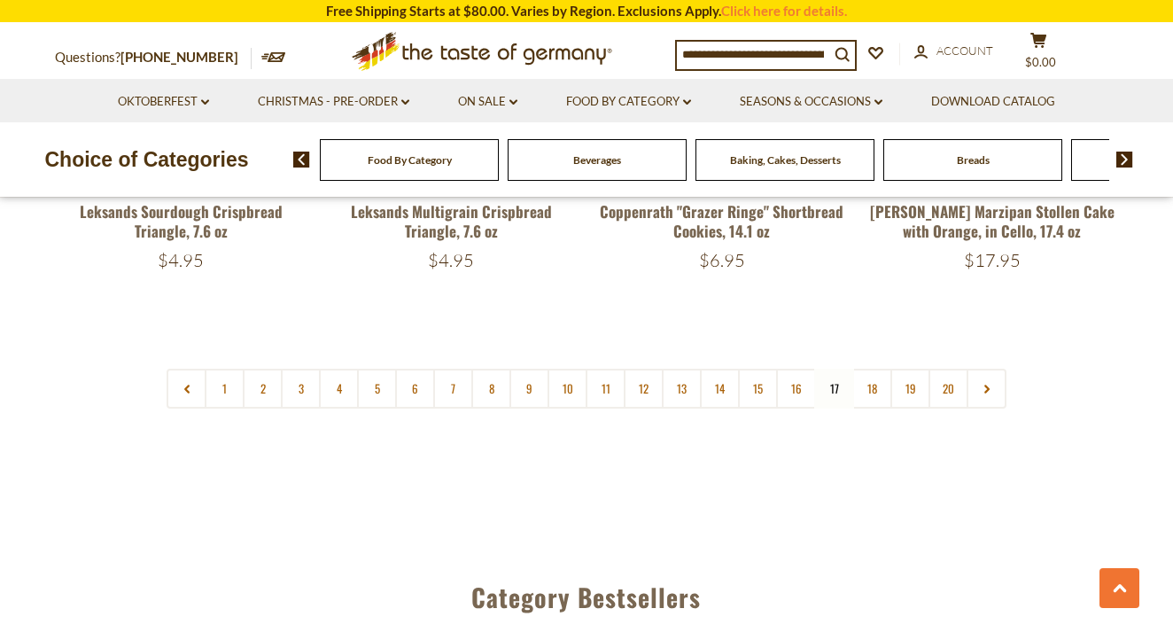
scroll to position [4223, 0]
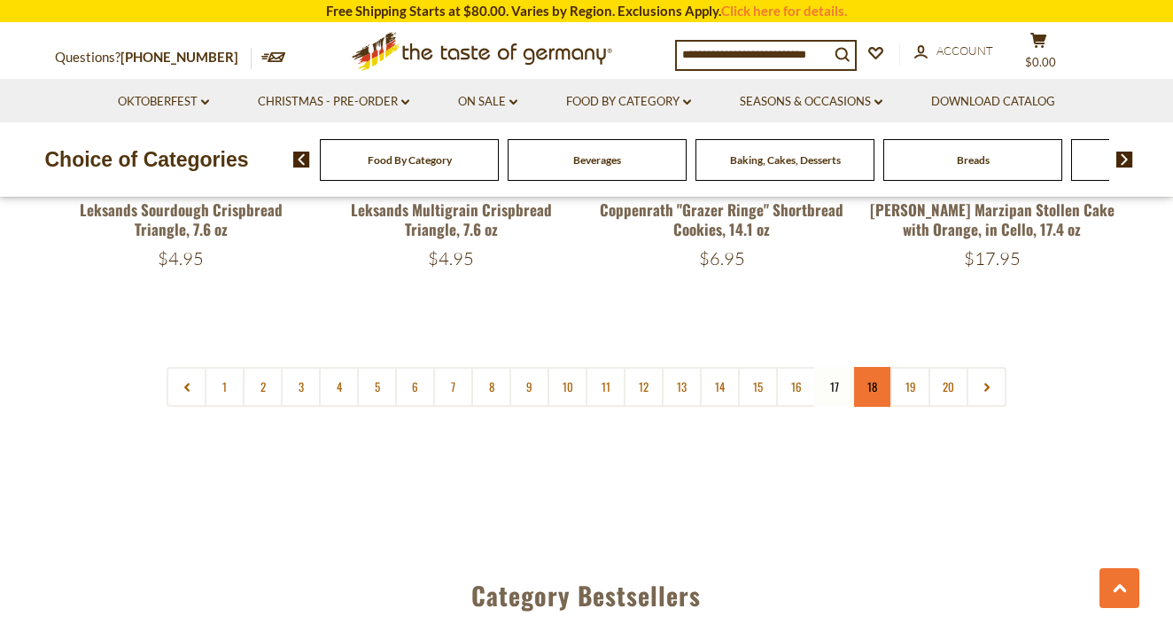
click at [877, 375] on link "18" at bounding box center [872, 387] width 40 height 40
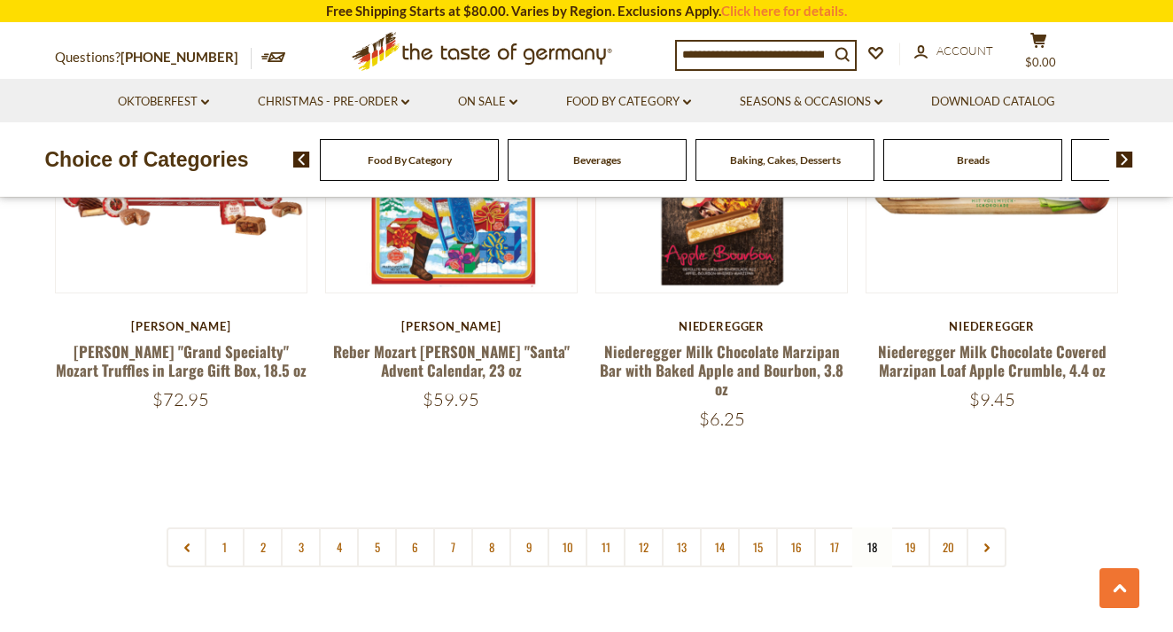
scroll to position [4098, 0]
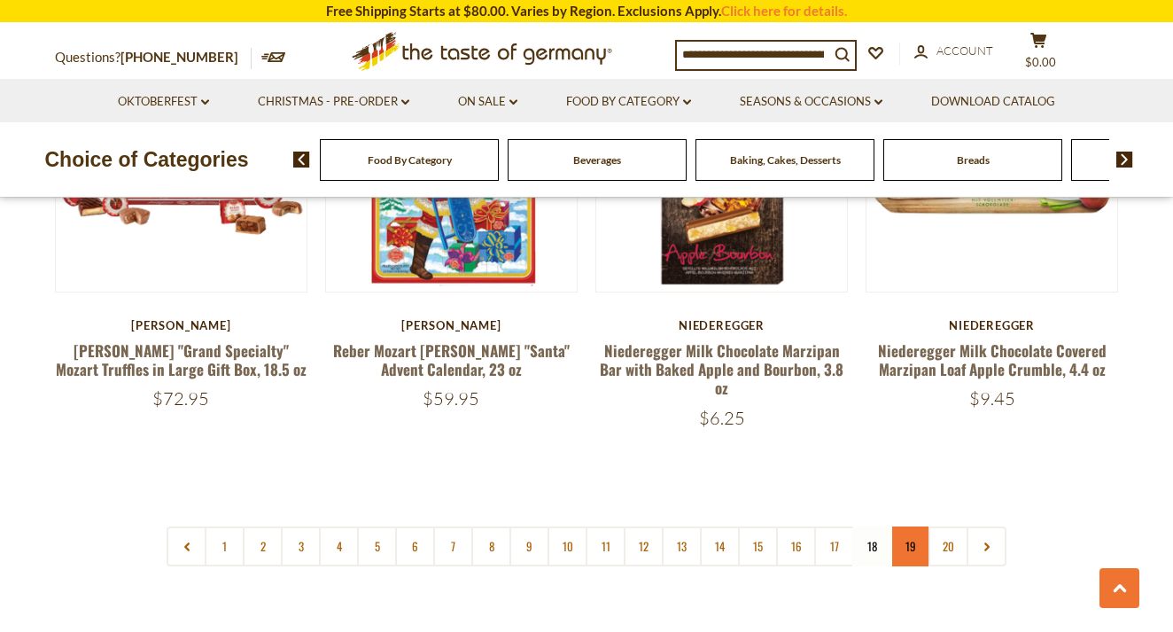
click at [914, 526] on link "19" at bounding box center [911, 546] width 40 height 40
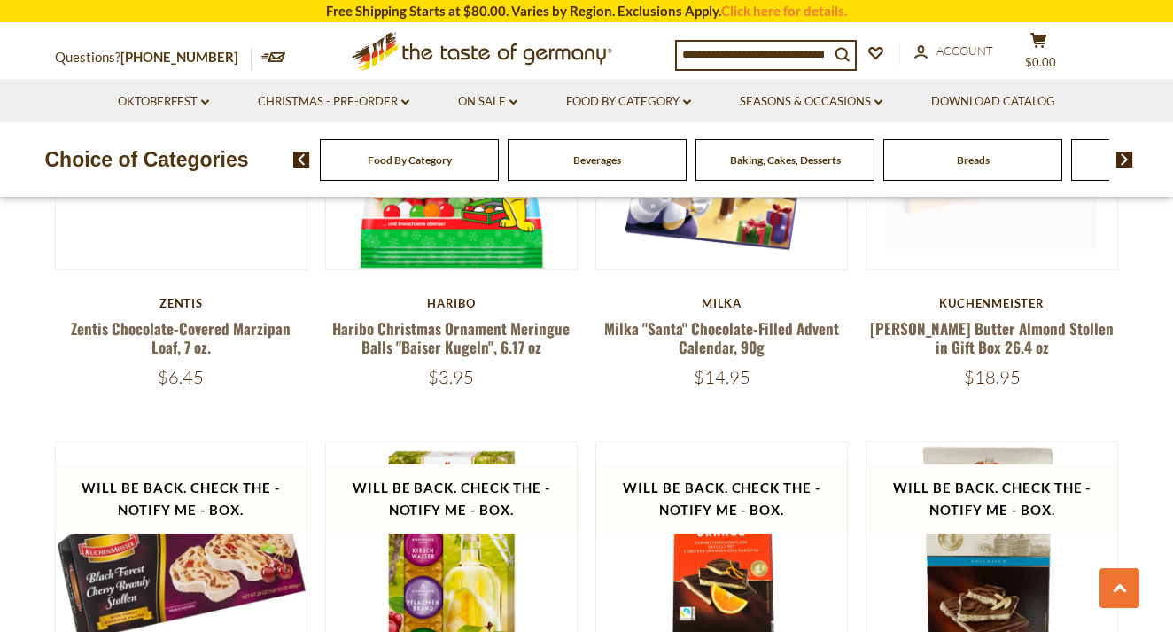
scroll to position [1987, 1]
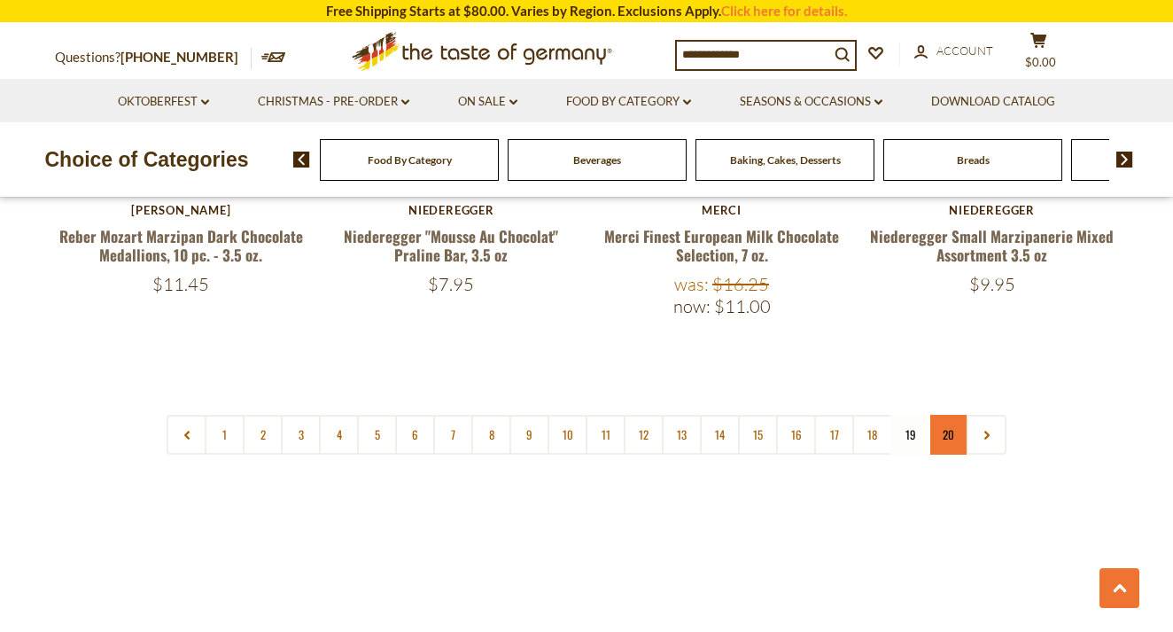
click at [950, 415] on link "20" at bounding box center [949, 435] width 40 height 40
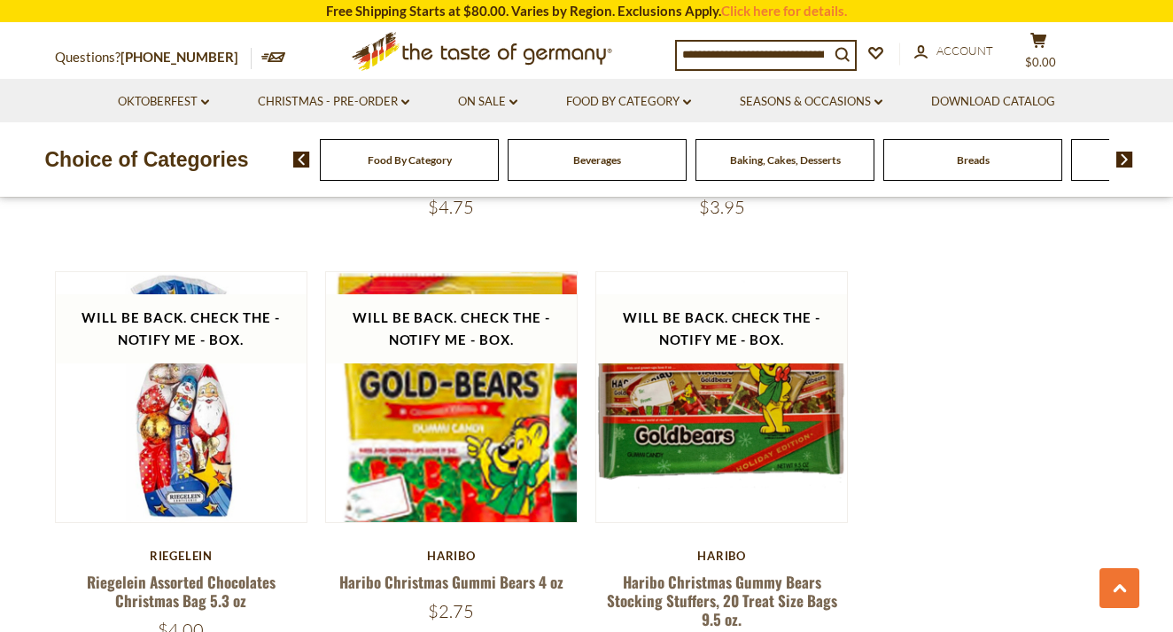
scroll to position [845, 0]
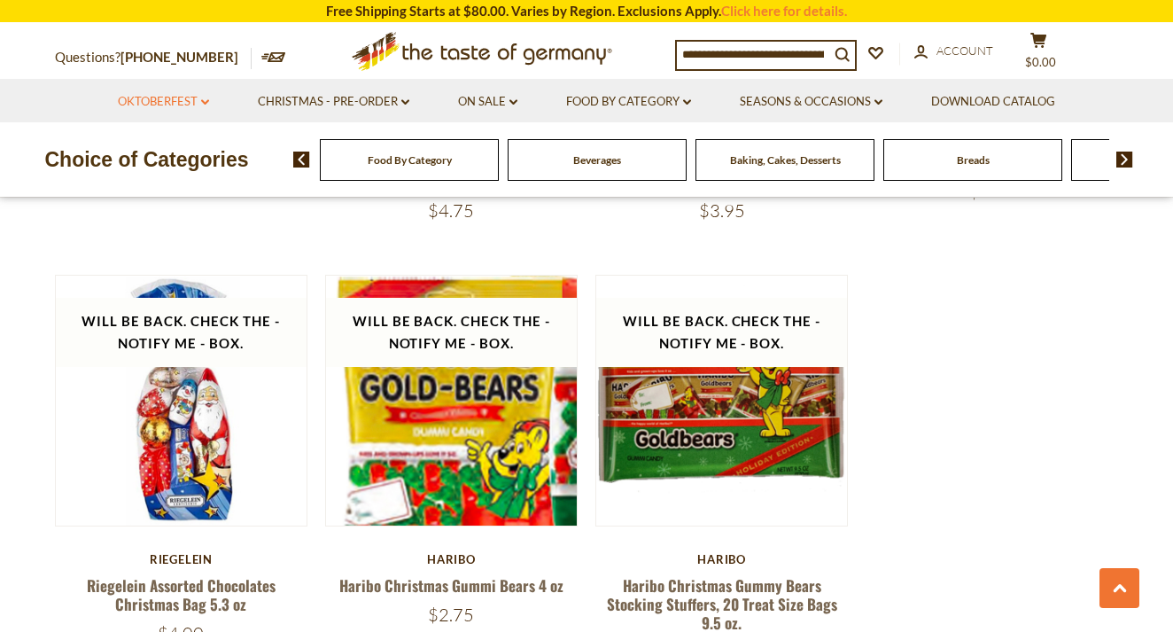
click at [201, 100] on icon "dropdown_arrow" at bounding box center [205, 102] width 8 height 6
click at [165, 213] on link "Party Supplies" at bounding box center [150, 209] width 84 height 16
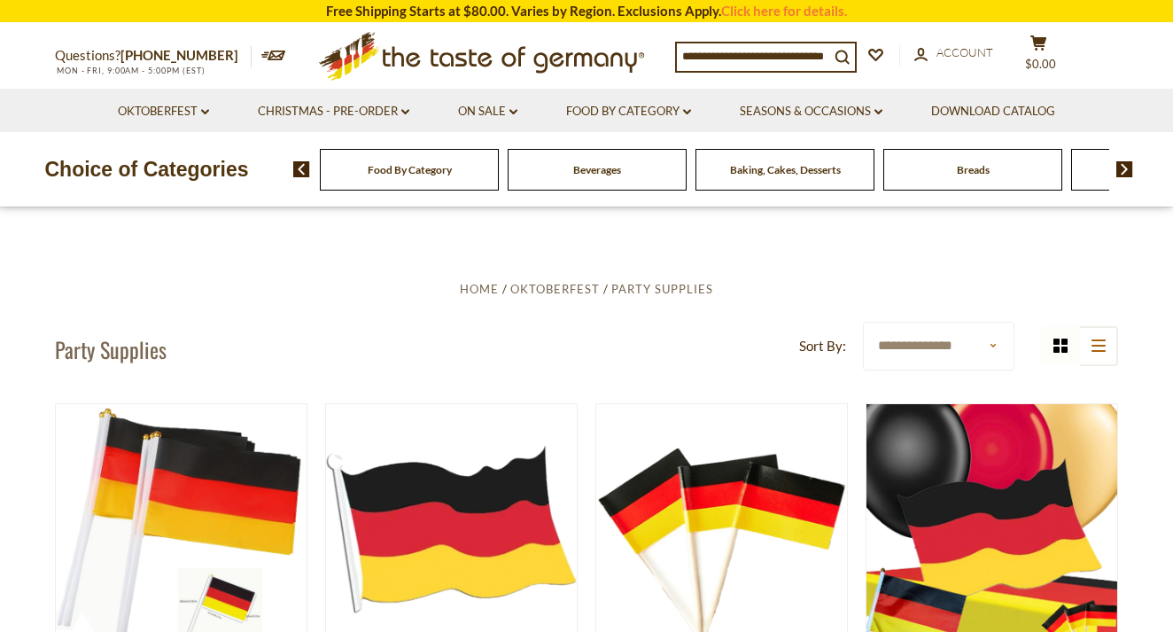
click at [429, 165] on span "Food By Category" at bounding box center [410, 169] width 84 height 13
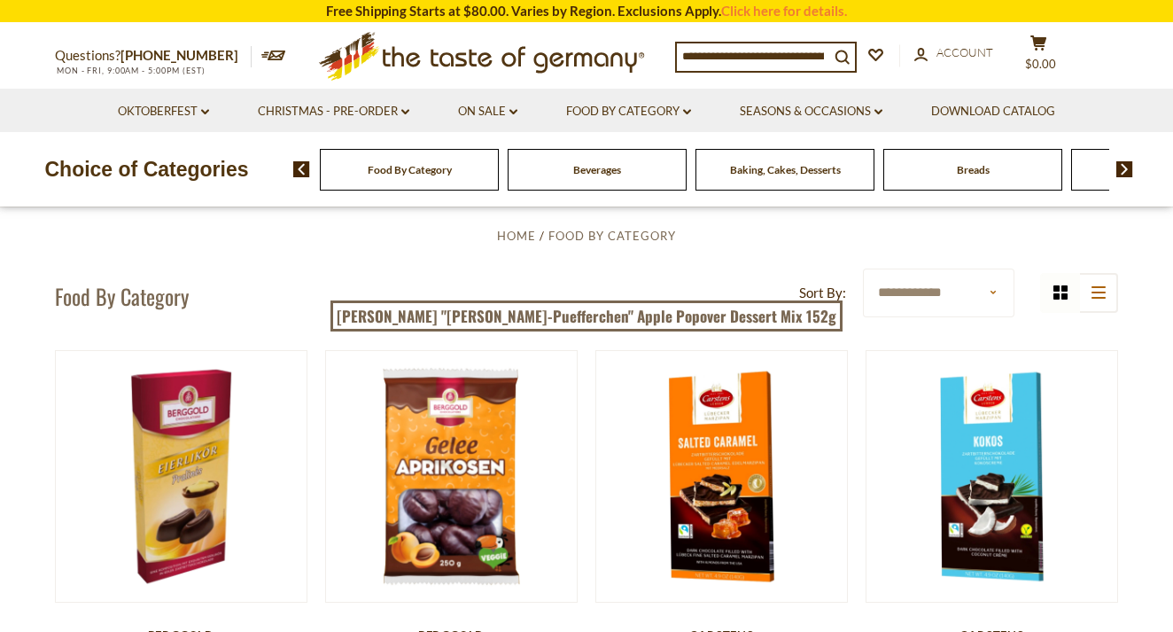
scroll to position [48, 0]
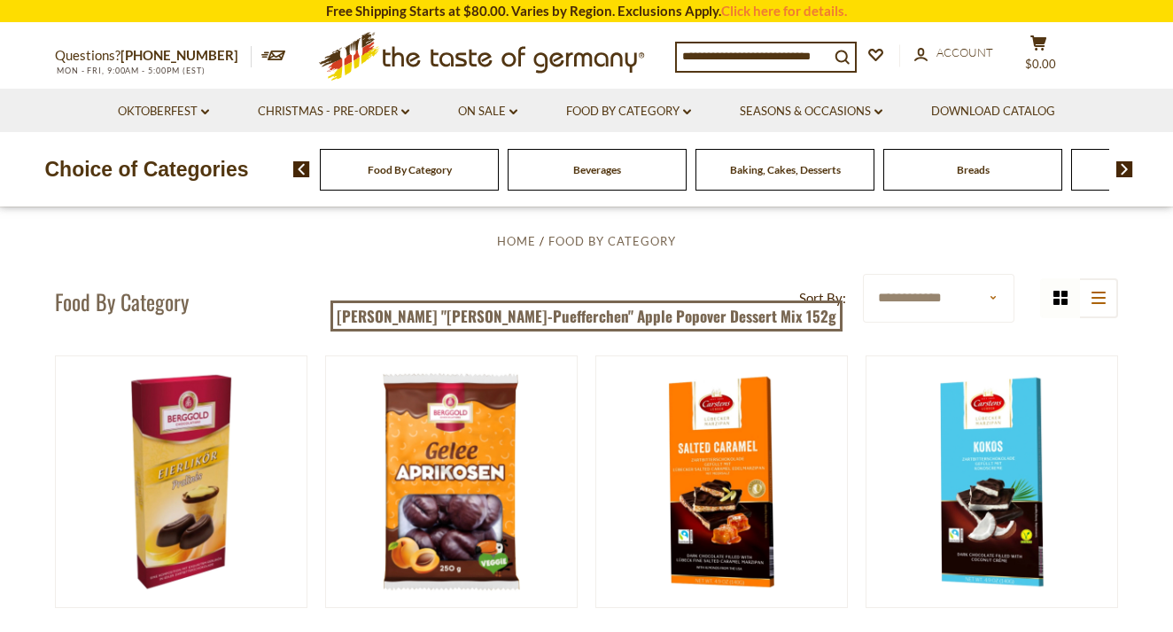
click at [594, 175] on span "Beverages" at bounding box center [597, 169] width 48 height 13
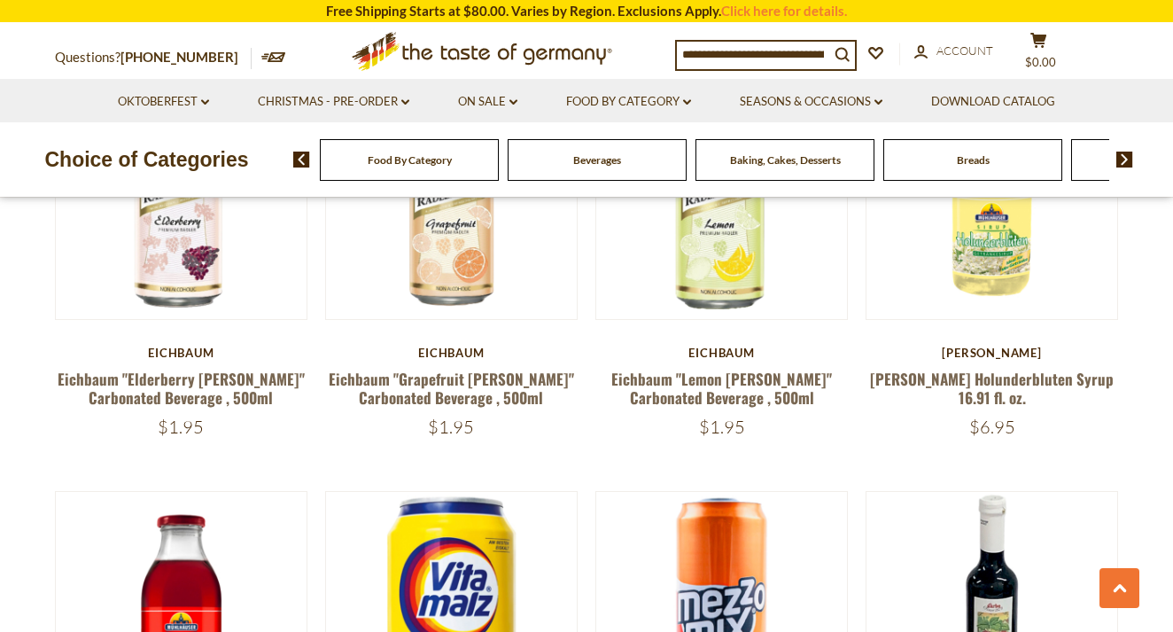
scroll to position [1062, 0]
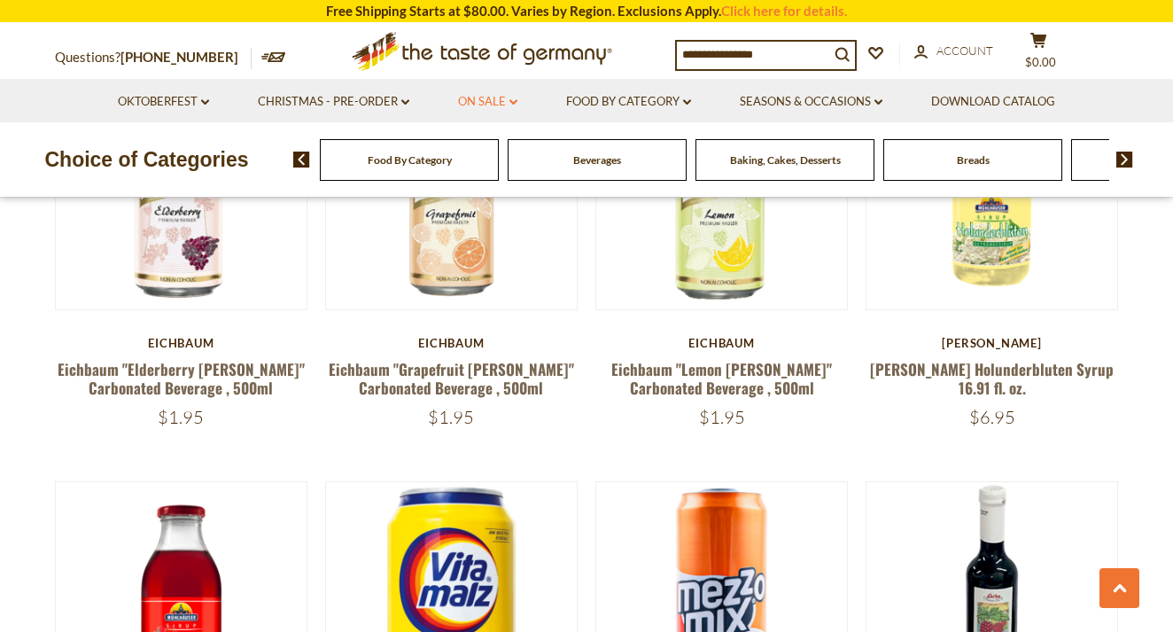
click at [510, 96] on link "On Sale dropdown_arrow" at bounding box center [487, 101] width 59 height 19
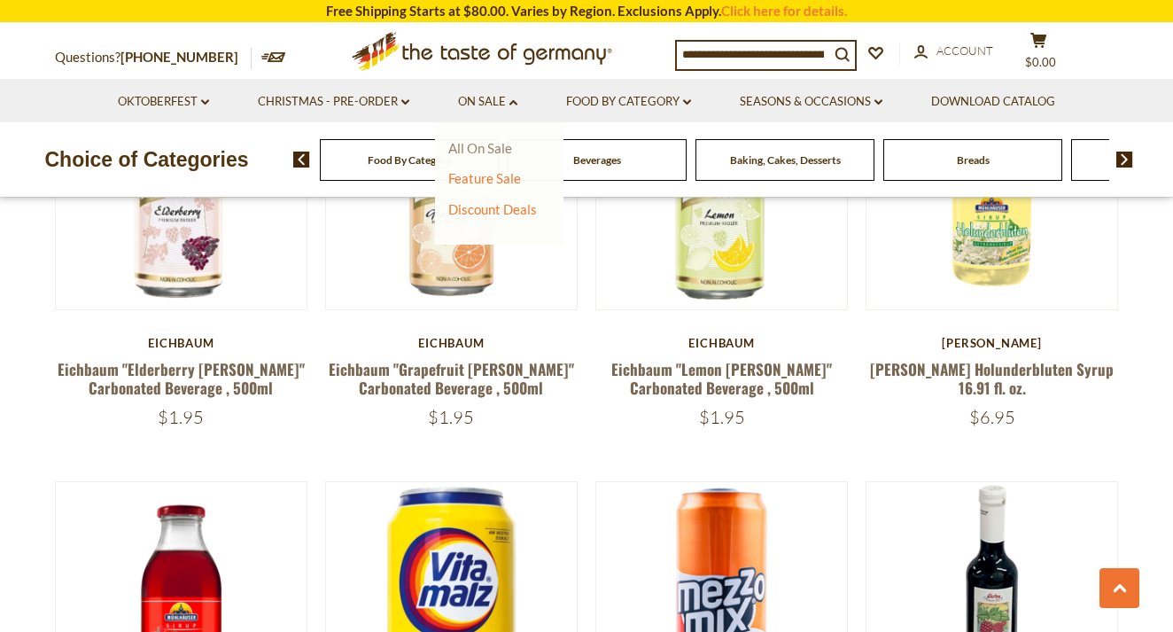
click at [493, 148] on link "All On Sale" at bounding box center [480, 148] width 64 height 16
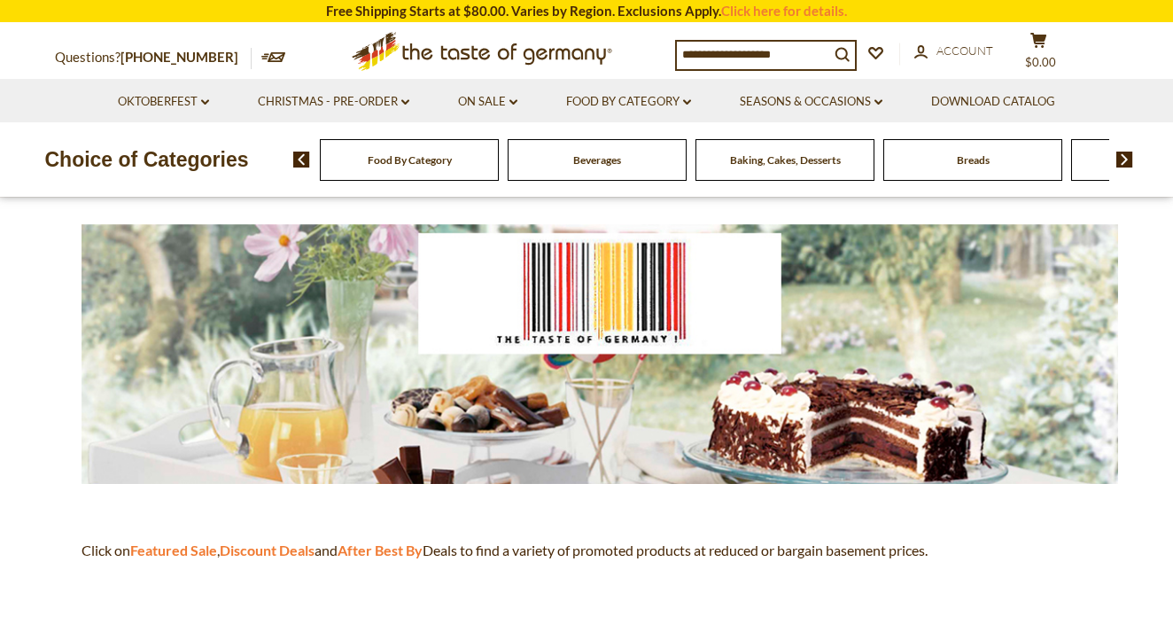
scroll to position [192, 0]
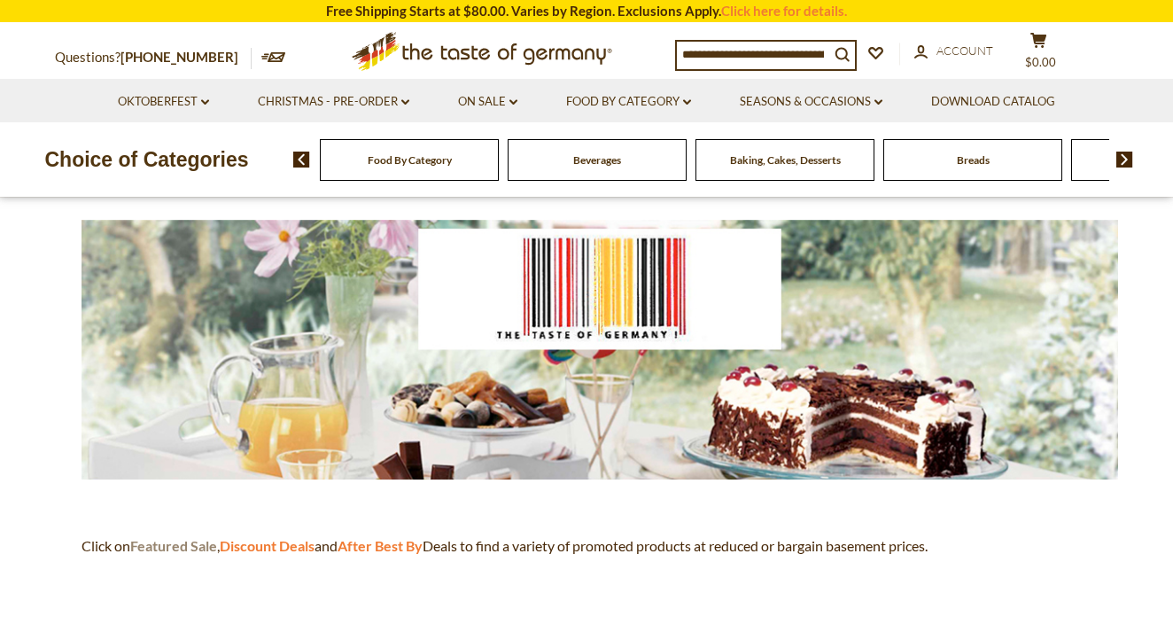
click at [195, 545] on strong "Featured Sale" at bounding box center [173, 545] width 87 height 17
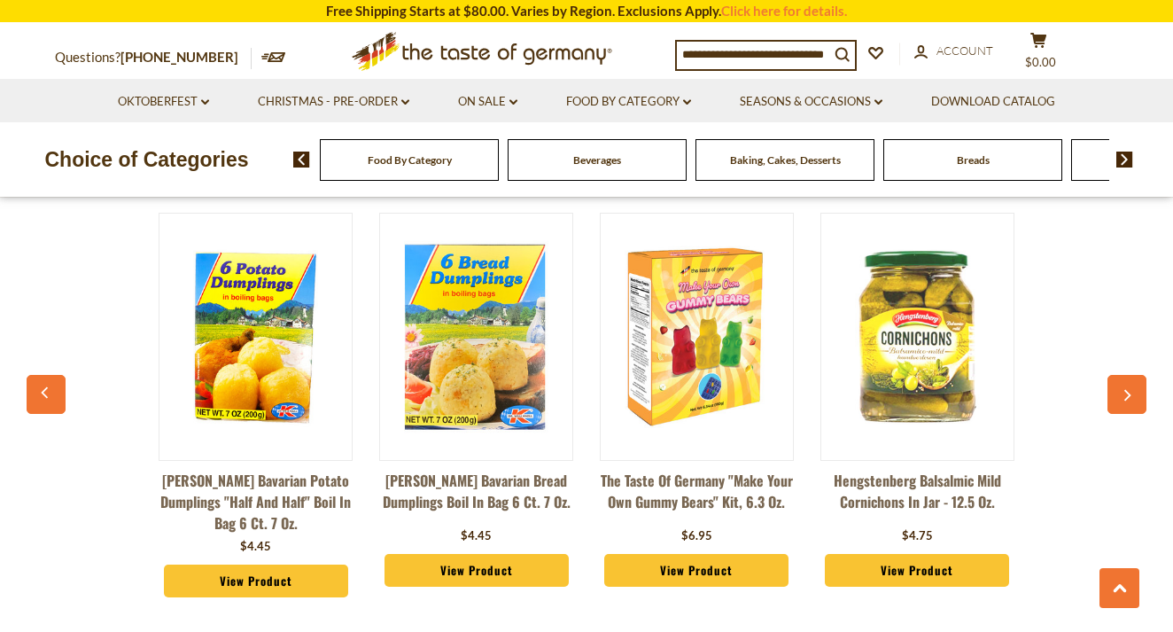
scroll to position [1357, 0]
